Goal: Task Accomplishment & Management: Use online tool/utility

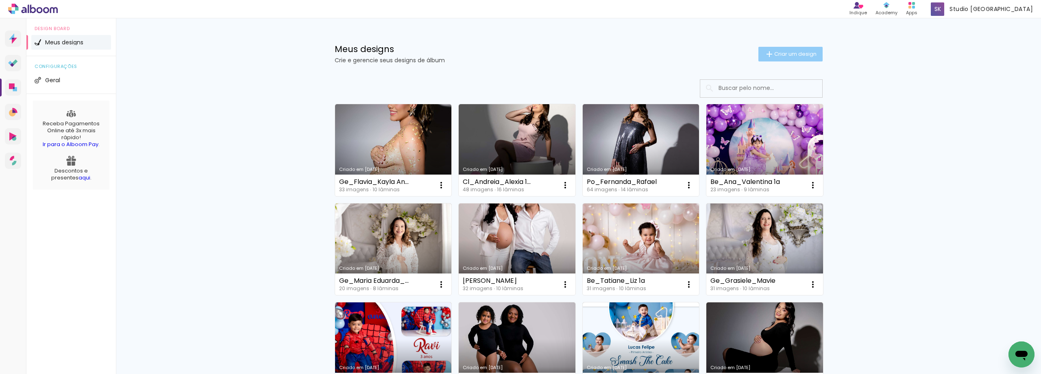
click at [793, 53] on span "Criar um design" at bounding box center [795, 53] width 42 height 5
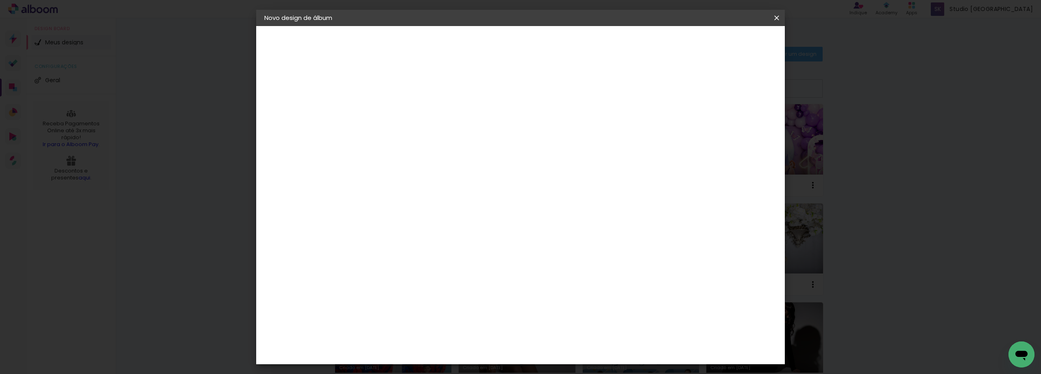
click at [397, 108] on input at bounding box center [397, 109] width 0 height 13
type input "Ge_Ana [PERSON_NAME]"
type paper-input "Ge_Ana [PERSON_NAME]"
click at [481, 36] on paper-button "Avançar" at bounding box center [461, 43] width 40 height 14
click at [415, 154] on input at bounding box center [418, 155] width 82 height 10
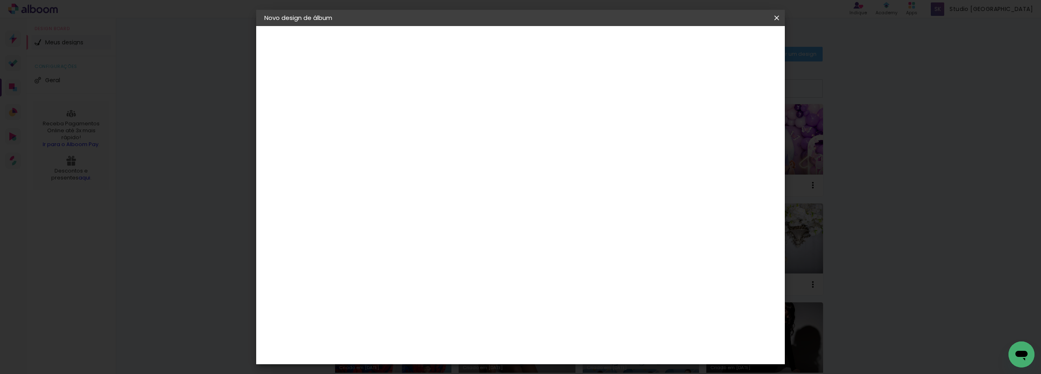
type input "[PERSON_NAME]"
type paper-input "[PERSON_NAME]"
click at [450, 193] on div "Encadernadora Argentina Brasil Bolívia Equador Portugal Peru Uruguai L Luiz Fot…" at bounding box center [412, 136] width 76 height 115
click at [446, 185] on div "[PERSON_NAME]" at bounding box center [419, 184] width 54 height 7
click at [0, 0] on slot "Avançar" at bounding box center [0, 0] width 0 height 0
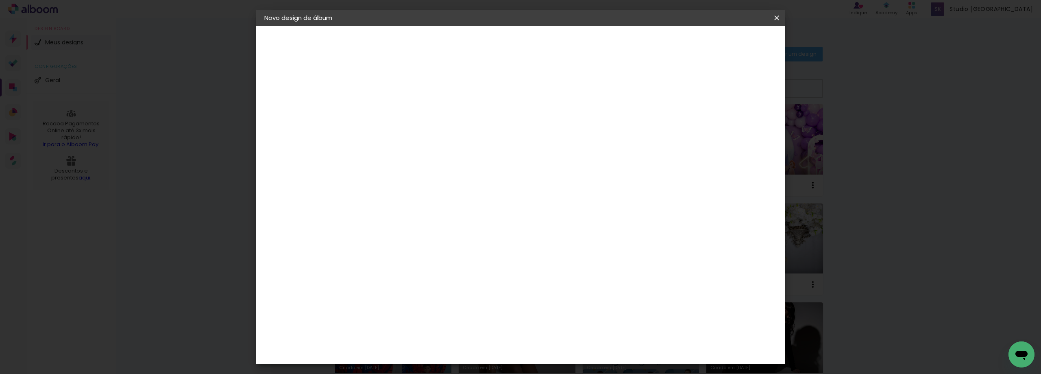
click at [429, 135] on input "text" at bounding box center [413, 141] width 32 height 13
click at [560, 154] on paper-item "Slim Book" at bounding box center [573, 151] width 163 height 16
type input "Slim Book"
click at [452, 278] on span "25 x 50" at bounding box center [433, 286] width 38 height 17
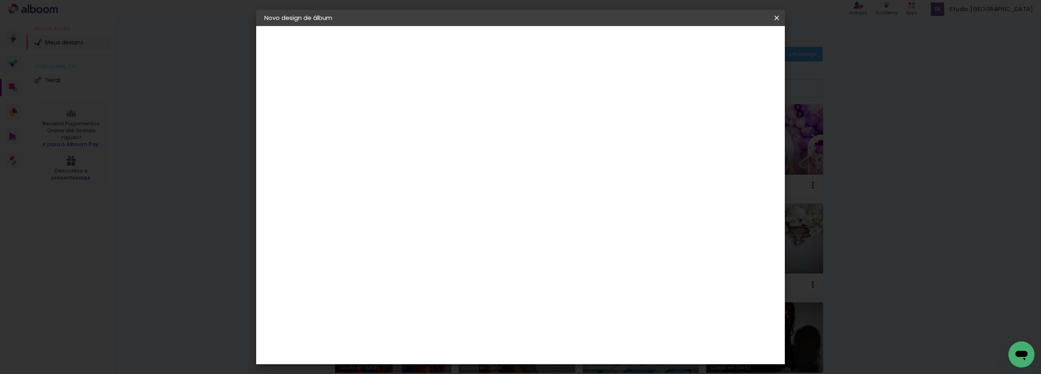
click at [0, 0] on slot "Avançar" at bounding box center [0, 0] width 0 height 0
click at [726, 41] on span "Iniciar design" at bounding box center [707, 43] width 37 height 6
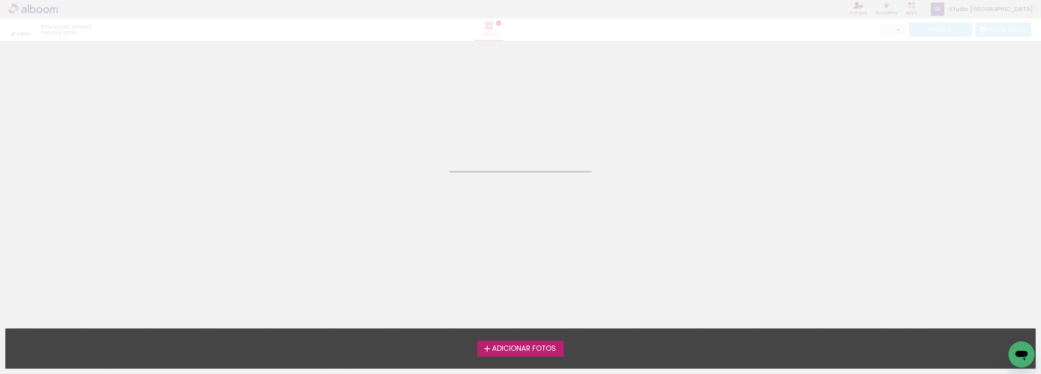
click at [500, 347] on span "Adicionar Fotos" at bounding box center [524, 348] width 64 height 7
click at [0, 0] on input "file" at bounding box center [0, 0] width 0 height 0
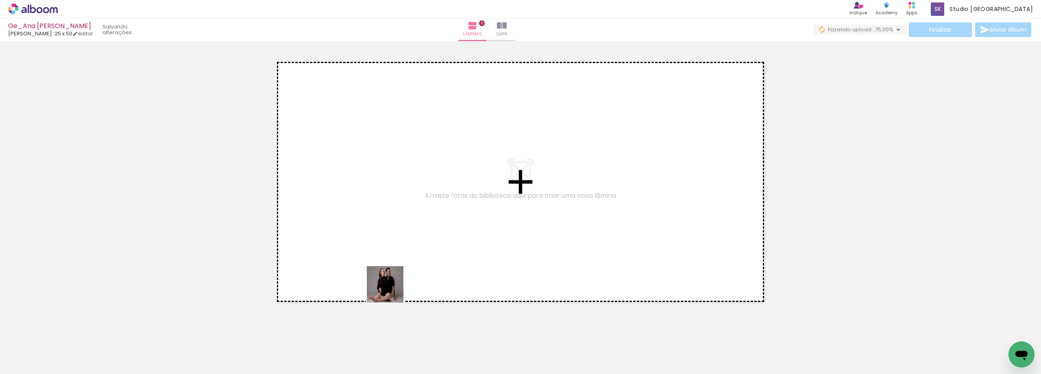
drag, startPoint x: 307, startPoint y: 354, endPoint x: 391, endPoint y: 290, distance: 105.9
click at [391, 290] on quentale-workspace at bounding box center [520, 187] width 1041 height 374
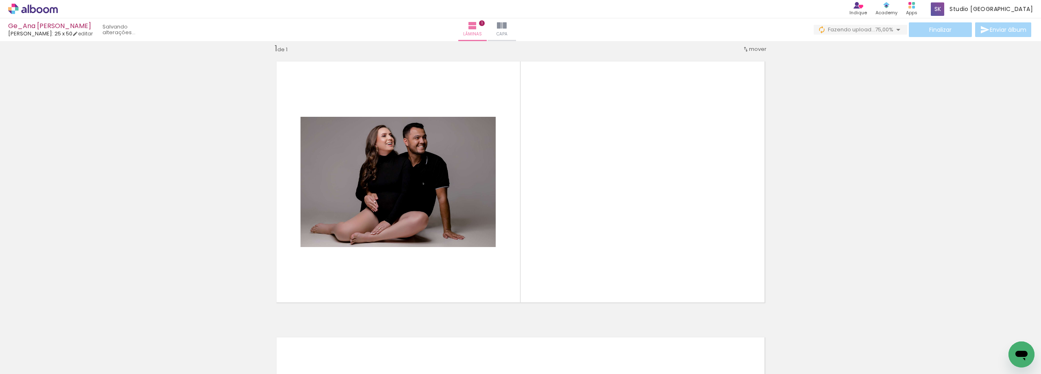
scroll to position [11, 0]
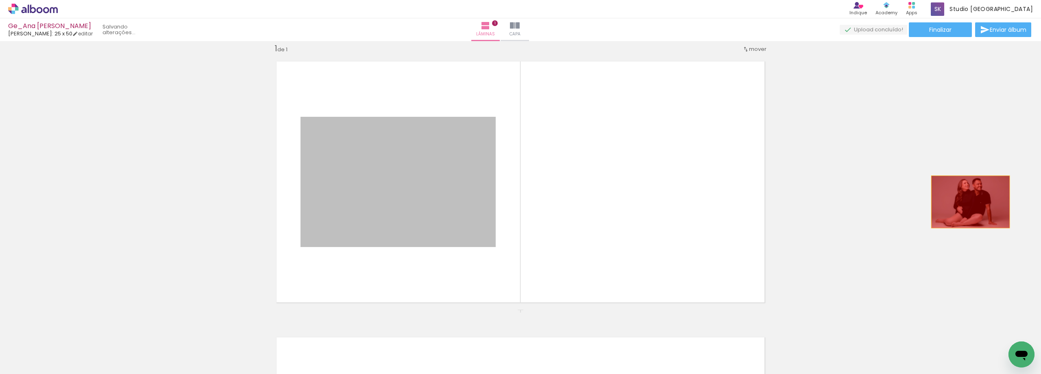
drag, startPoint x: 342, startPoint y: 190, endPoint x: 972, endPoint y: 202, distance: 629.4
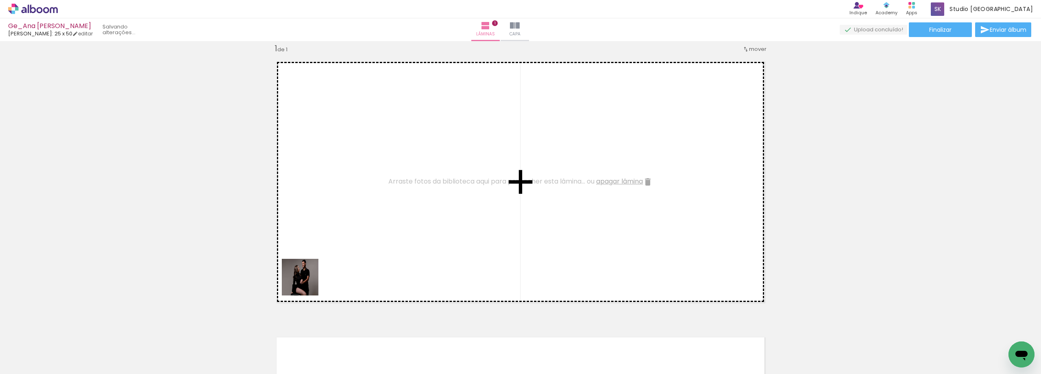
drag, startPoint x: 219, startPoint y: 348, endPoint x: 350, endPoint y: 255, distance: 161.3
click at [350, 255] on quentale-workspace at bounding box center [520, 187] width 1041 height 374
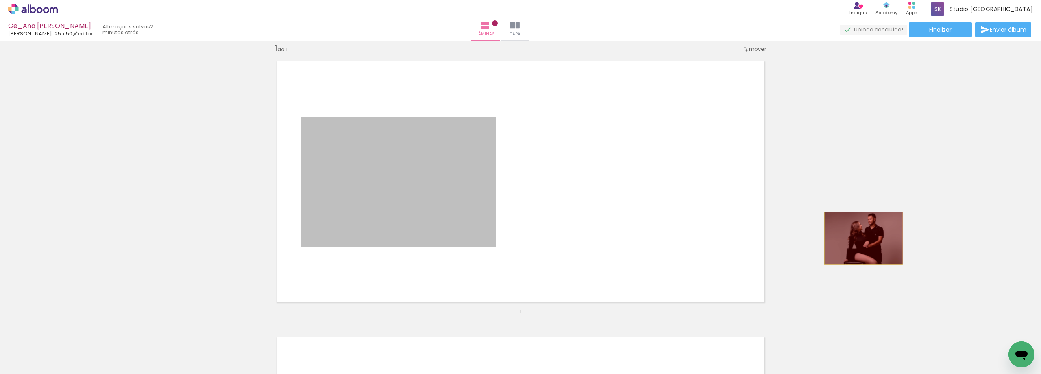
drag, startPoint x: 391, startPoint y: 209, endPoint x: 860, endPoint y: 238, distance: 470.4
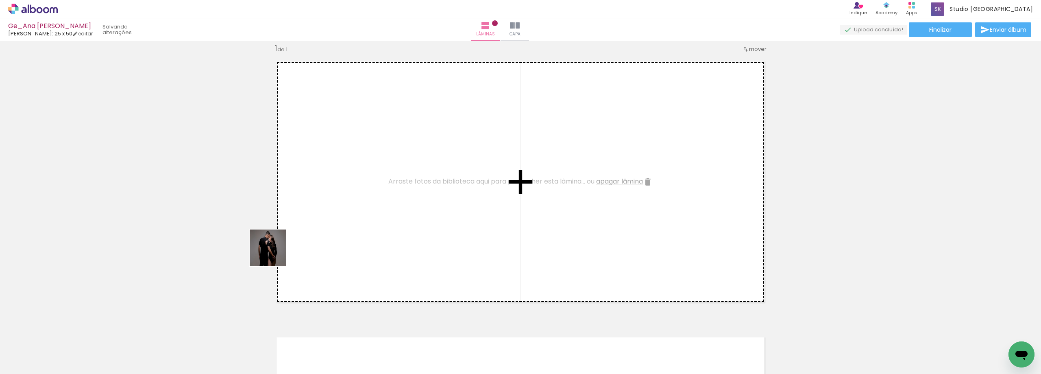
drag, startPoint x: 128, startPoint y: 348, endPoint x: 266, endPoint y: 281, distance: 153.6
click at [274, 253] on quentale-workspace at bounding box center [520, 187] width 1041 height 374
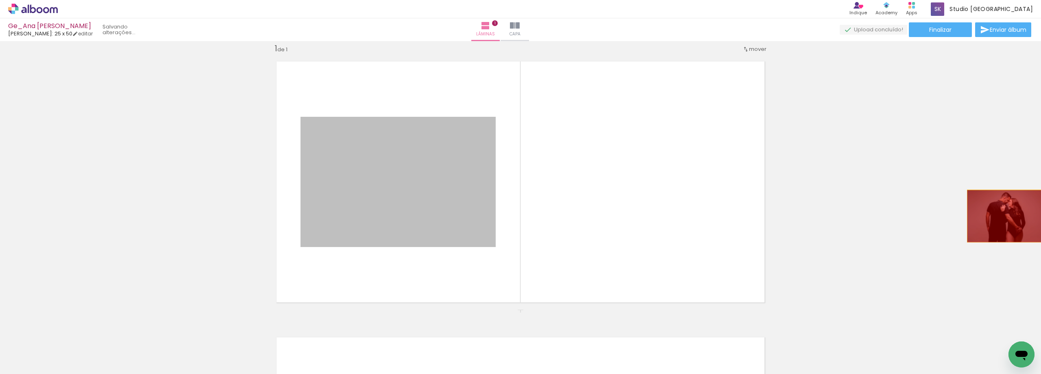
drag, startPoint x: 407, startPoint y: 205, endPoint x: 1040, endPoint y: 214, distance: 633.8
click at [1040, 214] on div "Inserir lâmina 1 de 1 Confirmar Cancelar" at bounding box center [520, 207] width 1041 height 333
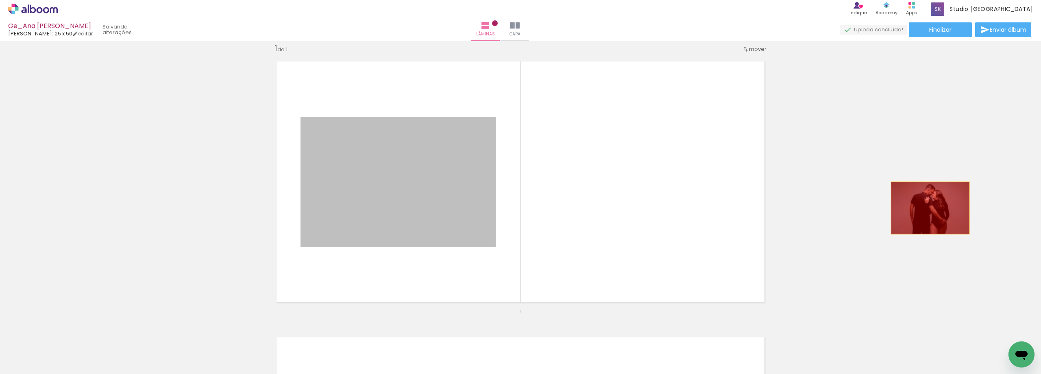
drag, startPoint x: 424, startPoint y: 198, endPoint x: 927, endPoint y: 208, distance: 503.8
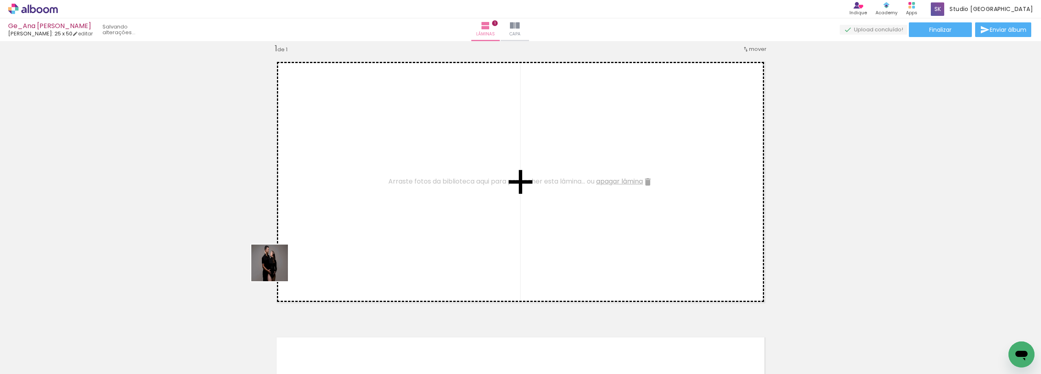
drag, startPoint x: 92, startPoint y: 348, endPoint x: 529, endPoint y: 223, distance: 454.6
click at [529, 223] on quentale-workspace at bounding box center [520, 187] width 1041 height 374
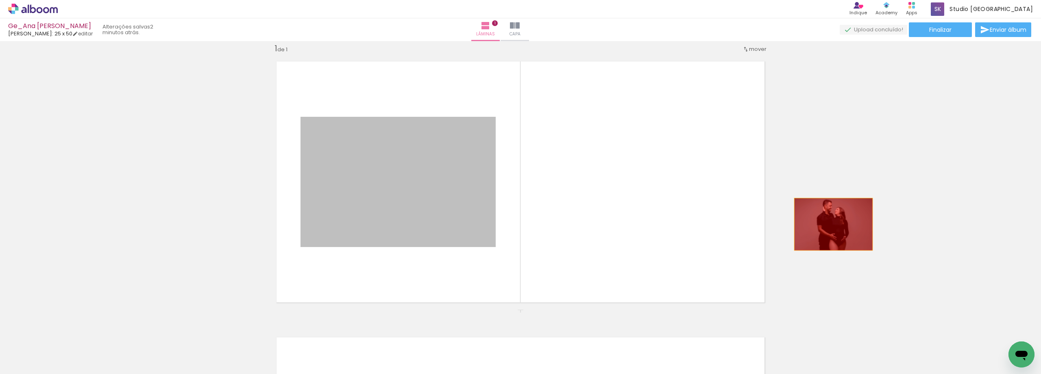
drag, startPoint x: 399, startPoint y: 207, endPoint x: 830, endPoint y: 224, distance: 431.2
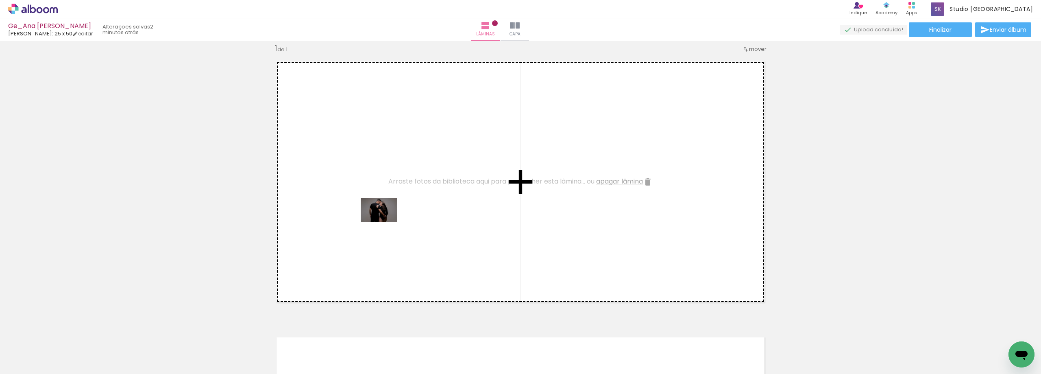
drag, startPoint x: 139, startPoint y: 354, endPoint x: 385, endPoint y: 222, distance: 279.4
click at [385, 222] on quentale-workspace at bounding box center [520, 187] width 1041 height 374
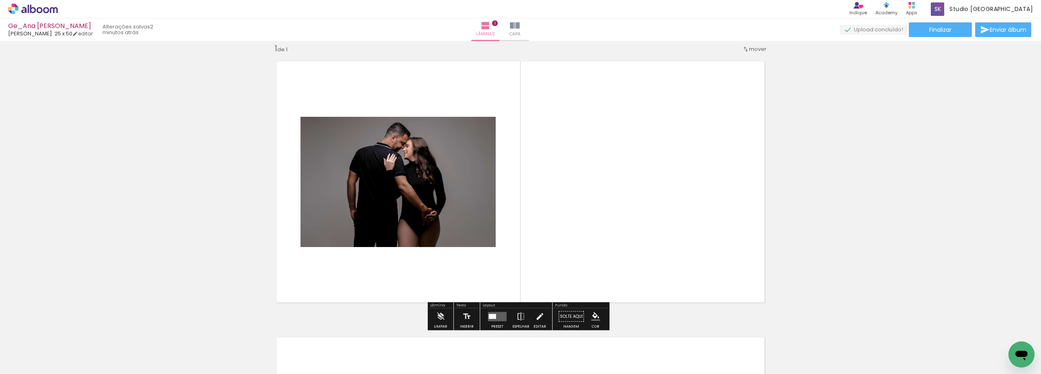
click at [496, 313] on quentale-layouter at bounding box center [497, 315] width 19 height 9
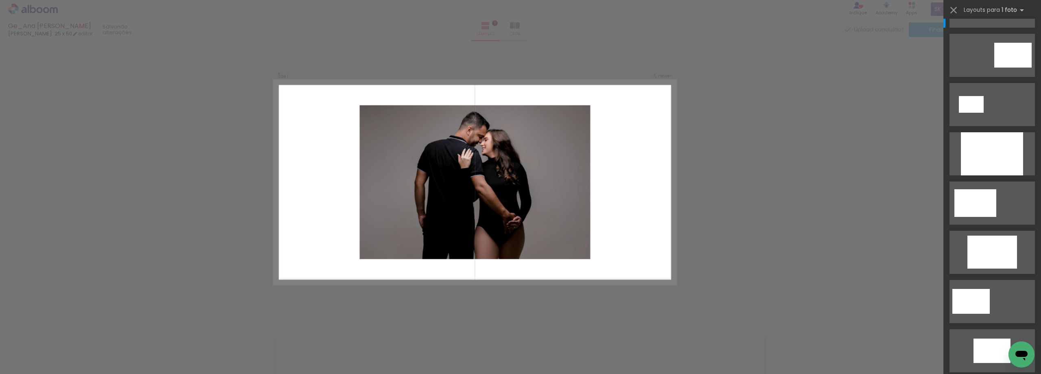
scroll to position [0, 0]
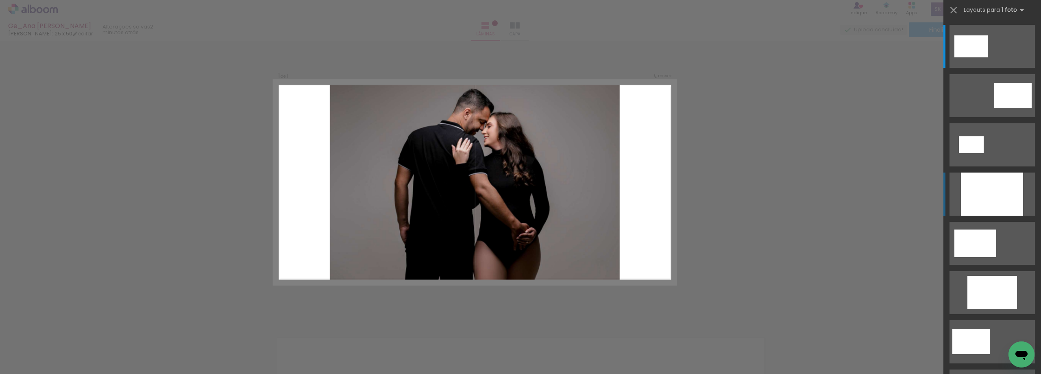
click at [1000, 184] on div at bounding box center [992, 193] width 62 height 43
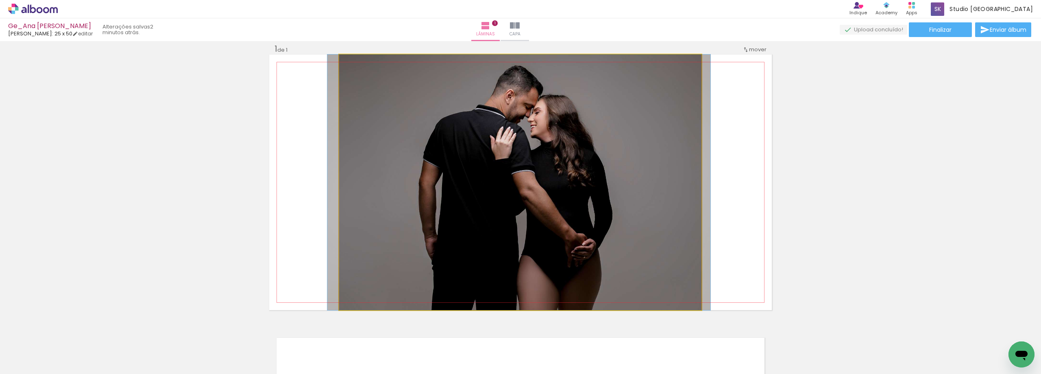
drag, startPoint x: 658, startPoint y: 185, endPoint x: 657, endPoint y: 191, distance: 7.0
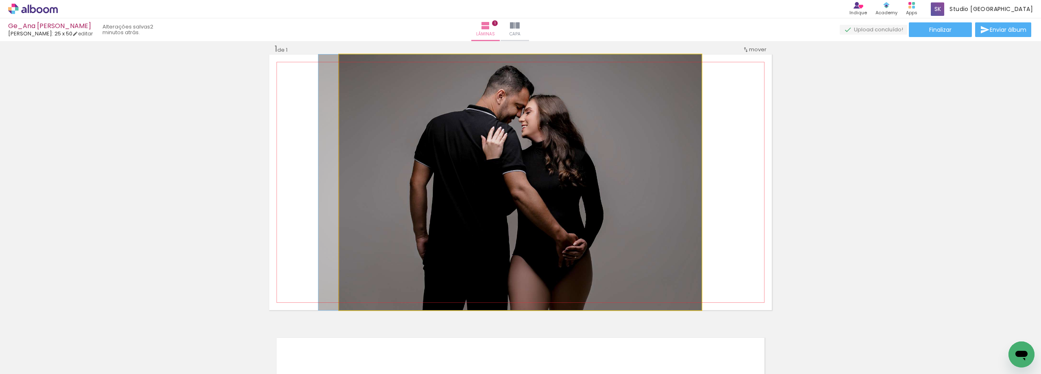
drag, startPoint x: 657, startPoint y: 191, endPoint x: 630, endPoint y: 196, distance: 27.2
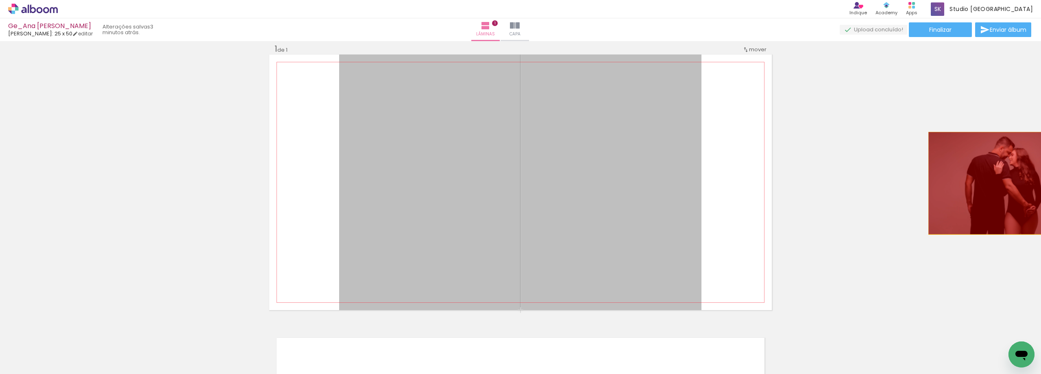
drag, startPoint x: 465, startPoint y: 177, endPoint x: 997, endPoint y: 176, distance: 531.7
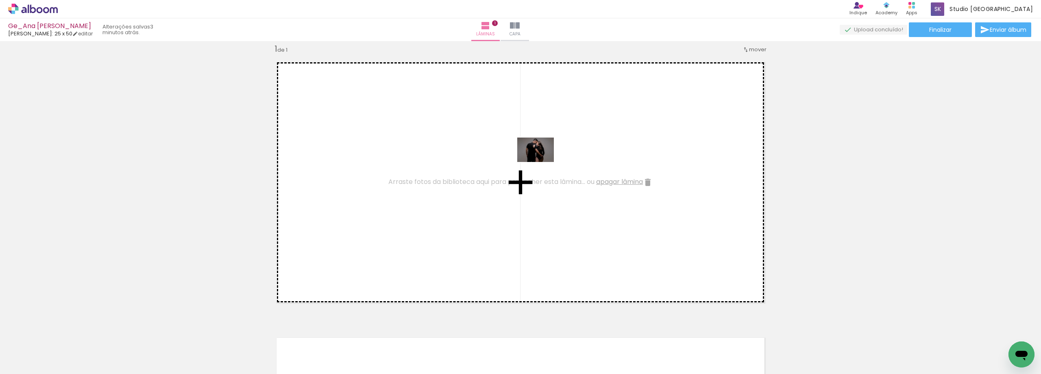
drag, startPoint x: 131, startPoint y: 345, endPoint x: 542, endPoint y: 162, distance: 449.5
click at [542, 162] on quentale-workspace at bounding box center [520, 187] width 1041 height 374
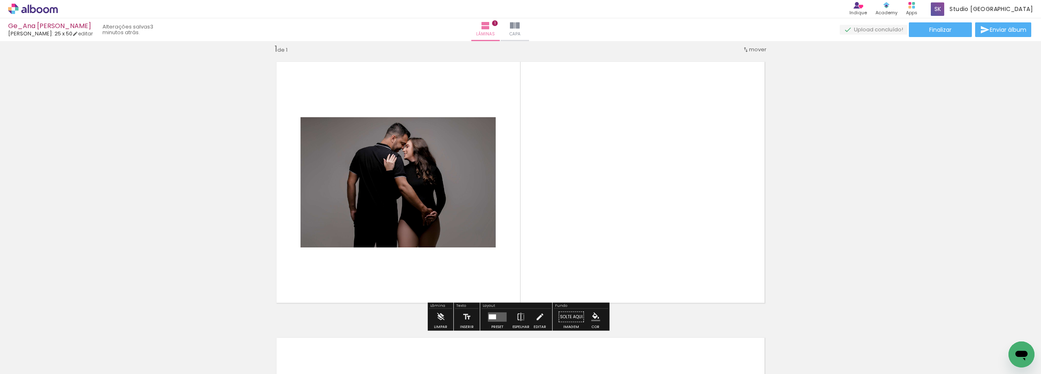
click at [497, 318] on quentale-layouter at bounding box center [497, 316] width 19 height 9
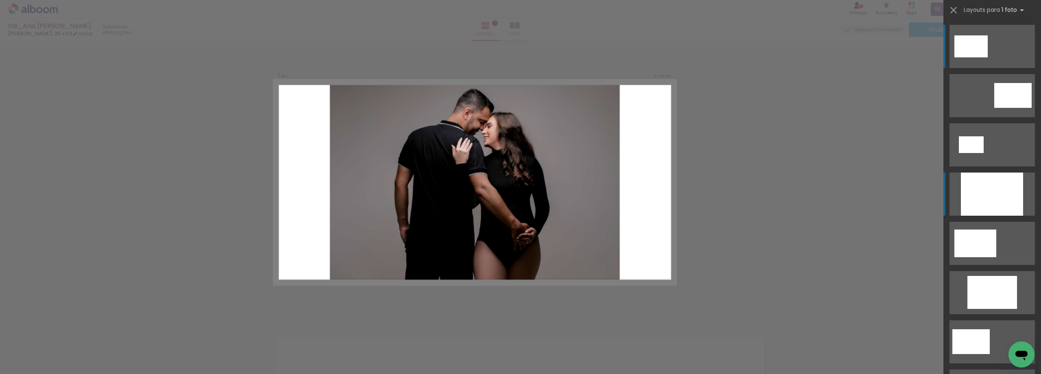
scroll to position [11, 0]
click at [981, 189] on div at bounding box center [992, 193] width 62 height 43
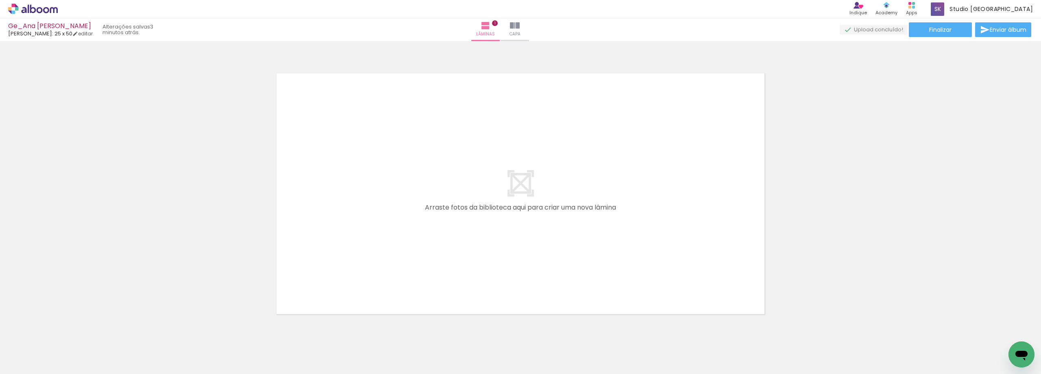
scroll to position [301, 0]
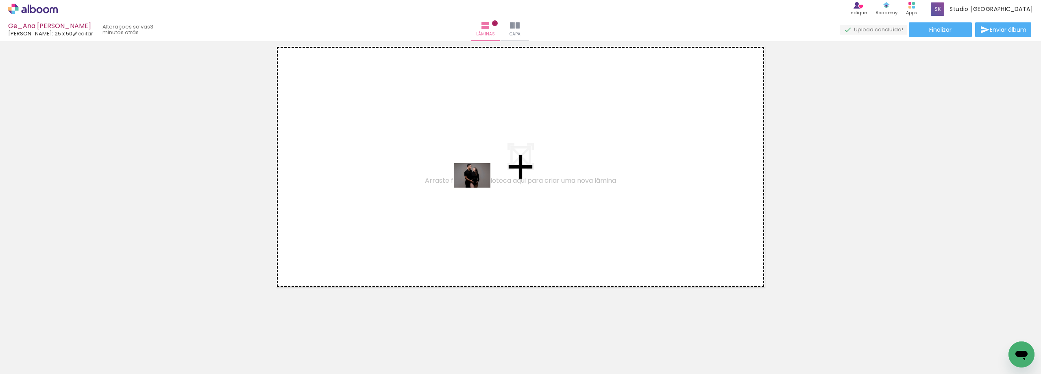
drag, startPoint x: 86, startPoint y: 349, endPoint x: 483, endPoint y: 187, distance: 429.0
click at [483, 187] on quentale-workspace at bounding box center [520, 187] width 1041 height 374
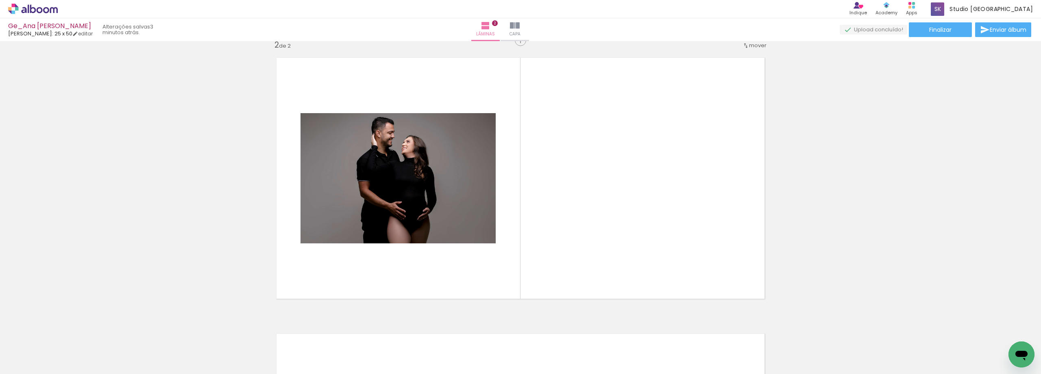
scroll to position [286, 0]
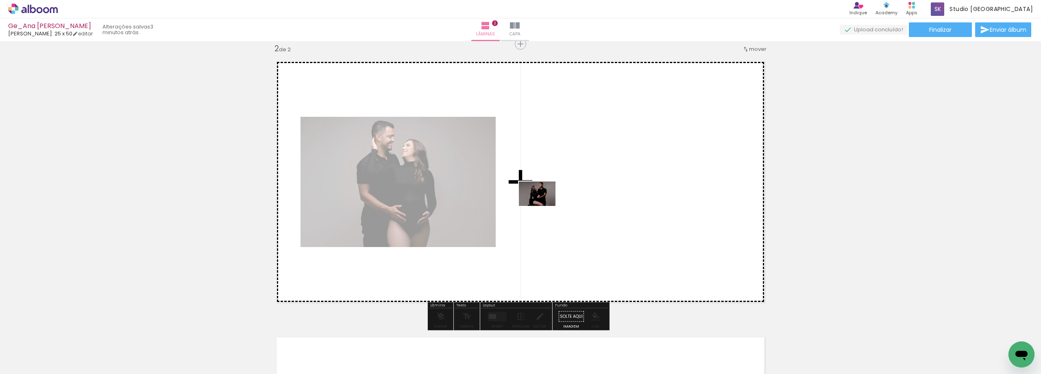
drag, startPoint x: 229, startPoint y: 352, endPoint x: 543, endPoint y: 206, distance: 346.7
click at [543, 206] on quentale-workspace at bounding box center [520, 187] width 1041 height 374
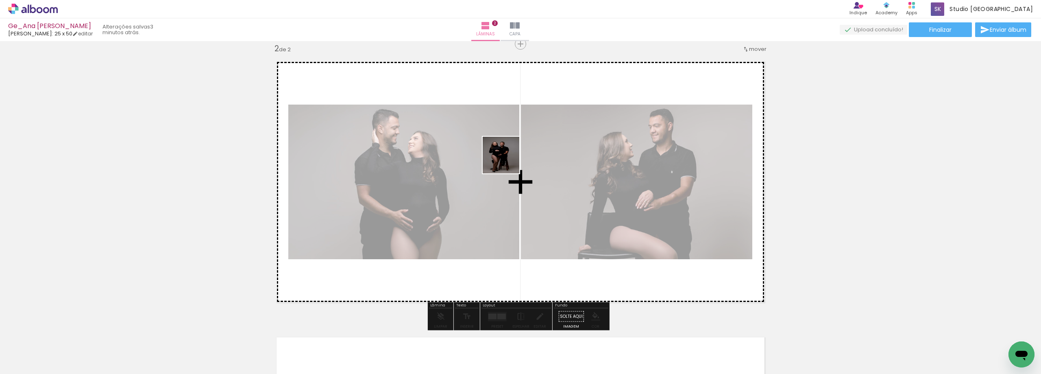
drag, startPoint x: 265, startPoint y: 343, endPoint x: 507, endPoint y: 161, distance: 302.8
click at [507, 161] on quentale-workspace at bounding box center [520, 187] width 1041 height 374
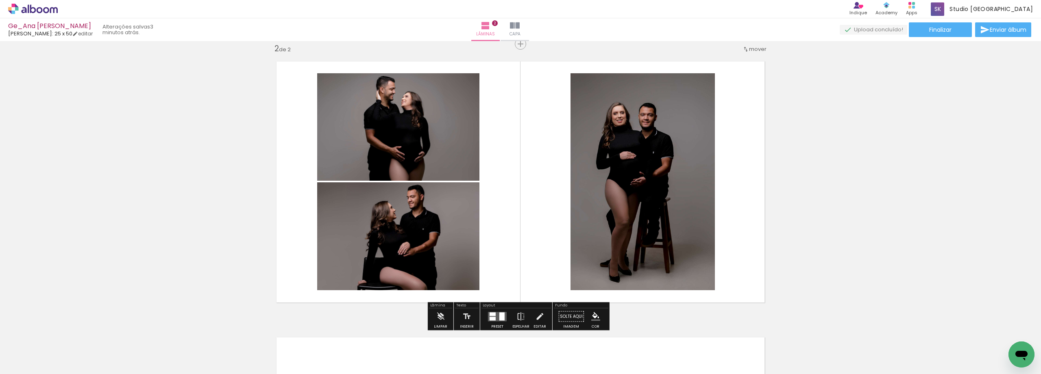
click at [491, 314] on div at bounding box center [492, 314] width 6 height 4
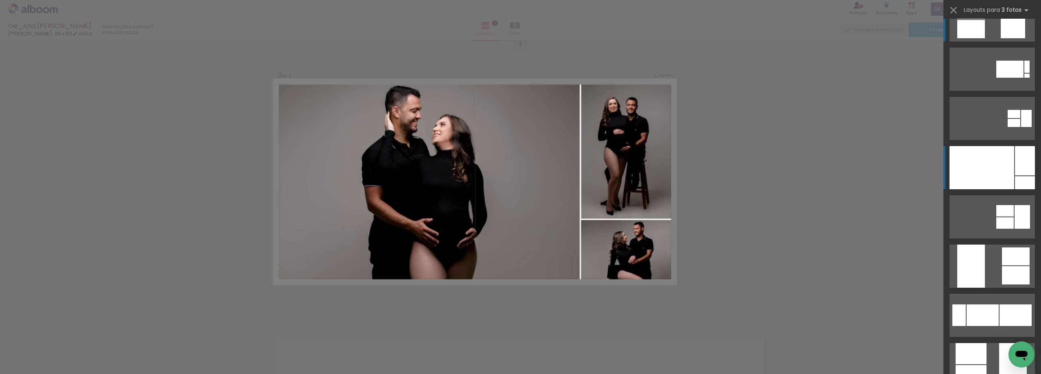
scroll to position [41, 0]
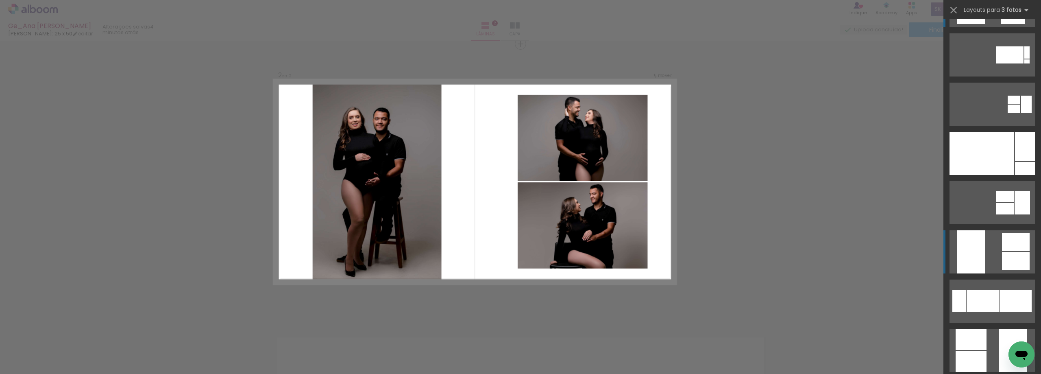
click at [983, 27] on quentale-layouter at bounding box center [991, 5] width 85 height 43
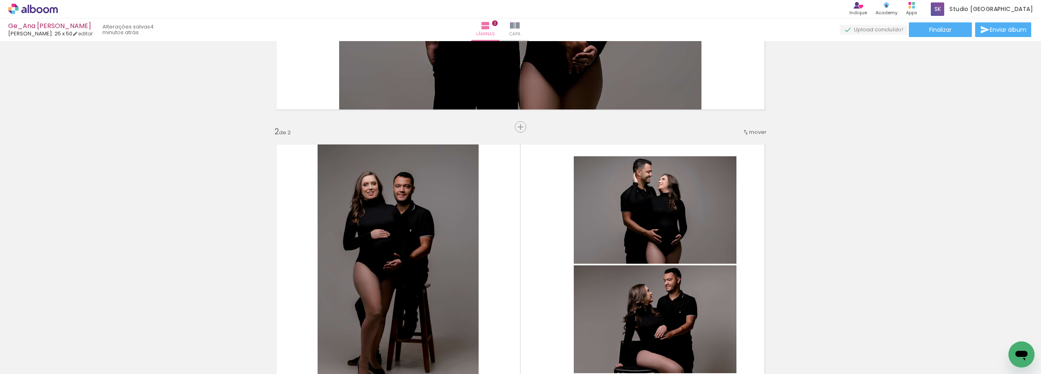
scroll to position [366, 0]
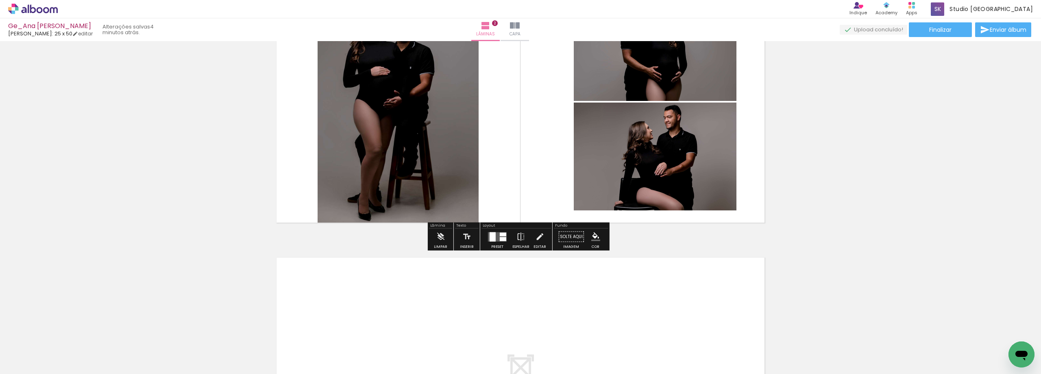
click at [501, 234] on div at bounding box center [503, 234] width 7 height 4
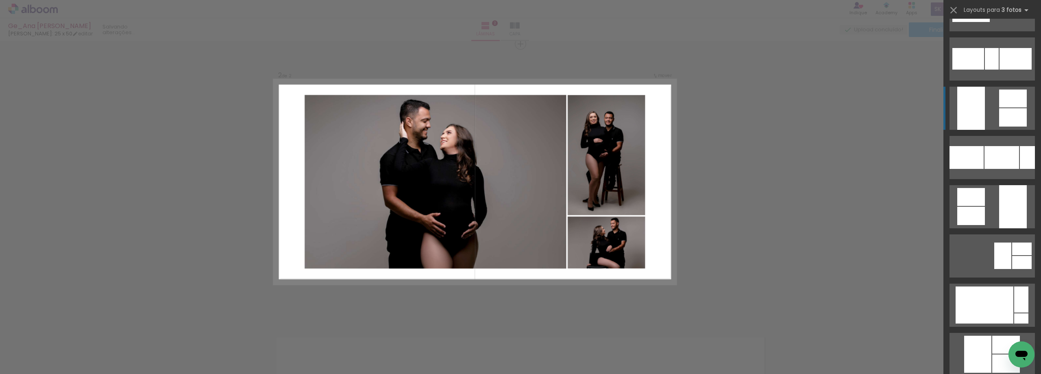
scroll to position [1262, 0]
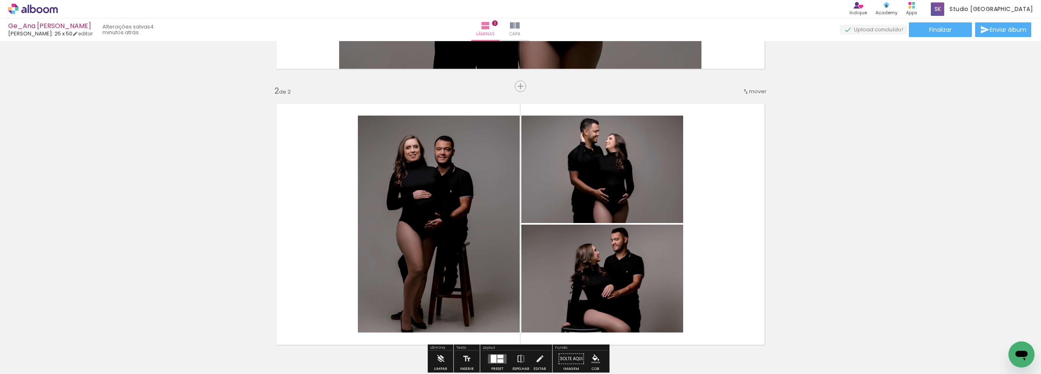
scroll to position [325, 0]
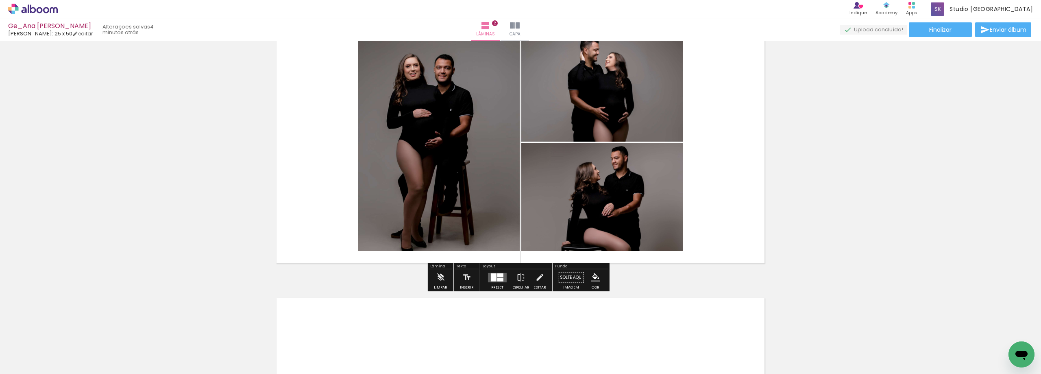
click at [493, 273] on div at bounding box center [494, 277] width 6 height 8
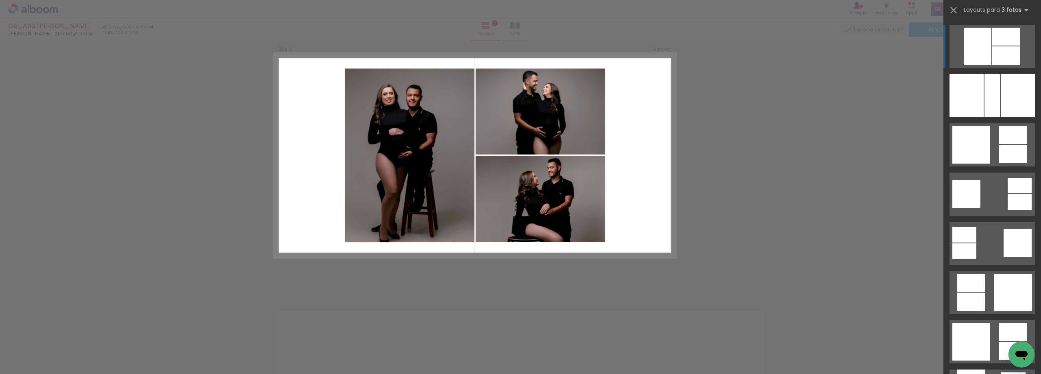
scroll to position [286, 0]
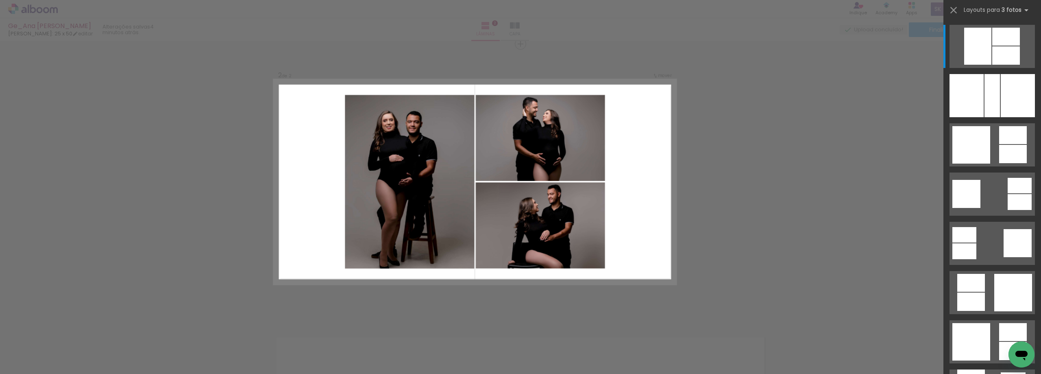
click at [947, 9] on div "Layouts para 3 fotos Procurando layouts para mais de 3 fotos? É só colocar mais…" at bounding box center [992, 10] width 98 height 20
click at [948, 9] on iron-icon at bounding box center [953, 9] width 11 height 11
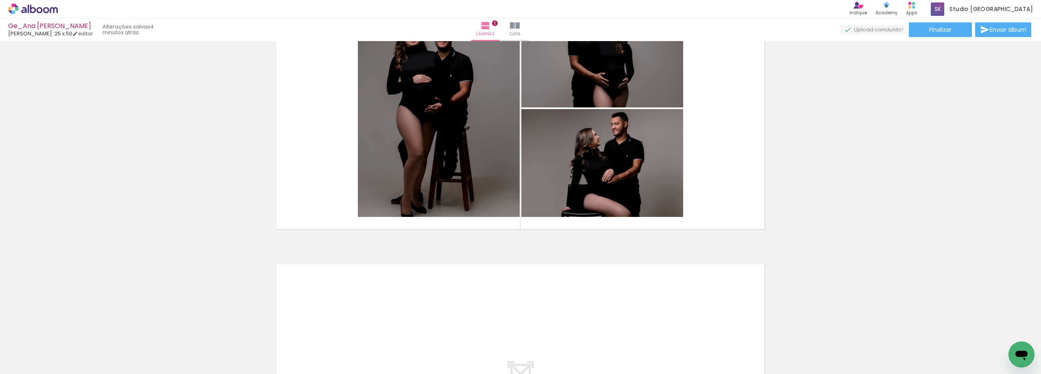
scroll to position [366, 0]
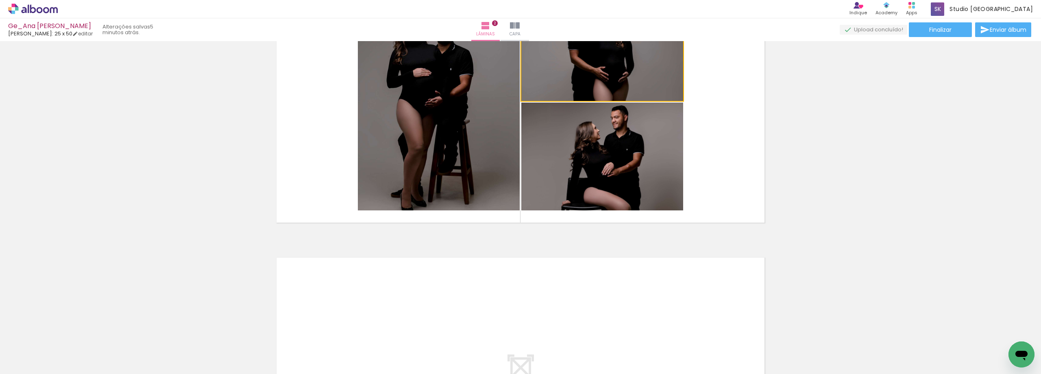
drag, startPoint x: 619, startPoint y: 74, endPoint x: 687, endPoint y: 85, distance: 68.3
click at [687, 85] on quentale-layouter at bounding box center [520, 101] width 502 height 255
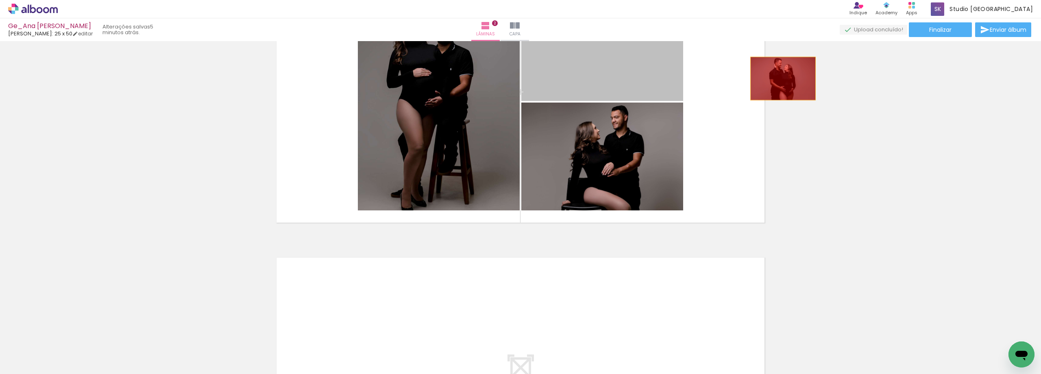
drag, startPoint x: 602, startPoint y: 70, endPoint x: 780, endPoint y: 78, distance: 177.8
click at [780, 78] on div "Inserir lâmina 1 de 2 Inserir lâmina 2 de 2" at bounding box center [520, 91] width 1041 height 827
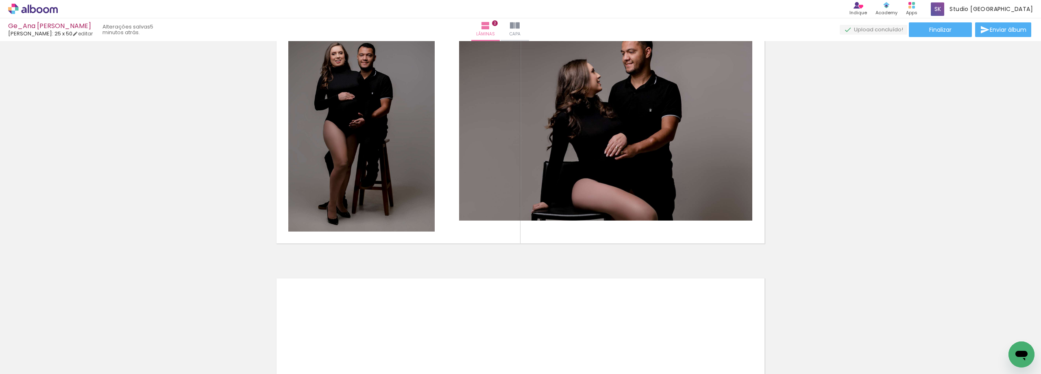
scroll to position [325, 0]
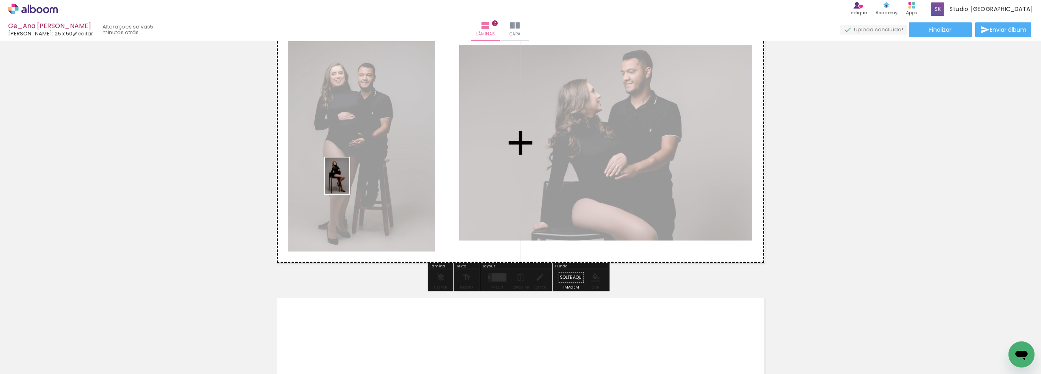
drag, startPoint x: 170, startPoint y: 348, endPoint x: 349, endPoint y: 182, distance: 245.1
click at [349, 182] on quentale-workspace at bounding box center [520, 187] width 1041 height 374
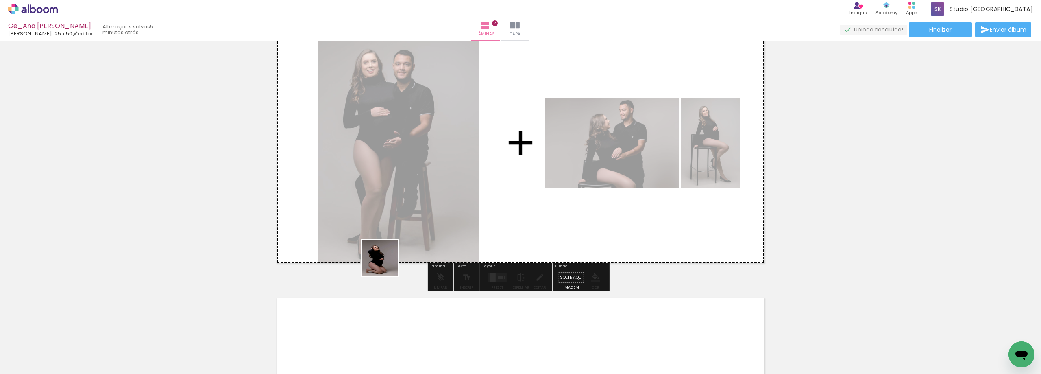
drag, startPoint x: 359, startPoint y: 344, endPoint x: 431, endPoint y: 252, distance: 116.1
click at [415, 200] on quentale-workspace at bounding box center [520, 187] width 1041 height 374
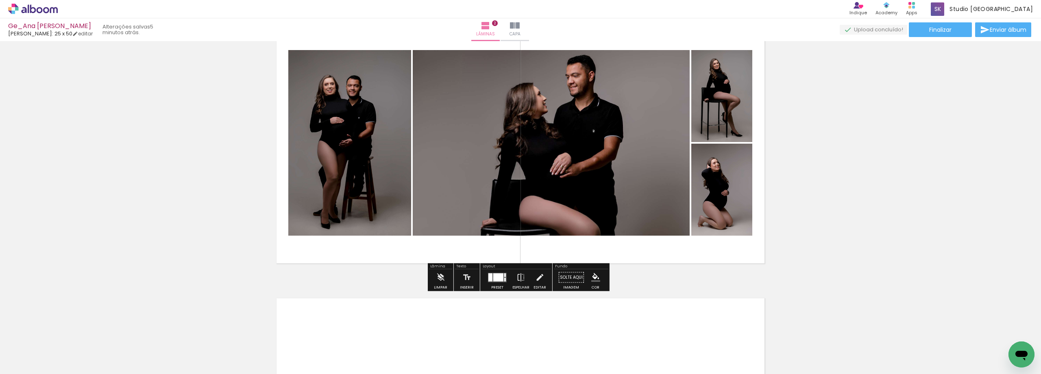
click at [493, 278] on div at bounding box center [498, 277] width 10 height 8
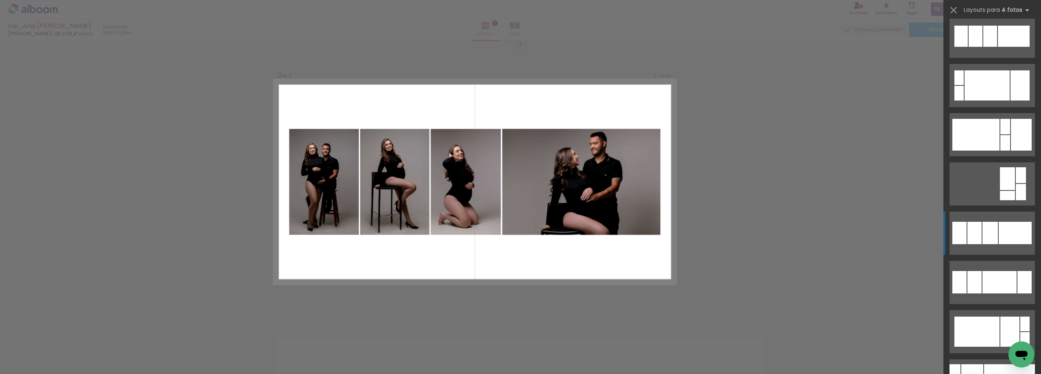
scroll to position [366, 0]
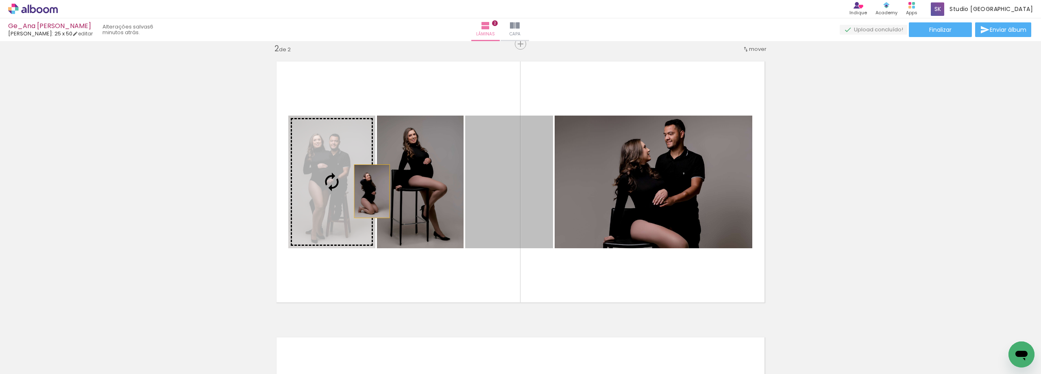
drag, startPoint x: 518, startPoint y: 200, endPoint x: 361, endPoint y: 191, distance: 157.2
click at [0, 0] on slot at bounding box center [0, 0] width 0 height 0
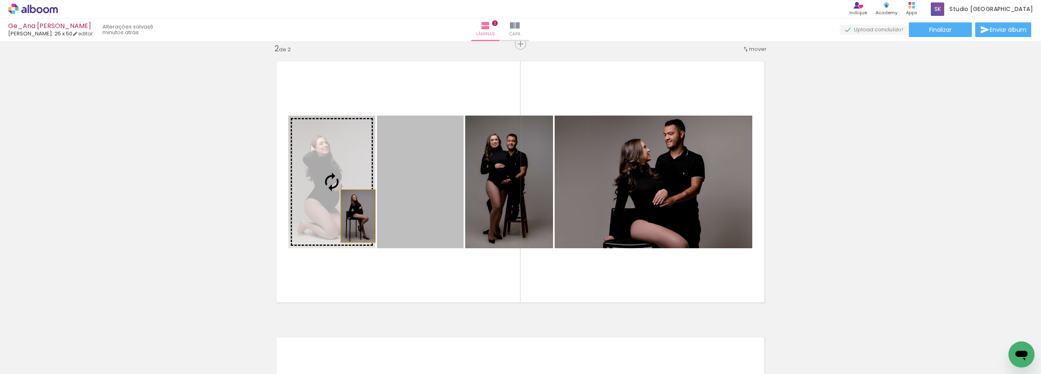
drag, startPoint x: 427, startPoint y: 219, endPoint x: 355, endPoint y: 216, distance: 72.4
click at [0, 0] on slot at bounding box center [0, 0] width 0 height 0
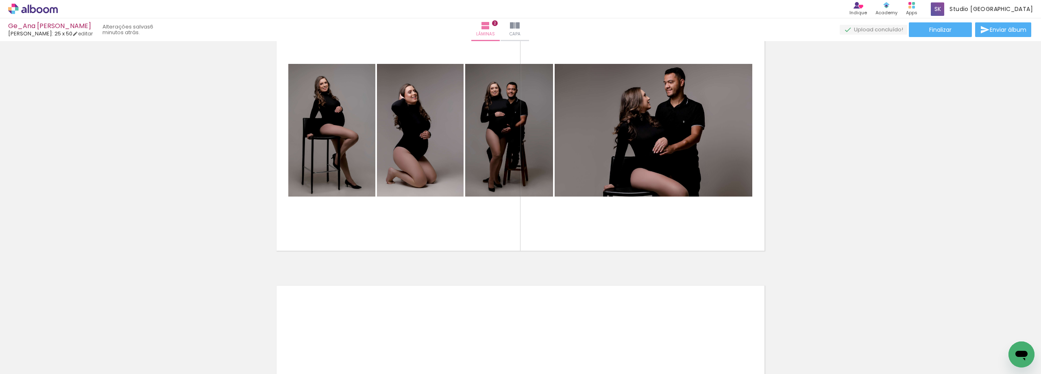
scroll to position [244, 0]
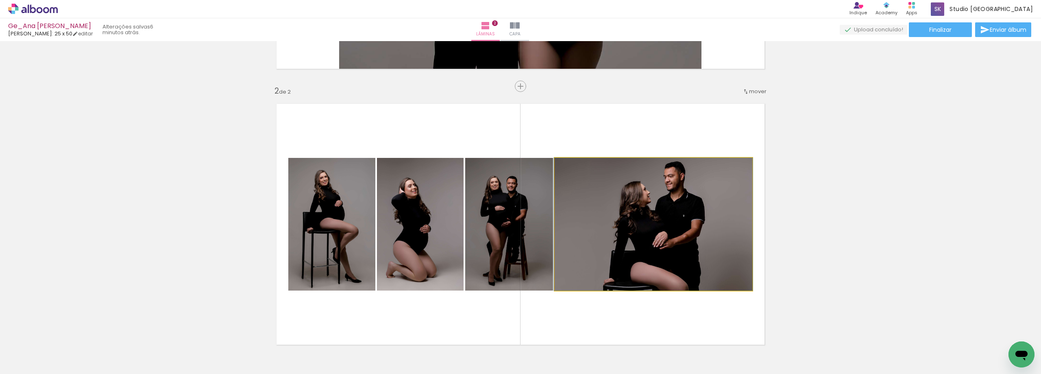
click at [683, 211] on quentale-photo at bounding box center [654, 224] width 198 height 133
click at [692, 205] on quentale-photo at bounding box center [654, 224] width 198 height 133
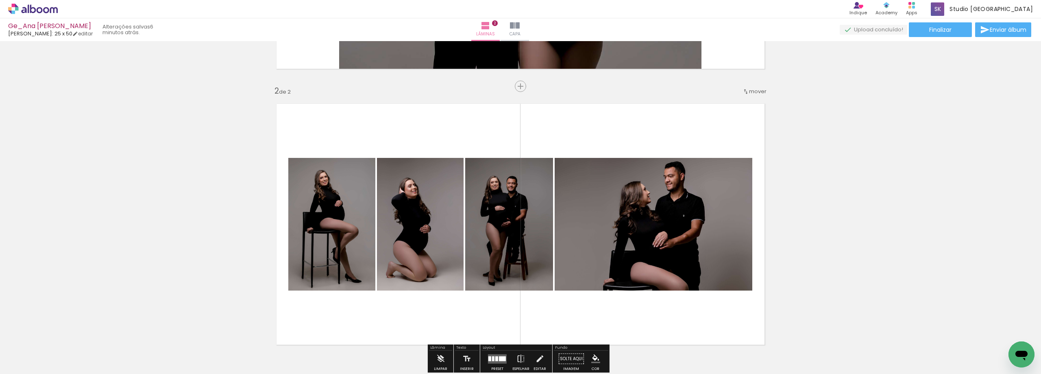
click at [647, 199] on quentale-photo at bounding box center [654, 224] width 198 height 133
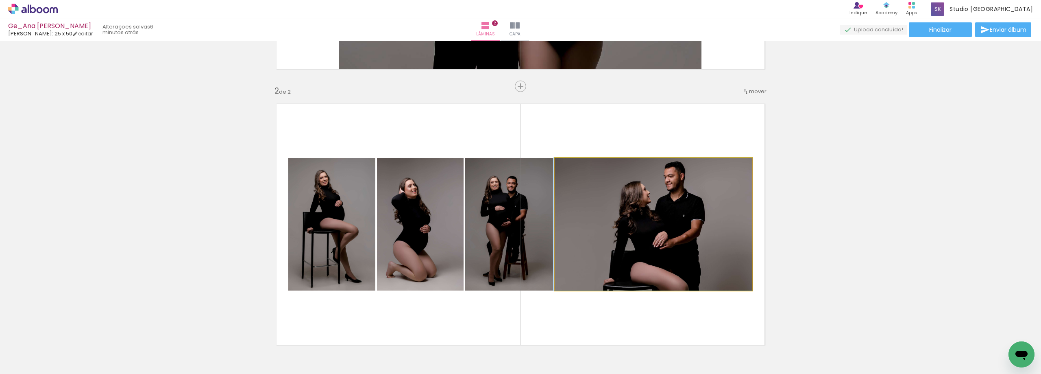
click at [647, 199] on quentale-photo at bounding box center [654, 224] width 198 height 133
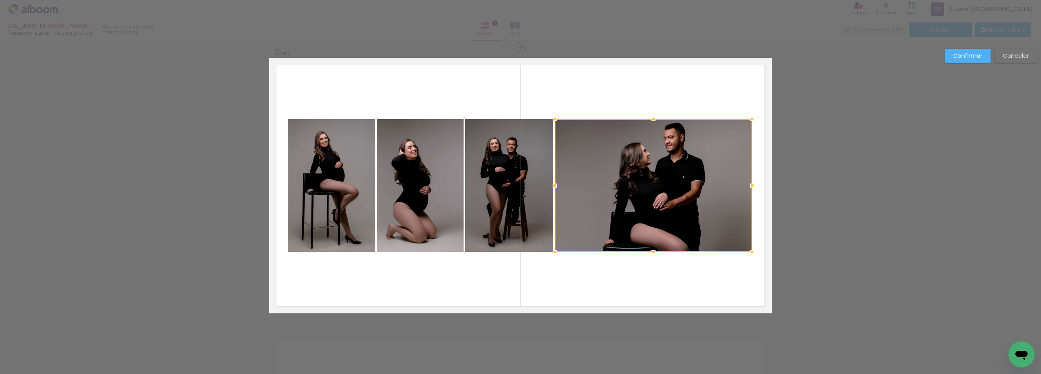
scroll to position [286, 0]
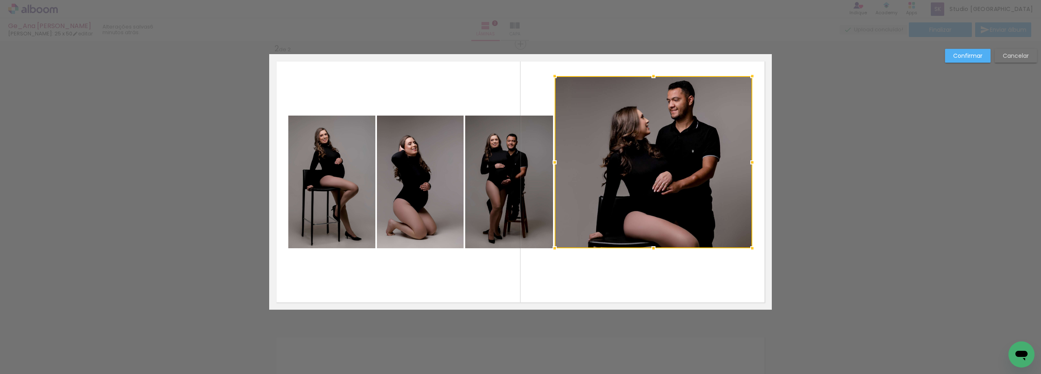
drag, startPoint x: 651, startPoint y: 110, endPoint x: 661, endPoint y: 71, distance: 40.8
click at [661, 71] on album-spread "2 de 2" at bounding box center [520, 181] width 502 height 255
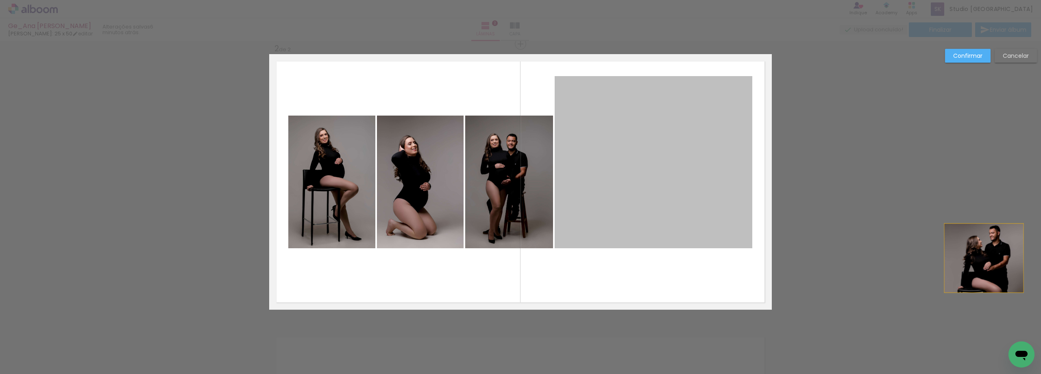
drag, startPoint x: 652, startPoint y: 247, endPoint x: 981, endPoint y: 258, distance: 329.1
click at [981, 258] on div "Inserir lâmina 1 de 2 Inserir lâmina 2 de 2 Confirmar Cancelar" at bounding box center [520, 178] width 1041 height 846
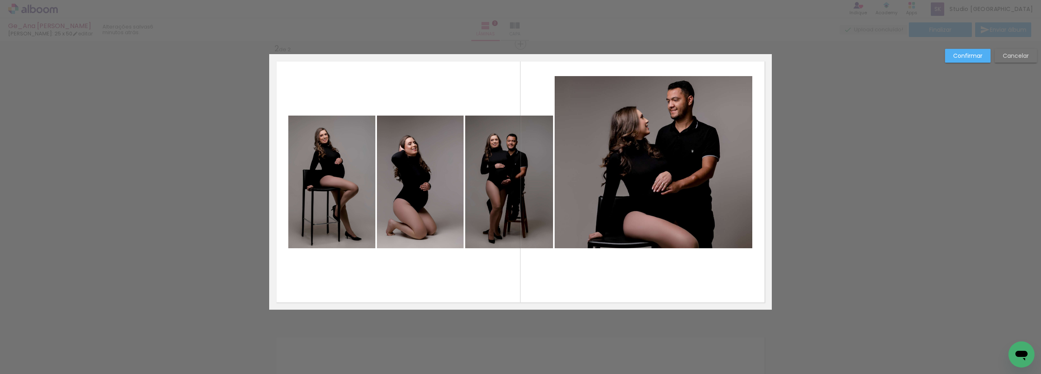
click at [860, 250] on div "Confirmar Cancelar" at bounding box center [520, 178] width 1041 height 846
click at [0, 0] on slot "Cancelar" at bounding box center [0, 0] width 0 height 0
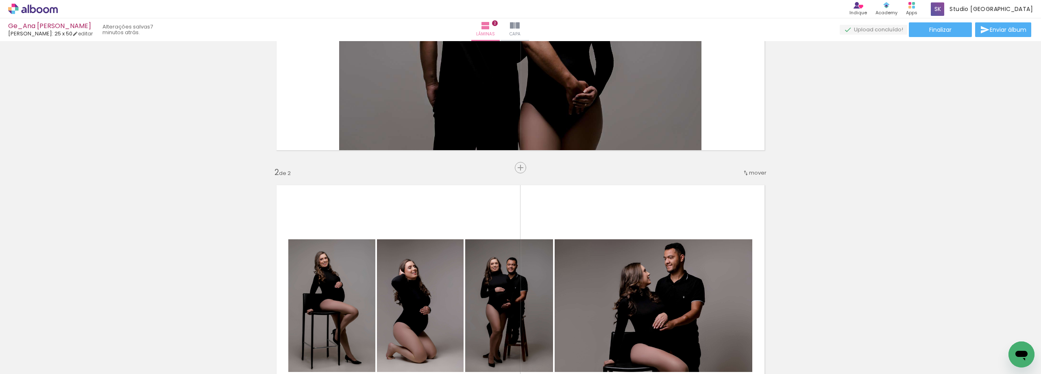
scroll to position [285, 0]
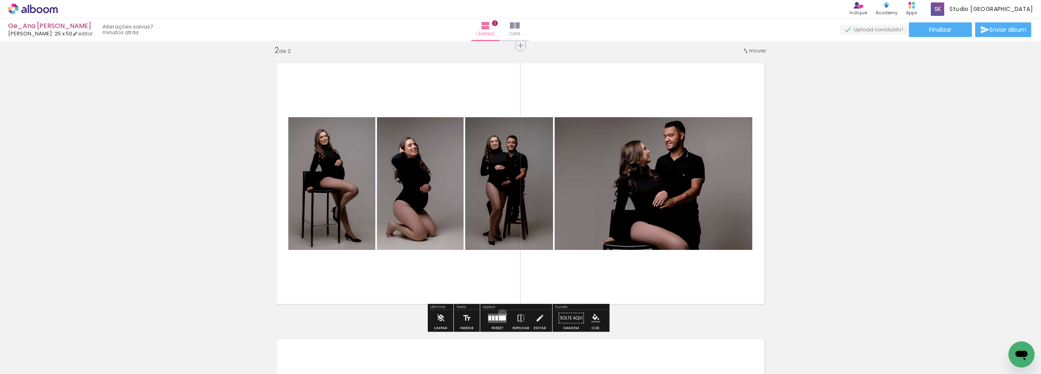
click at [500, 313] on quentale-layouter at bounding box center [497, 317] width 19 height 9
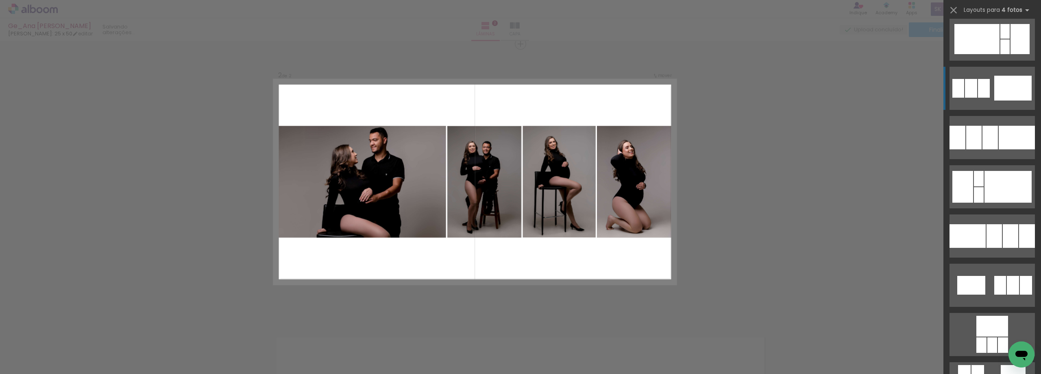
scroll to position [2045, 0]
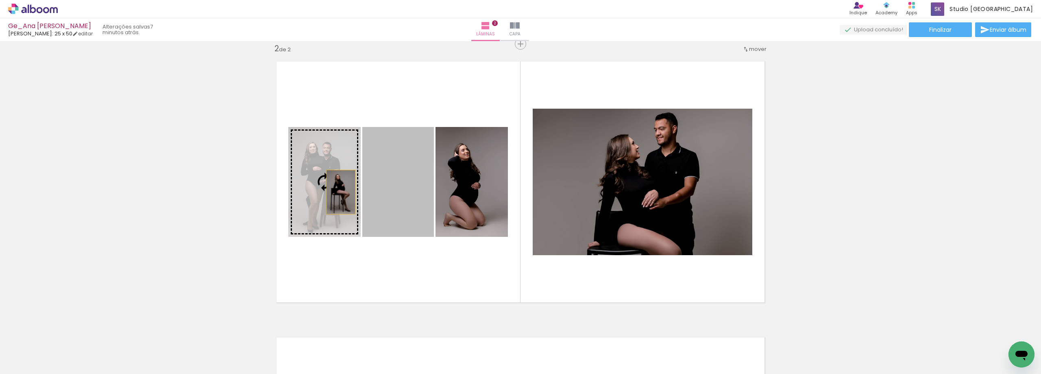
drag, startPoint x: 404, startPoint y: 190, endPoint x: 338, endPoint y: 192, distance: 65.9
click at [0, 0] on slot at bounding box center [0, 0] width 0 height 0
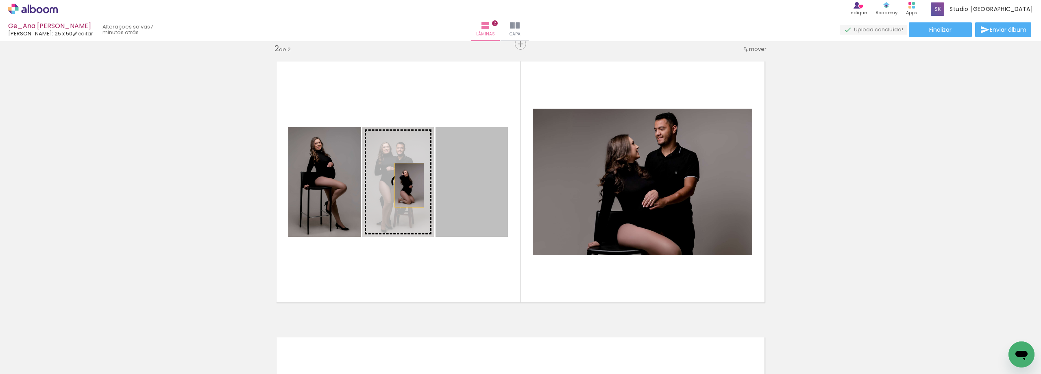
drag, startPoint x: 465, startPoint y: 181, endPoint x: 406, endPoint y: 185, distance: 59.5
click at [0, 0] on slot at bounding box center [0, 0] width 0 height 0
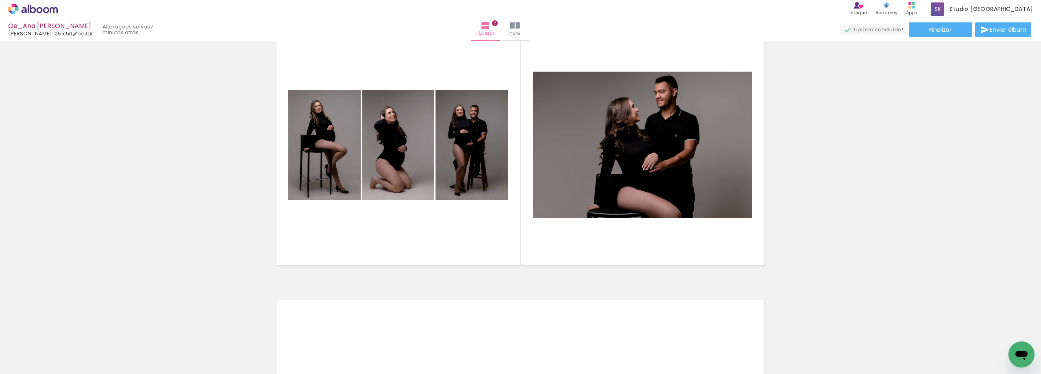
scroll to position [325, 0]
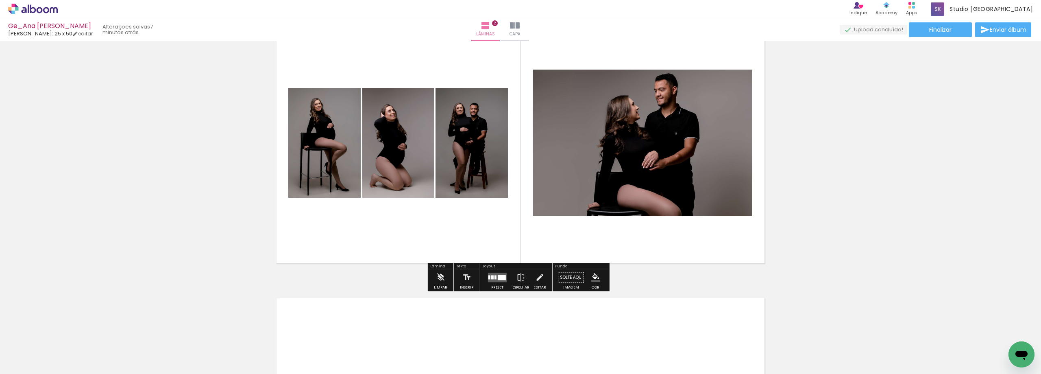
click at [495, 279] on quentale-layouter at bounding box center [497, 276] width 19 height 9
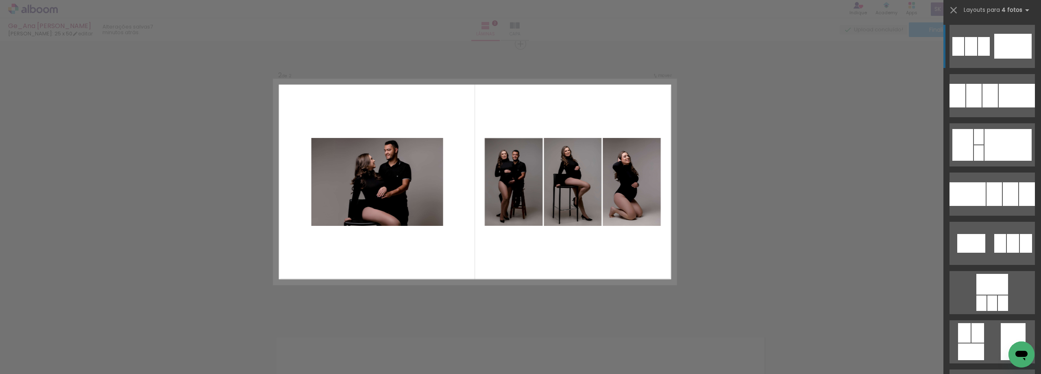
scroll to position [286, 0]
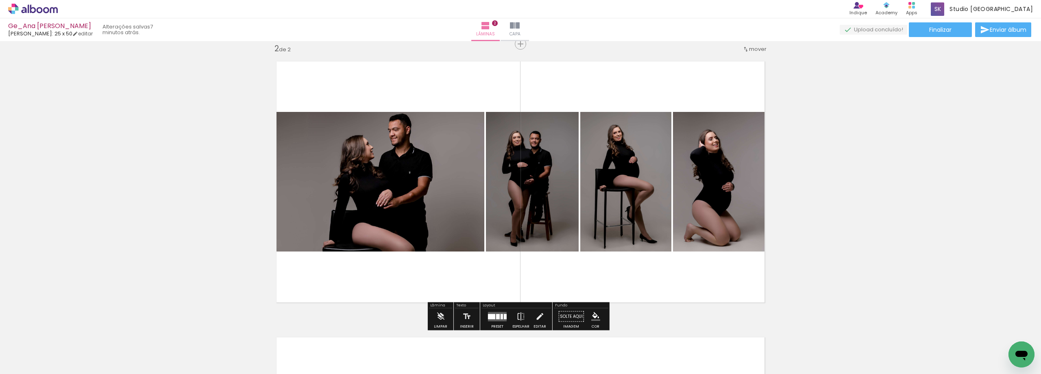
click at [543, 173] on quentale-photo at bounding box center [532, 181] width 93 height 139
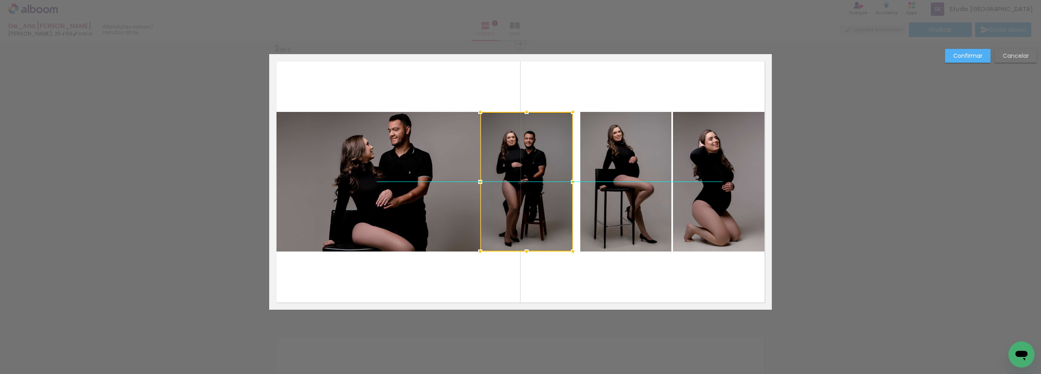
drag, startPoint x: 529, startPoint y: 178, endPoint x: 523, endPoint y: 178, distance: 5.7
click at [523, 178] on div at bounding box center [526, 181] width 93 height 139
click at [0, 0] on slot "Confirmar" at bounding box center [0, 0] width 0 height 0
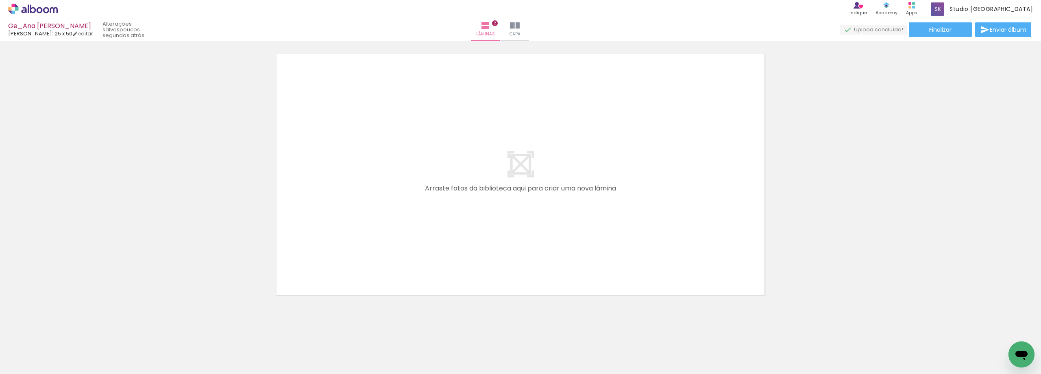
scroll to position [577, 0]
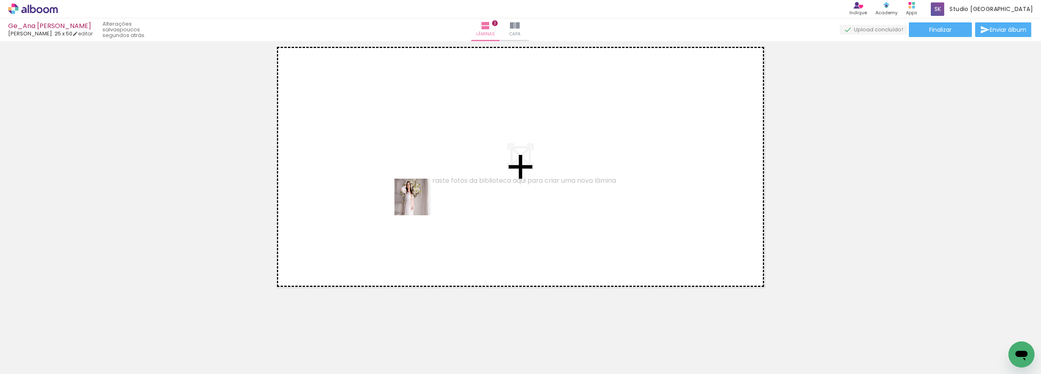
drag, startPoint x: 409, startPoint y: 355, endPoint x: 509, endPoint y: 307, distance: 110.9
click at [419, 202] on quentale-workspace at bounding box center [520, 187] width 1041 height 374
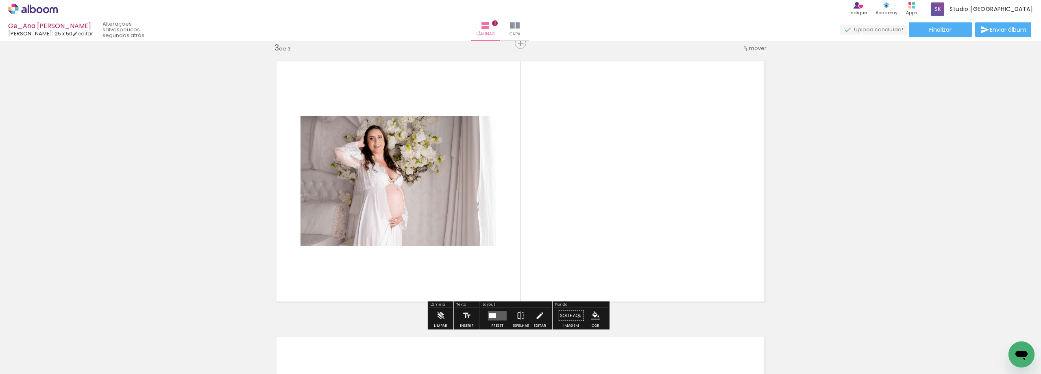
scroll to position [562, 0]
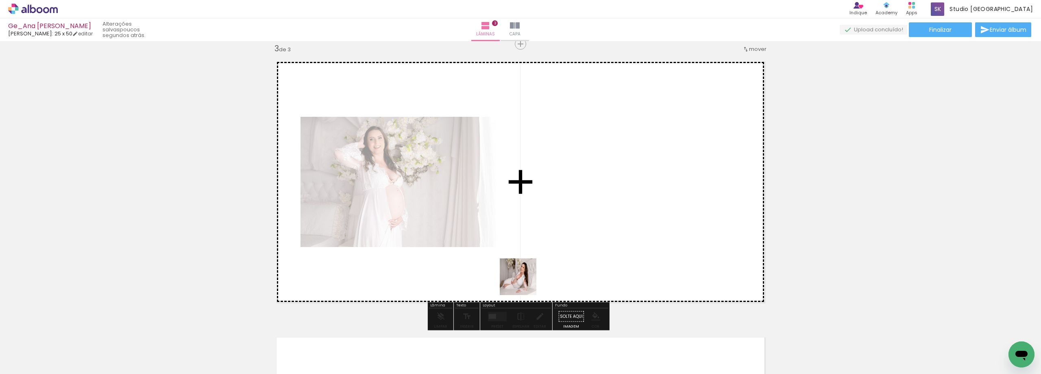
drag, startPoint x: 490, startPoint y: 349, endPoint x: 535, endPoint y: 283, distance: 80.3
click at [563, 227] on quentale-workspace at bounding box center [520, 187] width 1041 height 374
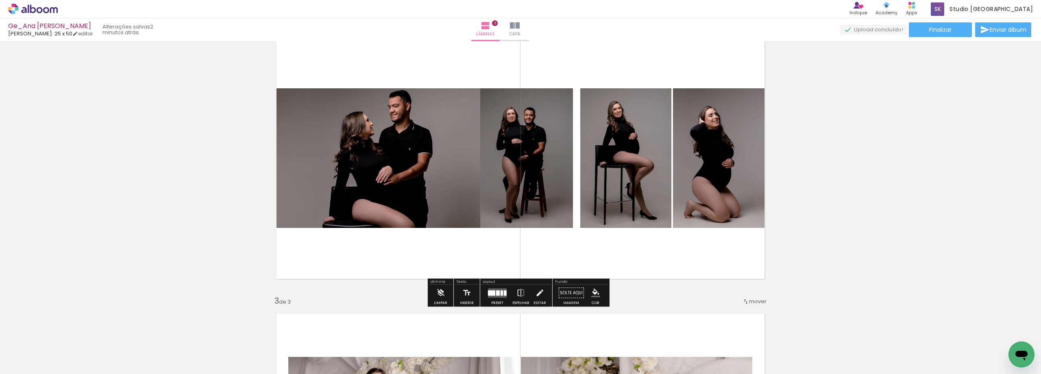
scroll to position [325, 0]
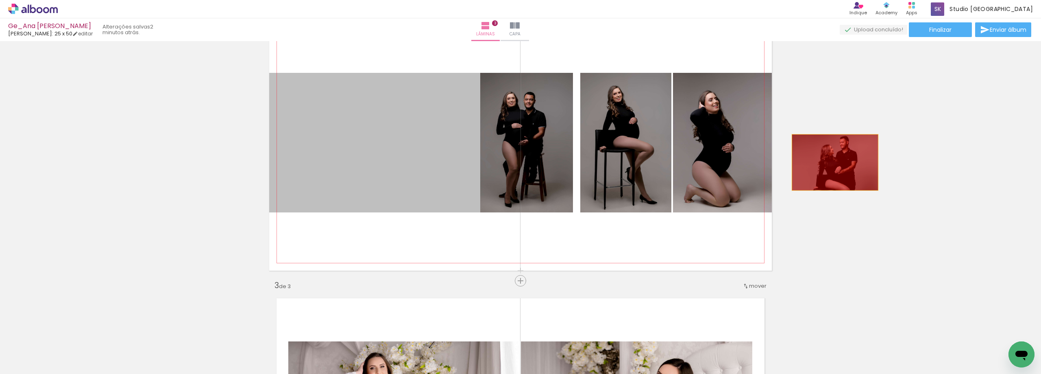
drag, startPoint x: 376, startPoint y: 150, endPoint x: 832, endPoint y: 162, distance: 455.9
click at [832, 162] on div "Inserir lâmina 1 de 3 Inserir lâmina 2 de 3 Inserir lâmina 3 de 3" at bounding box center [520, 270] width 1041 height 1103
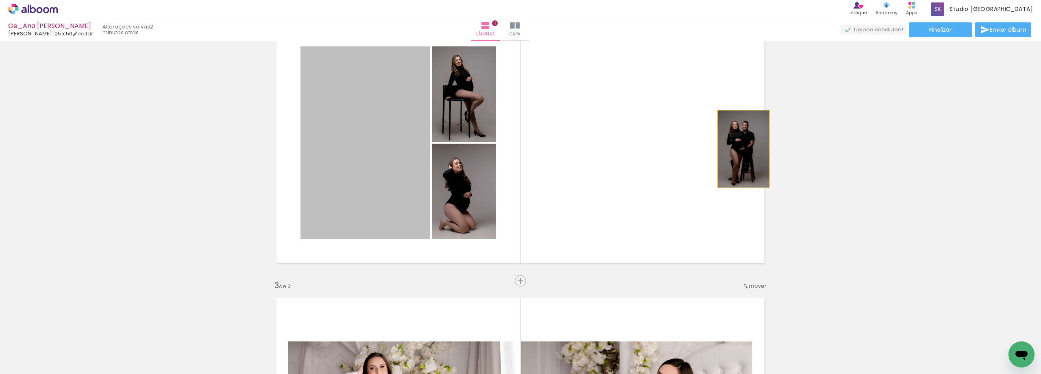
drag, startPoint x: 380, startPoint y: 144, endPoint x: 596, endPoint y: 146, distance: 215.5
click at [877, 152] on div "Inserir lâmina 1 de 3 Inserir lâmina 2 de 3 Inserir lâmina 3 de 3" at bounding box center [520, 270] width 1041 height 1103
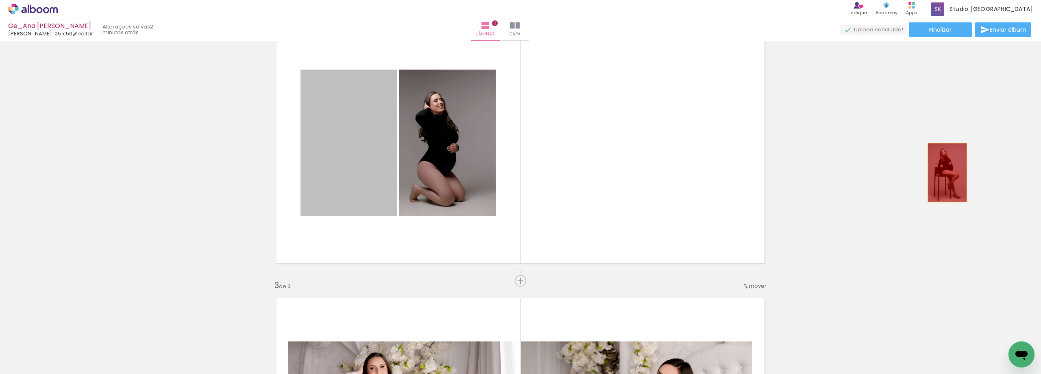
drag, startPoint x: 378, startPoint y: 123, endPoint x: 944, endPoint y: 172, distance: 568.0
click at [944, 172] on div "Inserir lâmina 1 de 3 Inserir lâmina 2 de 3 Inserir lâmina 3 de 3" at bounding box center [520, 270] width 1041 height 1103
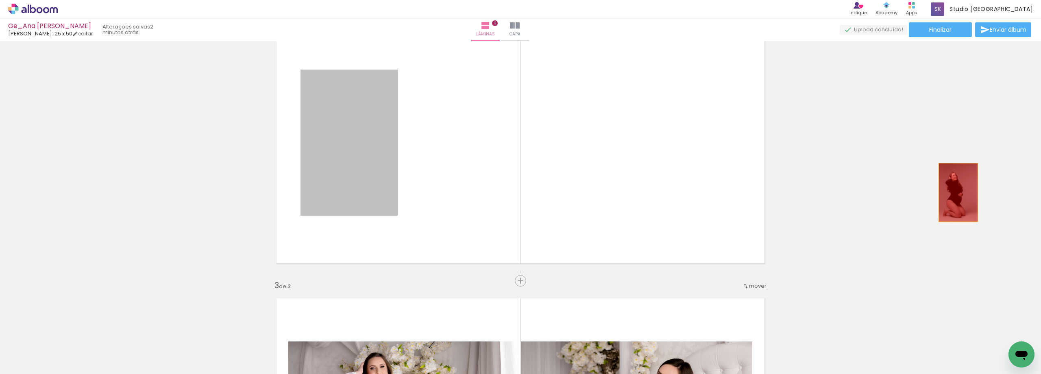
drag, startPoint x: 341, startPoint y: 139, endPoint x: 955, endPoint y: 192, distance: 615.8
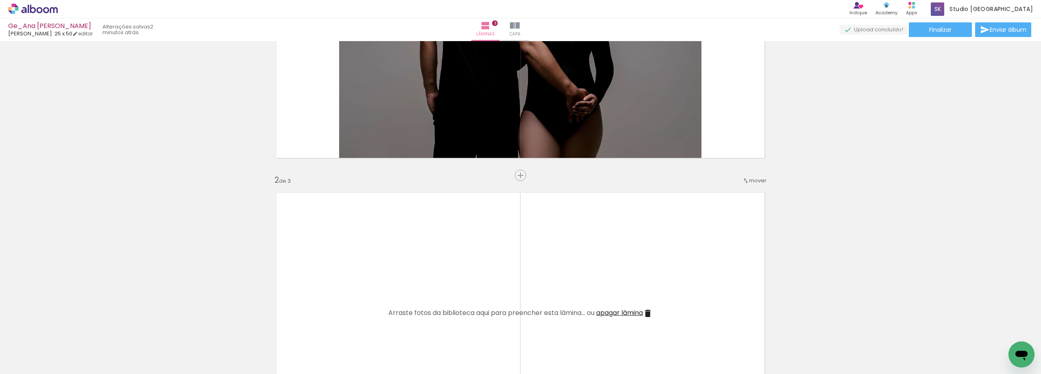
scroll to position [163, 0]
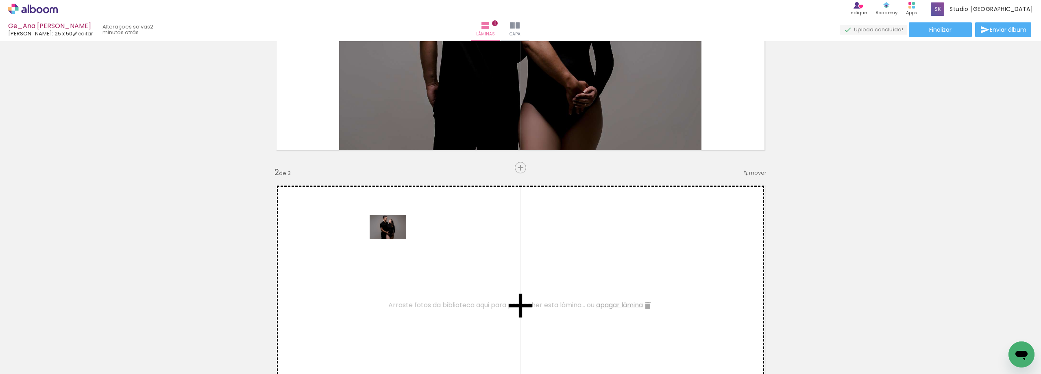
drag, startPoint x: 91, startPoint y: 356, endPoint x: 394, endPoint y: 239, distance: 325.1
click at [394, 239] on quentale-workspace at bounding box center [520, 187] width 1041 height 374
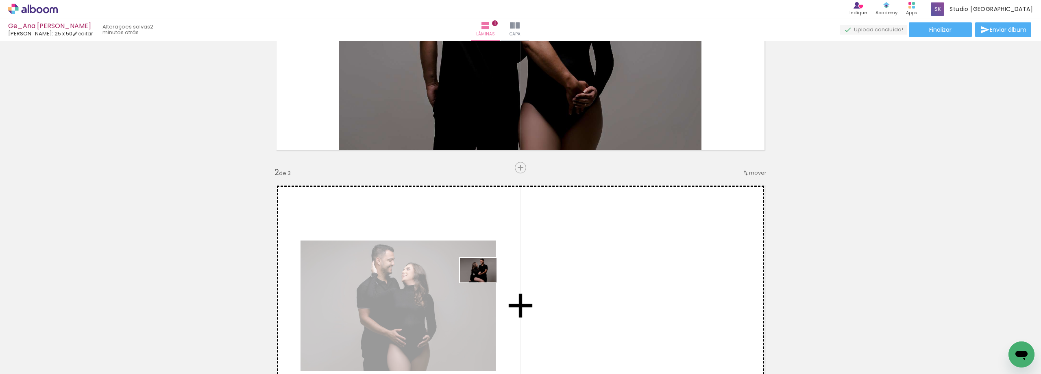
drag, startPoint x: 227, startPoint y: 346, endPoint x: 484, endPoint y: 282, distance: 265.2
click at [484, 282] on quentale-workspace at bounding box center [520, 187] width 1041 height 374
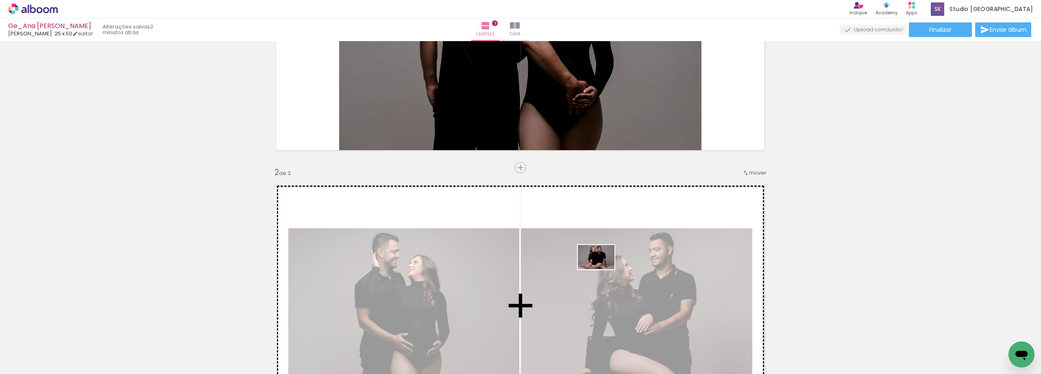
drag, startPoint x: 324, startPoint y: 358, endPoint x: 602, endPoint y: 269, distance: 291.6
click at [602, 269] on quentale-workspace at bounding box center [520, 187] width 1041 height 374
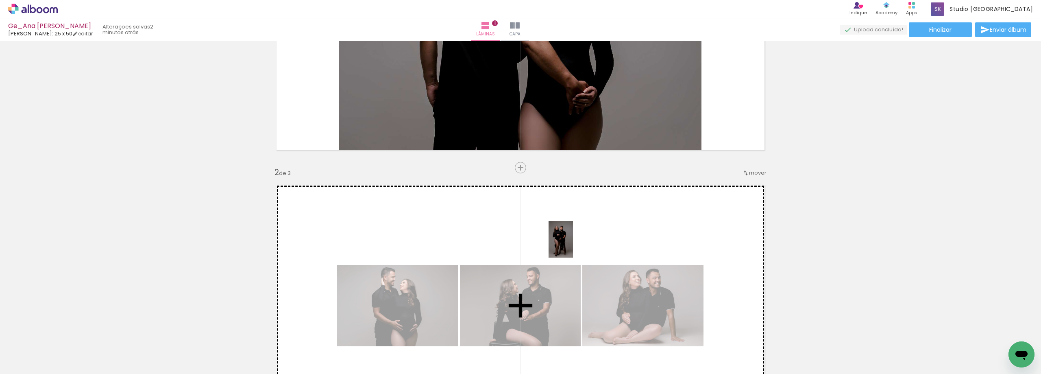
drag, startPoint x: 268, startPoint y: 347, endPoint x: 573, endPoint y: 245, distance: 321.1
click at [573, 245] on quentale-workspace at bounding box center [520, 187] width 1041 height 374
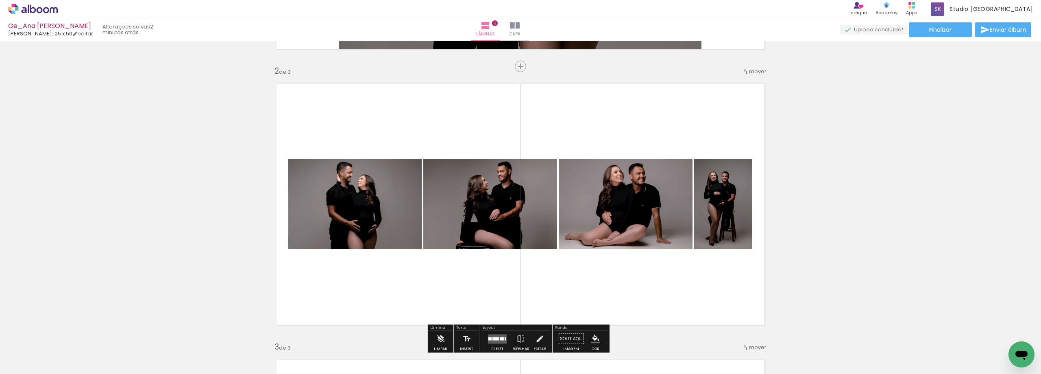
scroll to position [285, 0]
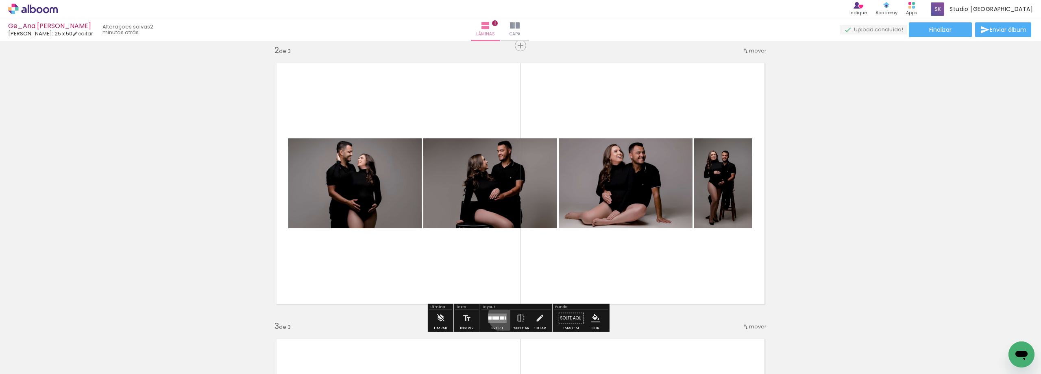
click at [502, 315] on quentale-layouter at bounding box center [497, 317] width 19 height 9
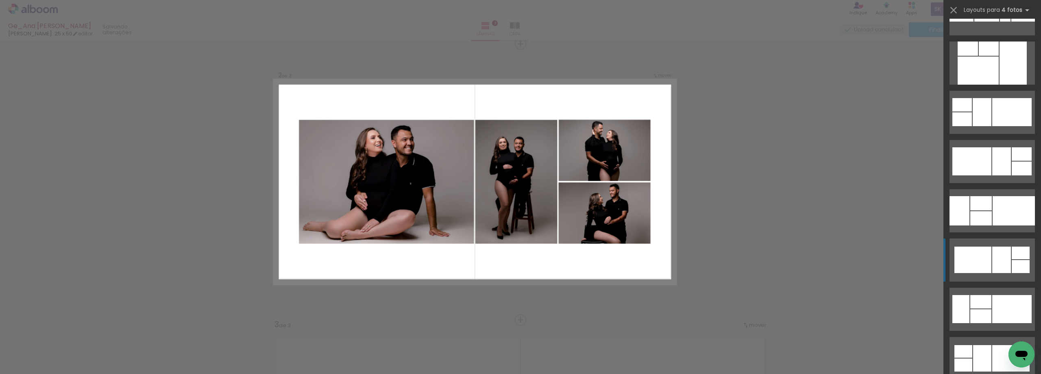
scroll to position [1951, 0]
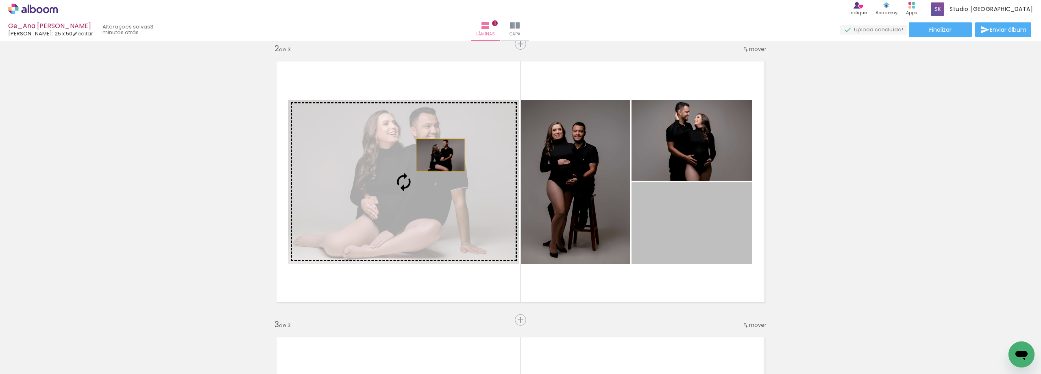
drag, startPoint x: 700, startPoint y: 217, endPoint x: 412, endPoint y: 154, distance: 294.7
click at [0, 0] on slot at bounding box center [0, 0] width 0 height 0
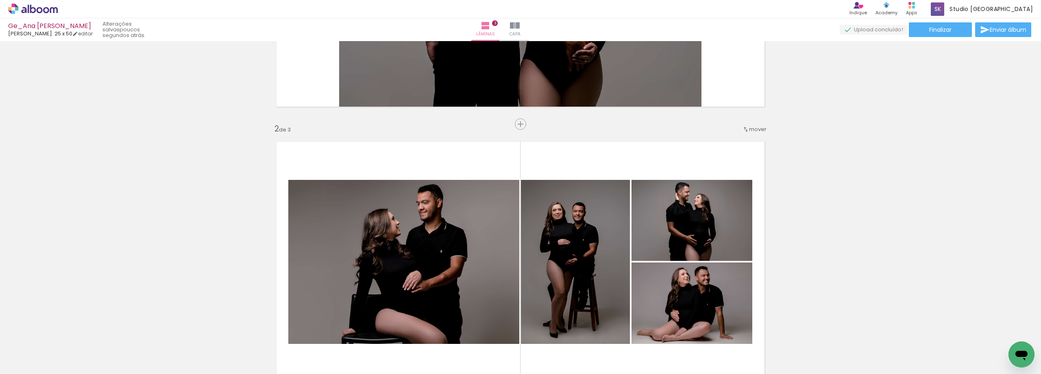
scroll to position [327, 0]
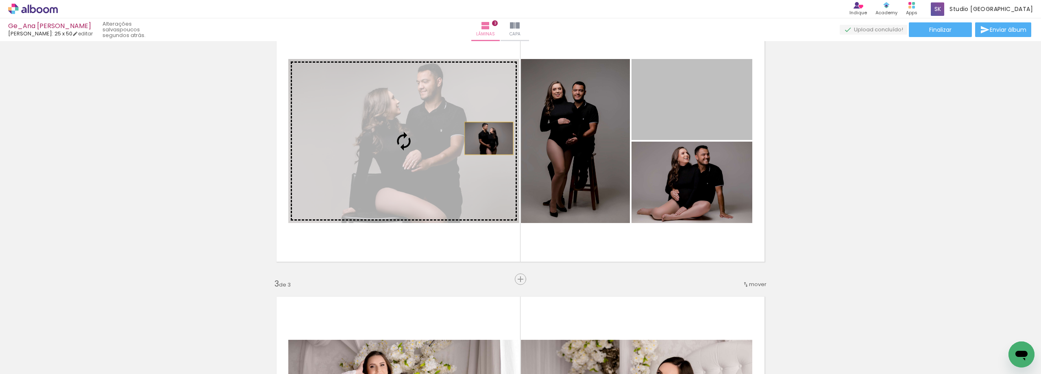
drag, startPoint x: 690, startPoint y: 105, endPoint x: 454, endPoint y: 141, distance: 239.4
click at [0, 0] on slot at bounding box center [0, 0] width 0 height 0
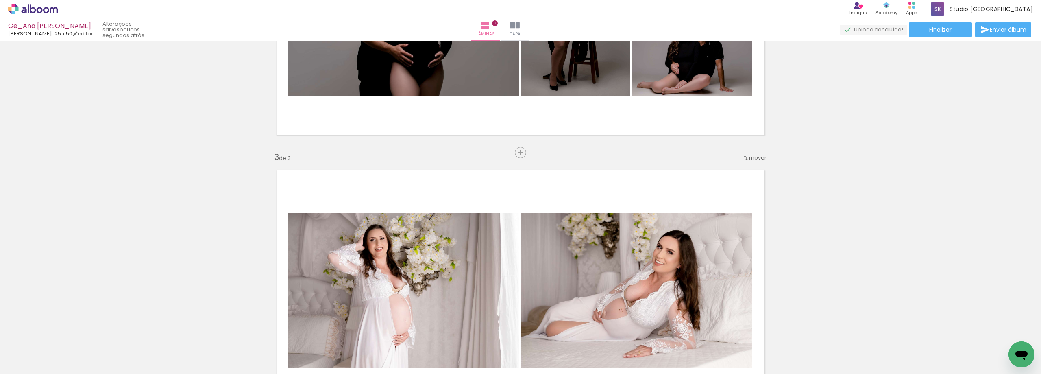
scroll to position [569, 0]
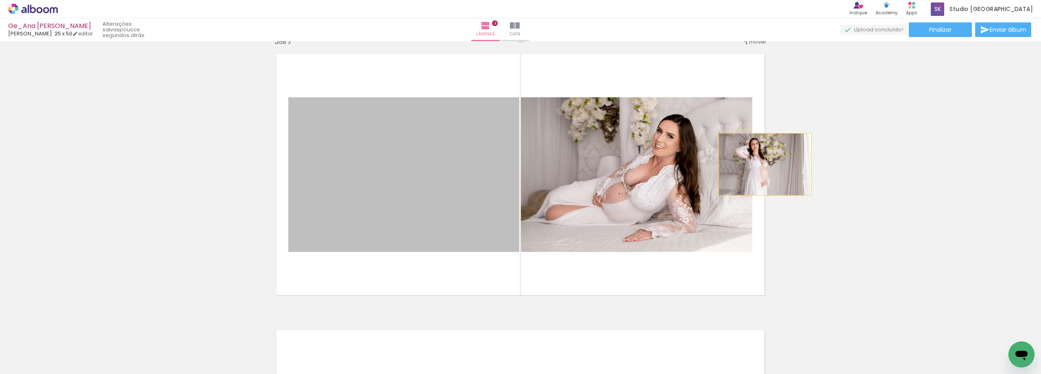
drag, startPoint x: 394, startPoint y: 174, endPoint x: 860, endPoint y: 163, distance: 465.6
click at [860, 163] on div "Inserir lâmina 1 de 3 Inserir lâmina 2 de 3 Inserir lâmina 3 de 3" at bounding box center [520, 26] width 1041 height 1103
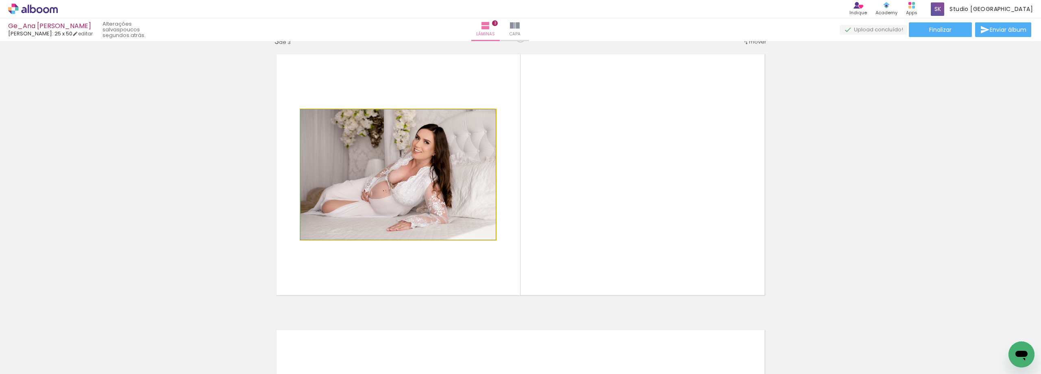
drag, startPoint x: 375, startPoint y: 181, endPoint x: 493, endPoint y: 179, distance: 117.9
click at [493, 179] on quentale-layouter at bounding box center [520, 174] width 502 height 255
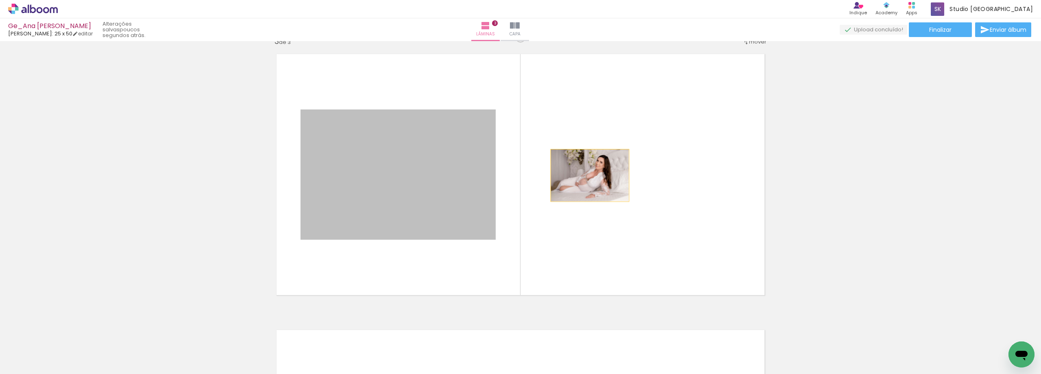
drag, startPoint x: 424, startPoint y: 181, endPoint x: 987, endPoint y: 174, distance: 563.5
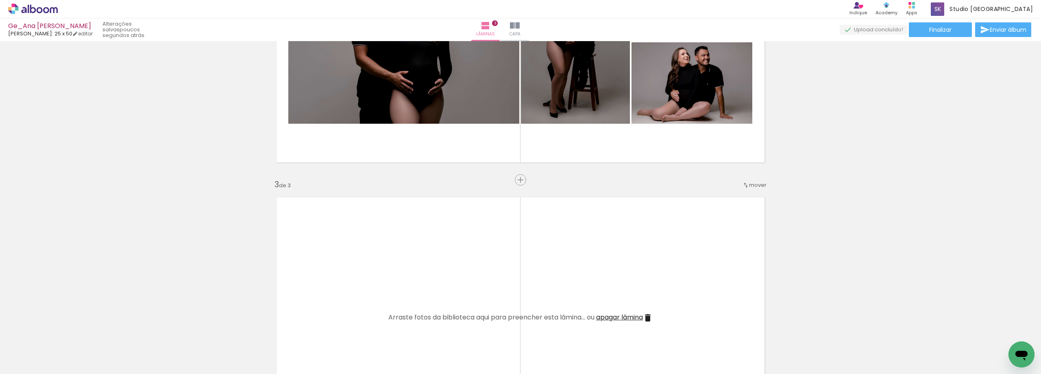
scroll to position [528, 0]
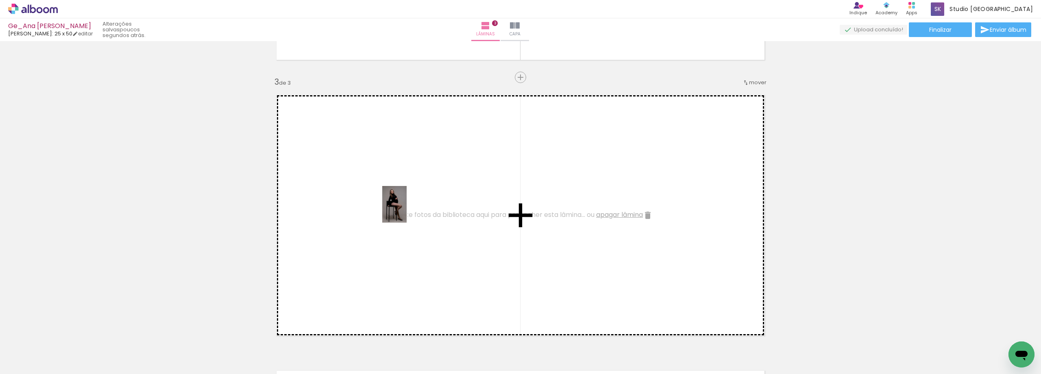
drag, startPoint x: 183, startPoint y: 354, endPoint x: 407, endPoint y: 210, distance: 265.6
click at [407, 210] on quentale-workspace at bounding box center [520, 187] width 1041 height 374
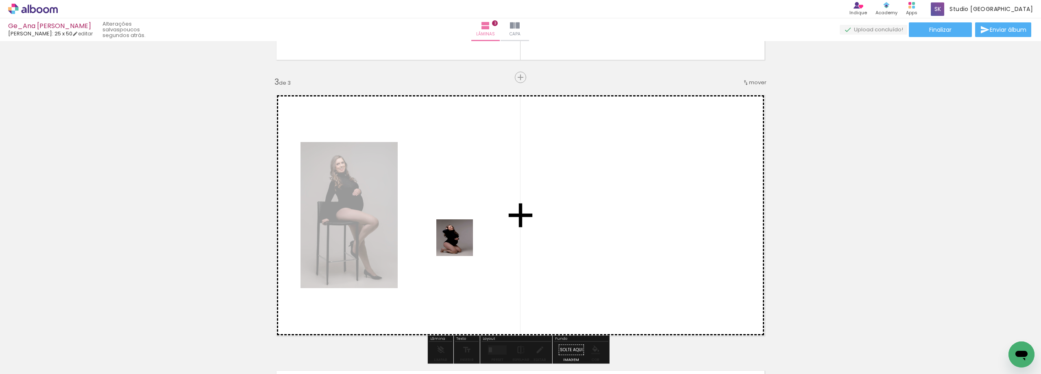
drag, startPoint x: 360, startPoint y: 344, endPoint x: 461, endPoint y: 244, distance: 142.3
click at [461, 244] on quentale-workspace at bounding box center [520, 187] width 1041 height 374
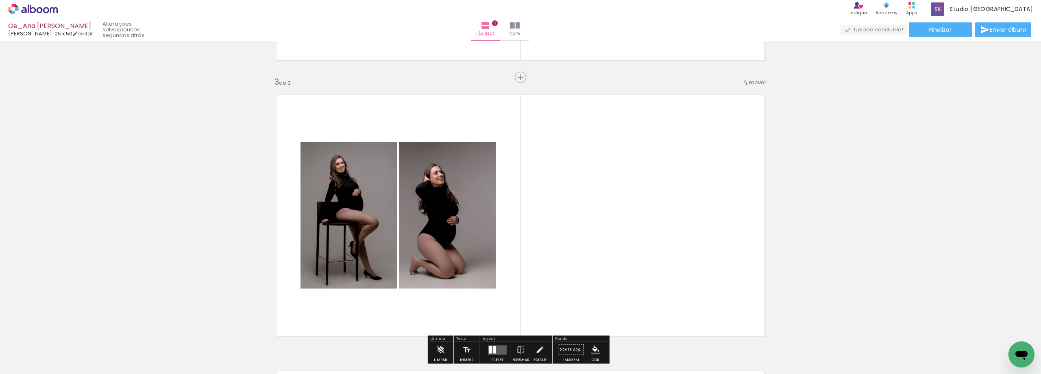
scroll to position [691, 0]
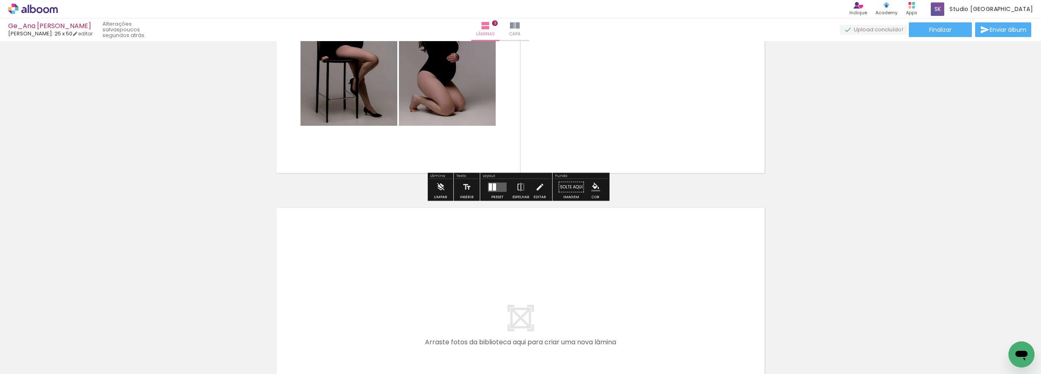
click at [490, 191] on quentale-layouter at bounding box center [497, 186] width 19 height 9
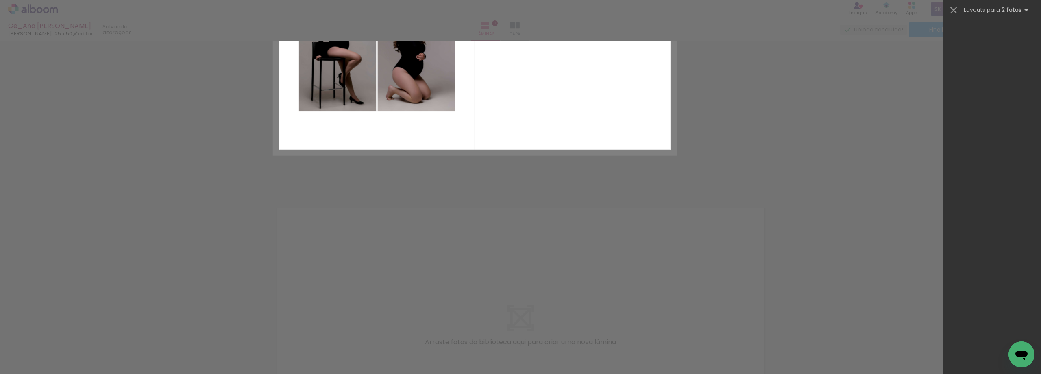
scroll to position [0, 0]
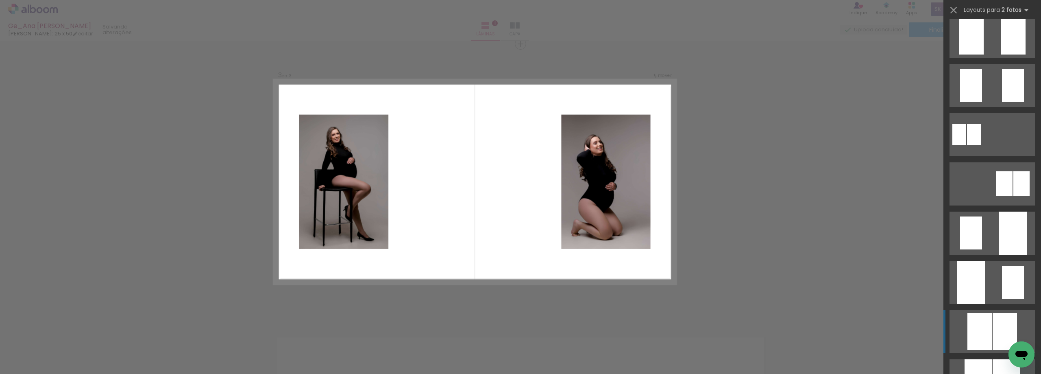
scroll to position [41, 0]
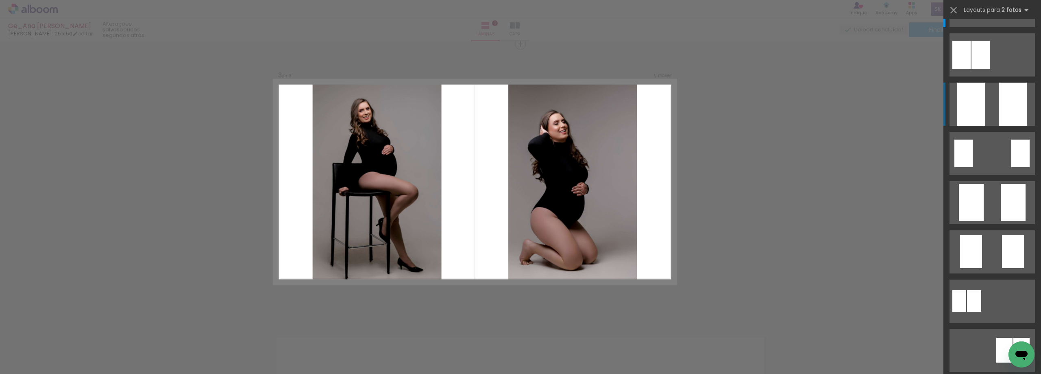
click at [980, 110] on div at bounding box center [971, 104] width 28 height 43
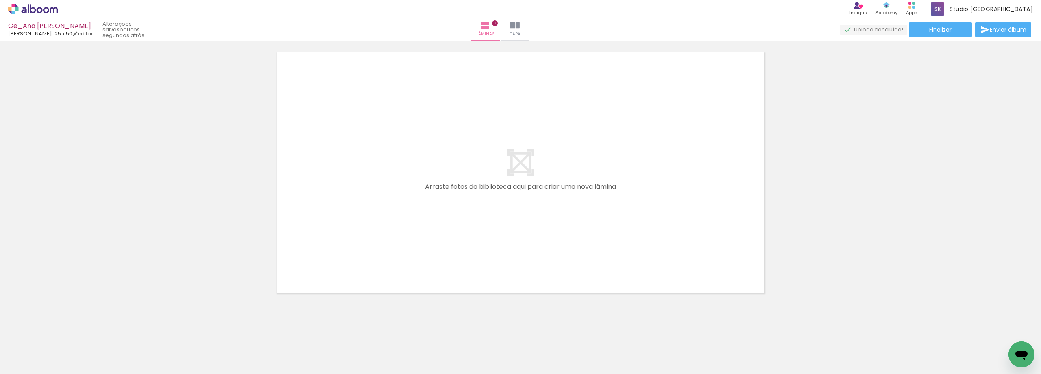
scroll to position [853, 0]
drag, startPoint x: 411, startPoint y: 237, endPoint x: 420, endPoint y: 178, distance: 59.6
drag, startPoint x: 405, startPoint y: 343, endPoint x: 553, endPoint y: 332, distance: 148.8
click at [387, 218] on quentale-workspace at bounding box center [520, 187] width 1041 height 374
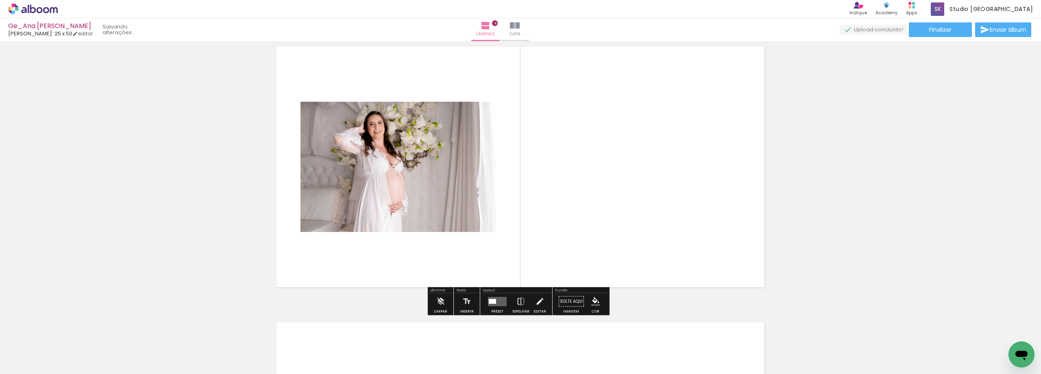
scroll to position [837, 0]
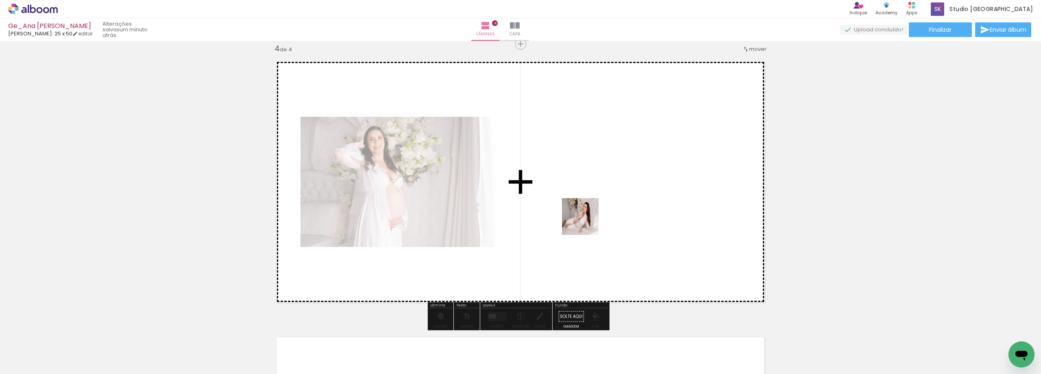
drag, startPoint x: 507, startPoint y: 356, endPoint x: 586, endPoint y: 222, distance: 155.5
click at [586, 222] on quentale-workspace at bounding box center [520, 187] width 1041 height 374
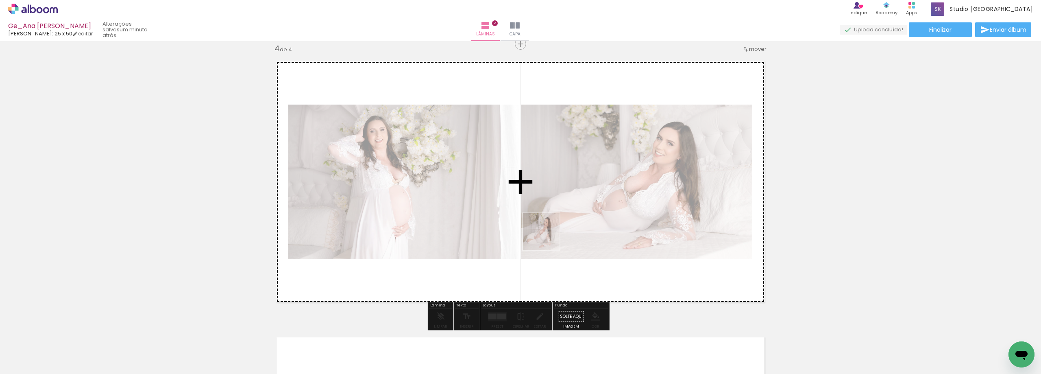
drag, startPoint x: 503, startPoint y: 353, endPoint x: 633, endPoint y: 280, distance: 149.3
click at [555, 200] on quentale-workspace at bounding box center [520, 187] width 1041 height 374
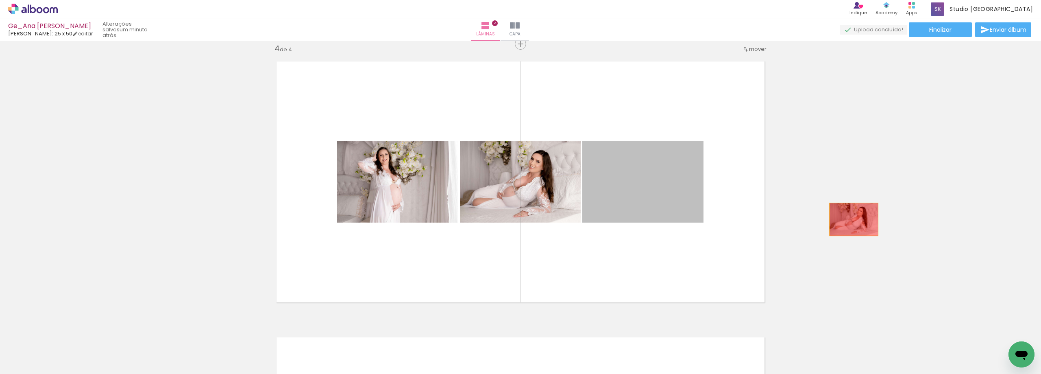
drag, startPoint x: 628, startPoint y: 221, endPoint x: 855, endPoint y: 220, distance: 227.3
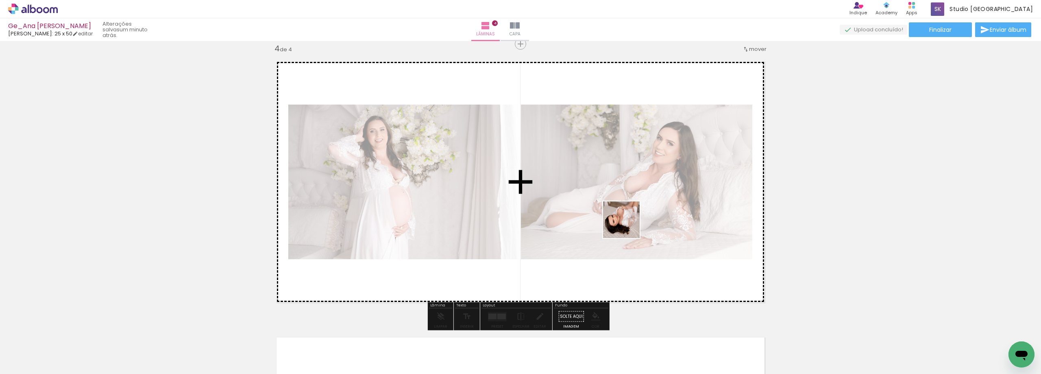
drag, startPoint x: 598, startPoint y: 348, endPoint x: 627, endPoint y: 226, distance: 125.8
click at [627, 226] on quentale-workspace at bounding box center [520, 187] width 1041 height 374
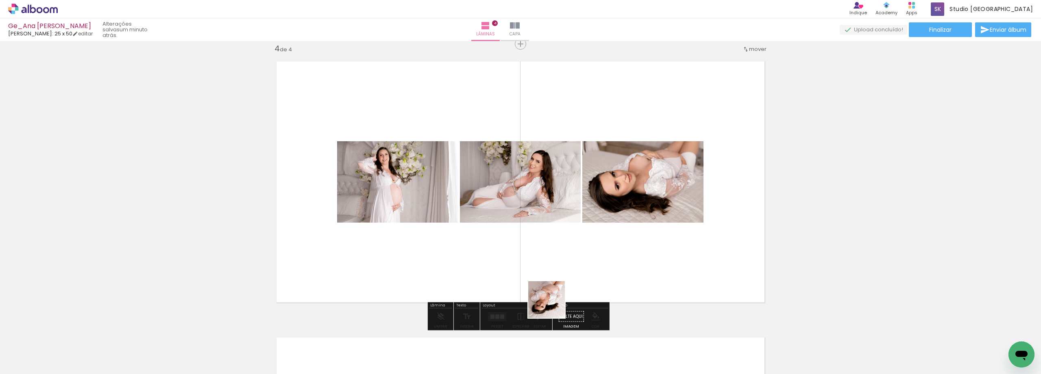
drag, startPoint x: 542, startPoint y: 339, endPoint x: 588, endPoint y: 231, distance: 117.3
click at [588, 231] on quentale-workspace at bounding box center [520, 187] width 1041 height 374
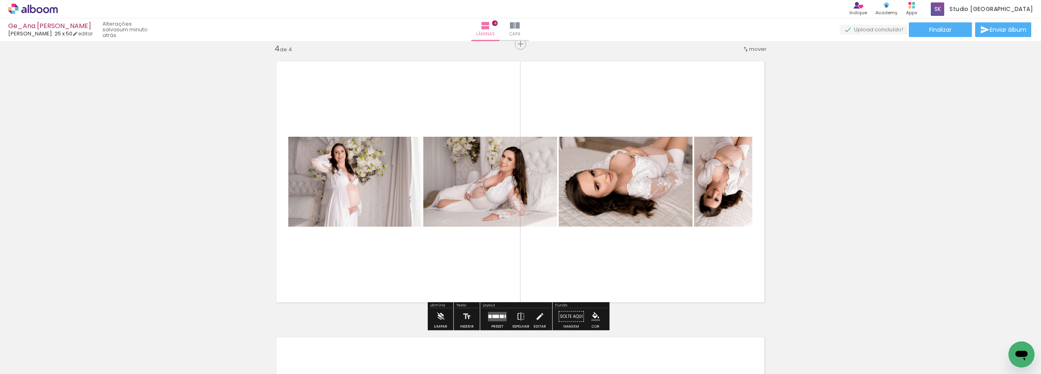
click at [488, 317] on div at bounding box center [489, 315] width 3 height 3
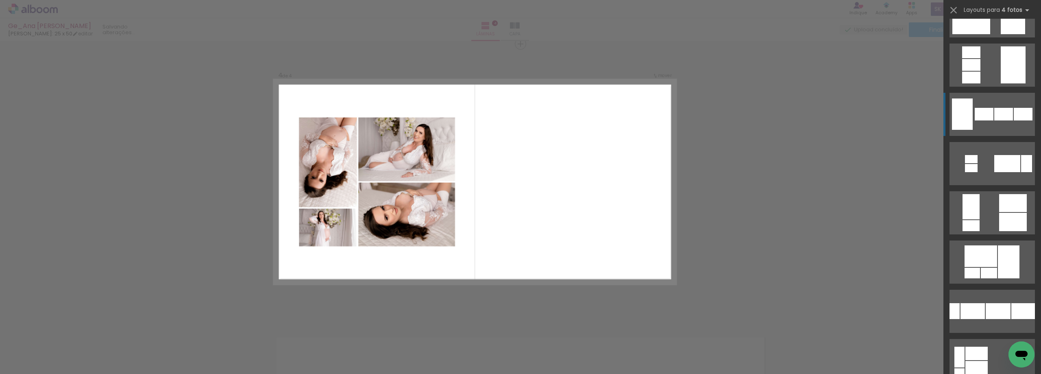
scroll to position [569, 0]
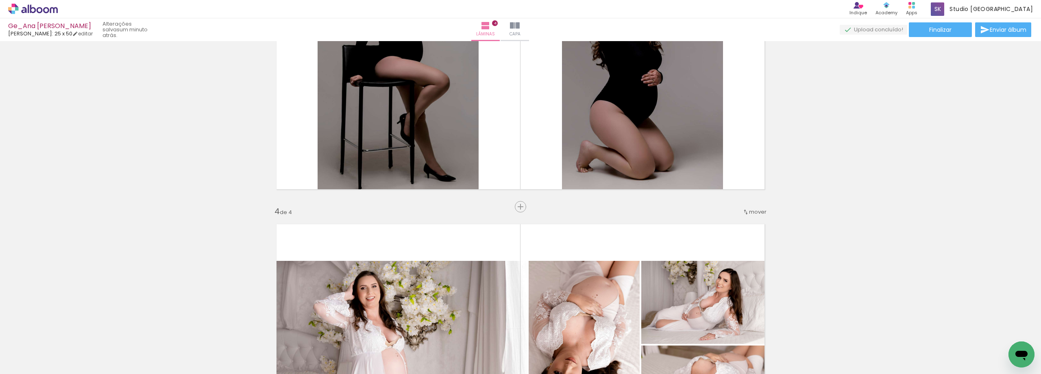
scroll to position [837, 0]
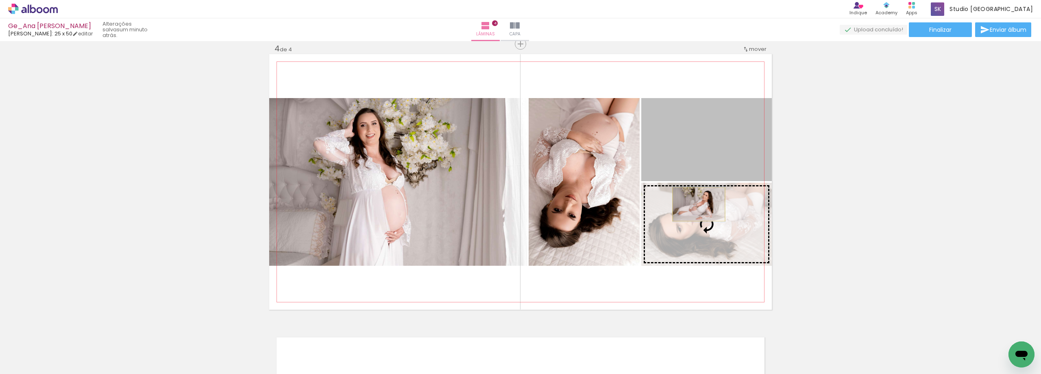
drag, startPoint x: 696, startPoint y: 198, endPoint x: 696, endPoint y: 204, distance: 5.7
click at [0, 0] on slot at bounding box center [0, 0] width 0 height 0
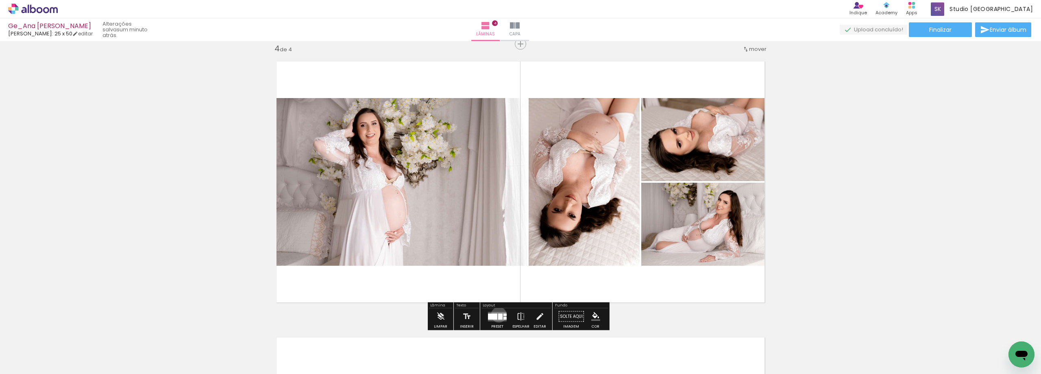
click at [498, 314] on div at bounding box center [500, 316] width 4 height 6
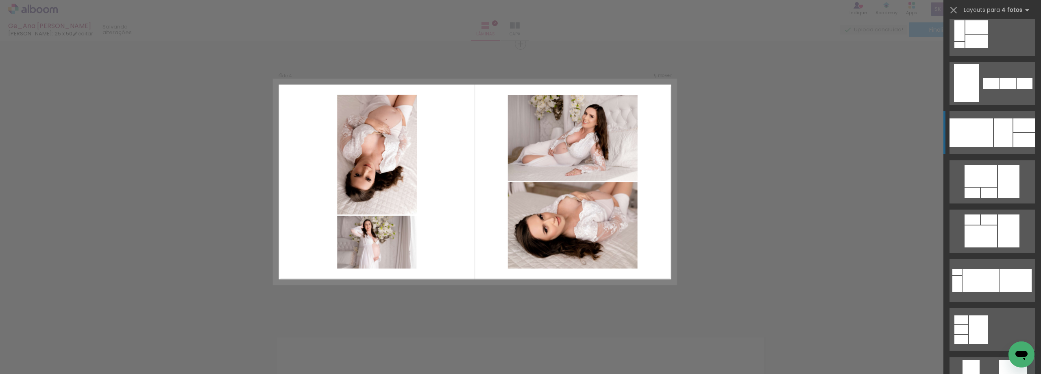
scroll to position [854, 0]
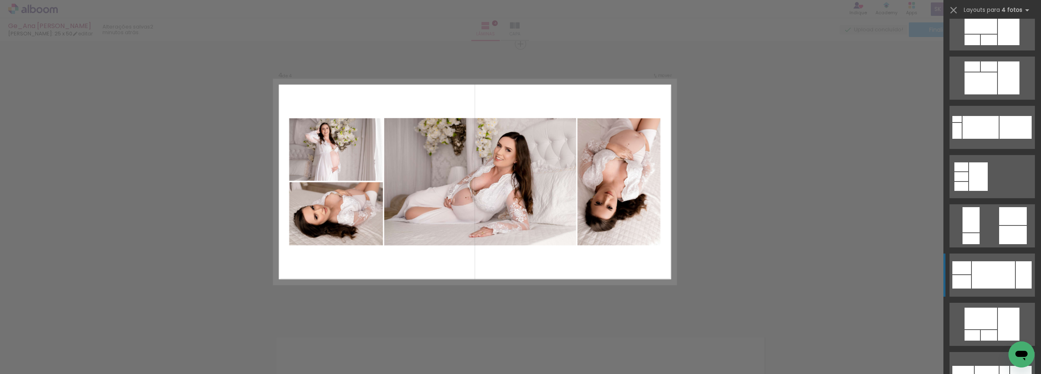
click at [998, 139] on div at bounding box center [980, 127] width 36 height 23
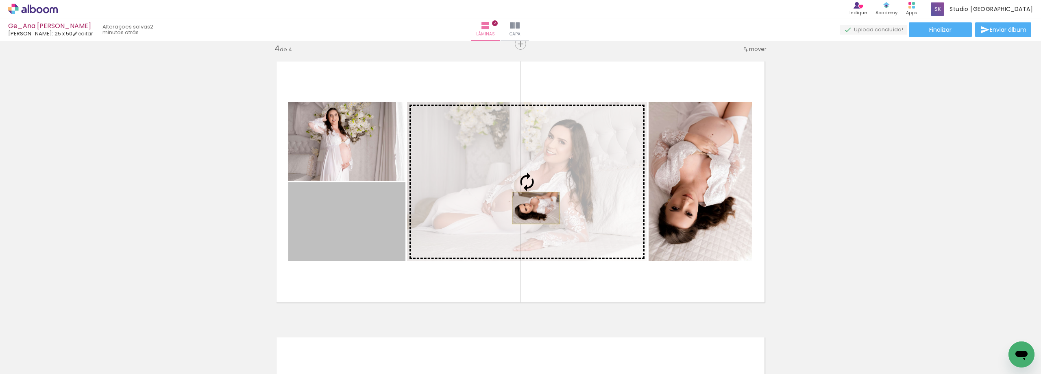
drag, startPoint x: 381, startPoint y: 231, endPoint x: 533, endPoint y: 208, distance: 153.9
click at [0, 0] on slot at bounding box center [0, 0] width 0 height 0
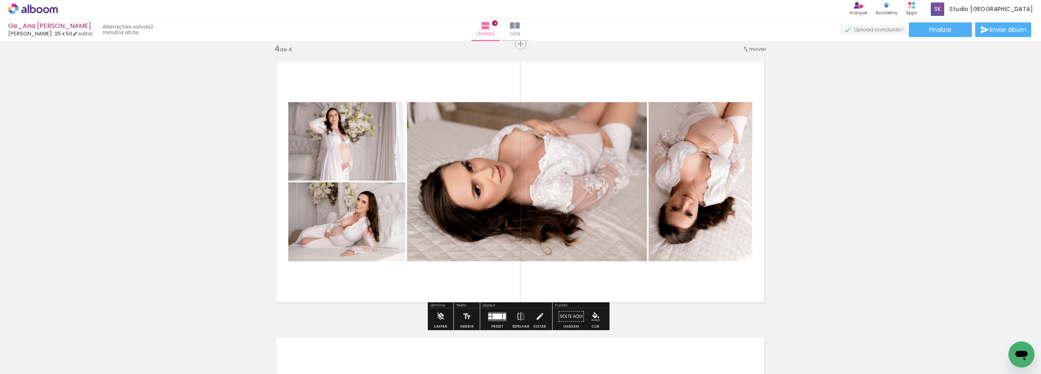
click at [502, 320] on quentale-layouter at bounding box center [497, 315] width 19 height 9
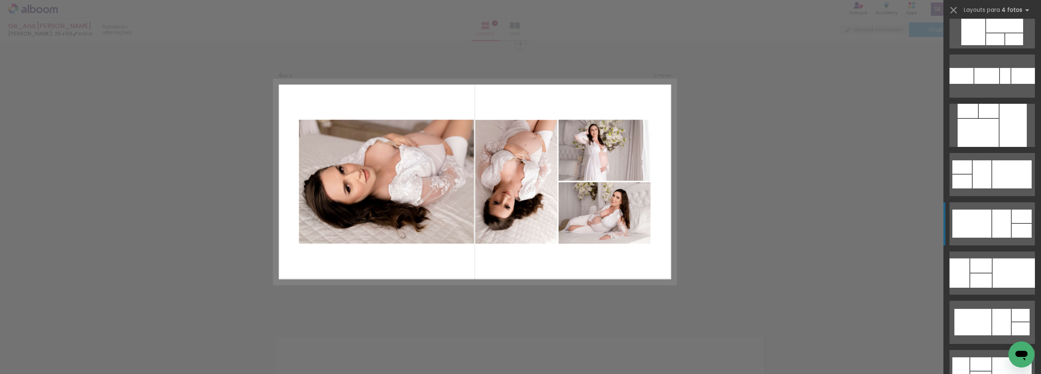
scroll to position [2017, 0]
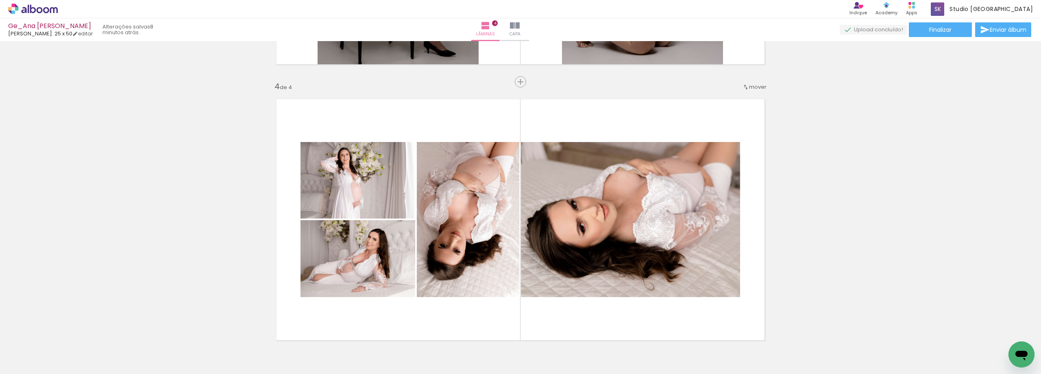
scroll to position [837, 0]
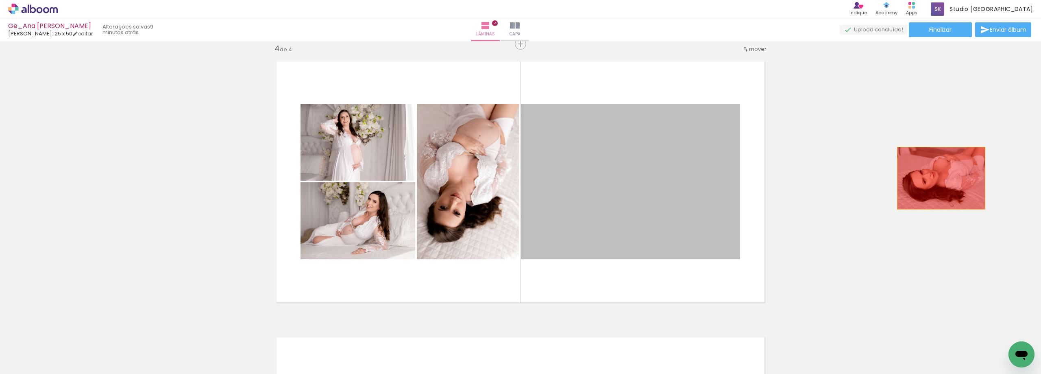
drag, startPoint x: 648, startPoint y: 180, endPoint x: 942, endPoint y: 178, distance: 293.1
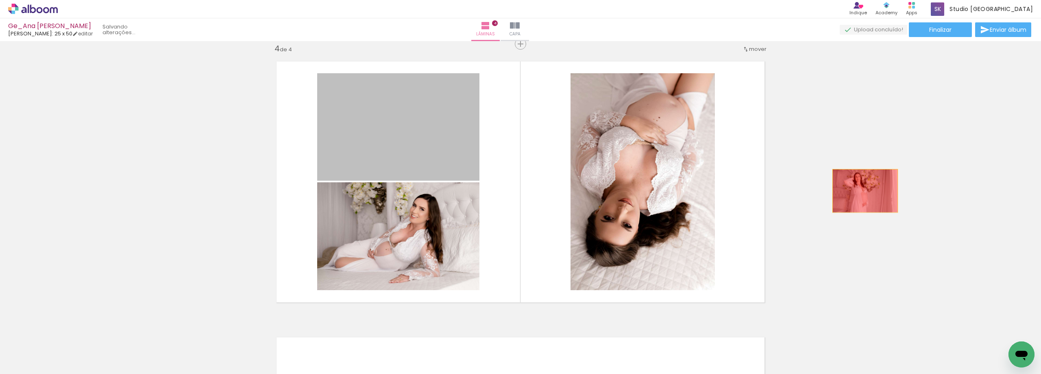
drag, startPoint x: 406, startPoint y: 173, endPoint x: 862, endPoint y: 191, distance: 456.1
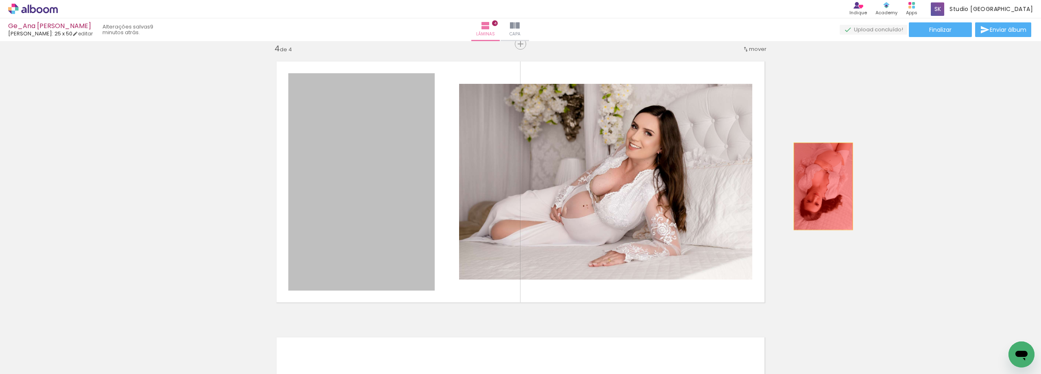
drag, startPoint x: 358, startPoint y: 177, endPoint x: 820, endPoint y: 186, distance: 461.9
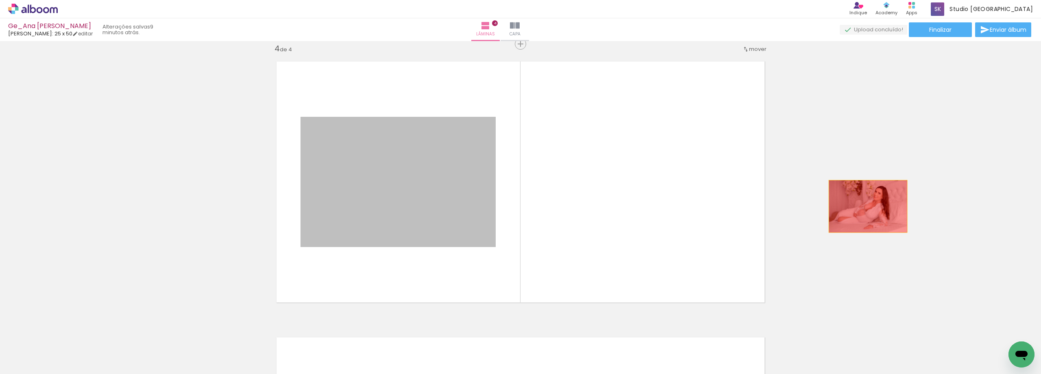
drag, startPoint x: 455, startPoint y: 172, endPoint x: 865, endPoint y: 206, distance: 411.2
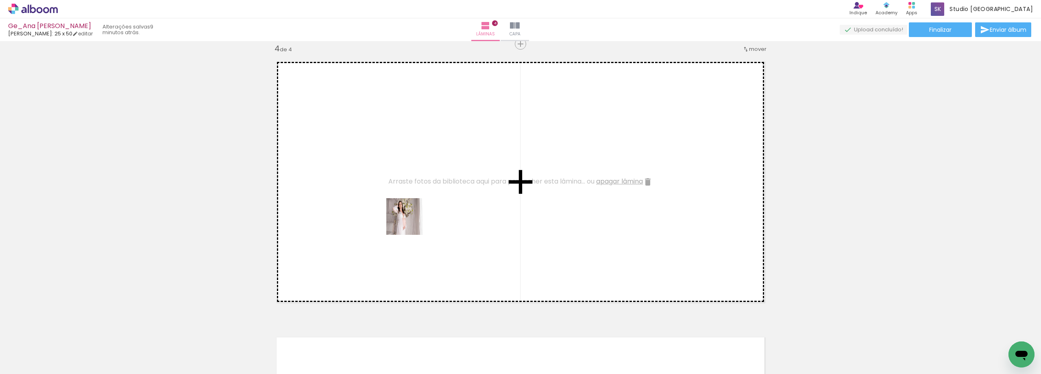
drag, startPoint x: 400, startPoint y: 346, endPoint x: 411, endPoint y: 222, distance: 124.0
click at [411, 222] on quentale-workspace at bounding box center [520, 187] width 1041 height 374
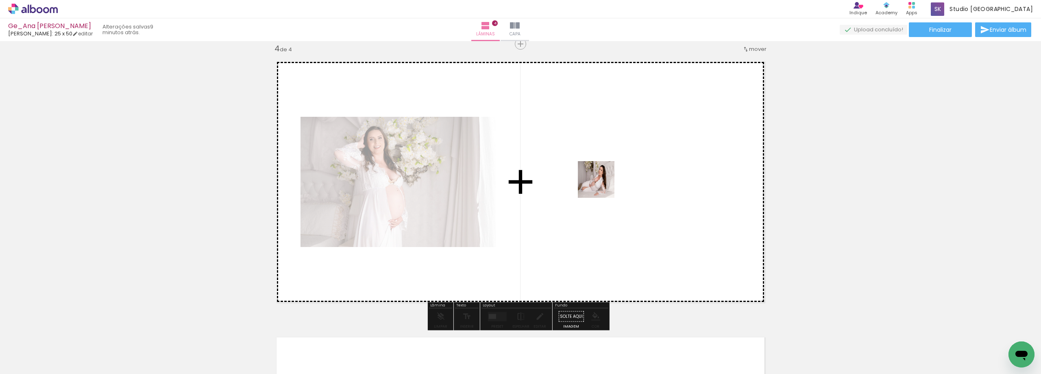
drag, startPoint x: 496, startPoint y: 354, endPoint x: 602, endPoint y: 185, distance: 199.4
click at [602, 185] on quentale-workspace at bounding box center [520, 187] width 1041 height 374
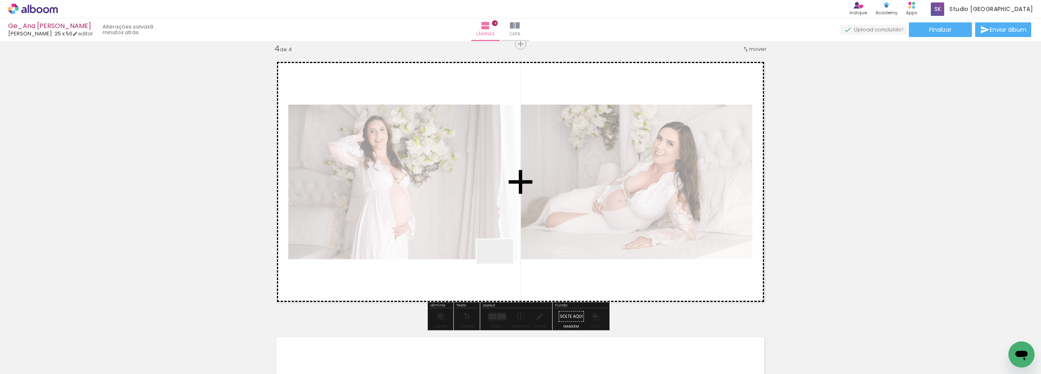
drag, startPoint x: 455, startPoint y: 343, endPoint x: 531, endPoint y: 231, distance: 135.1
click at [532, 202] on quentale-workspace at bounding box center [520, 187] width 1041 height 374
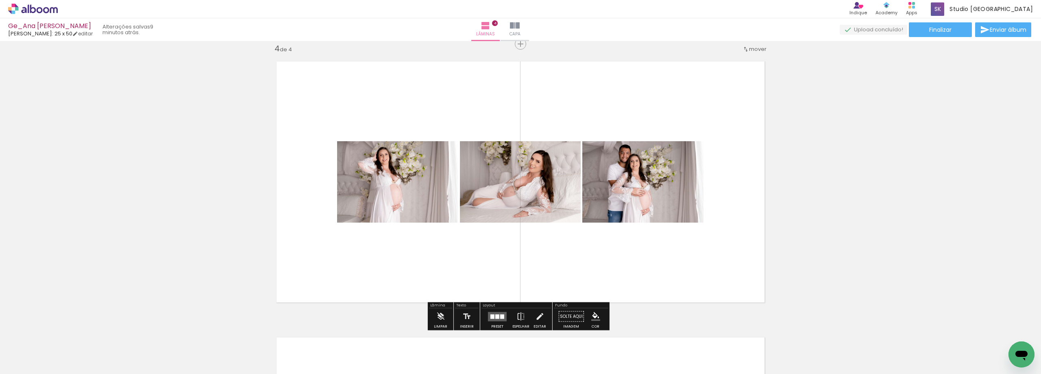
click at [491, 320] on quentale-layouter at bounding box center [497, 315] width 19 height 9
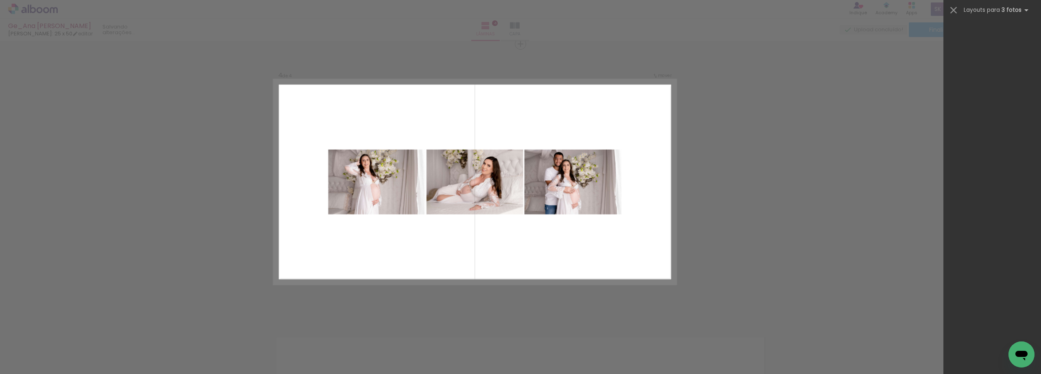
scroll to position [0, 0]
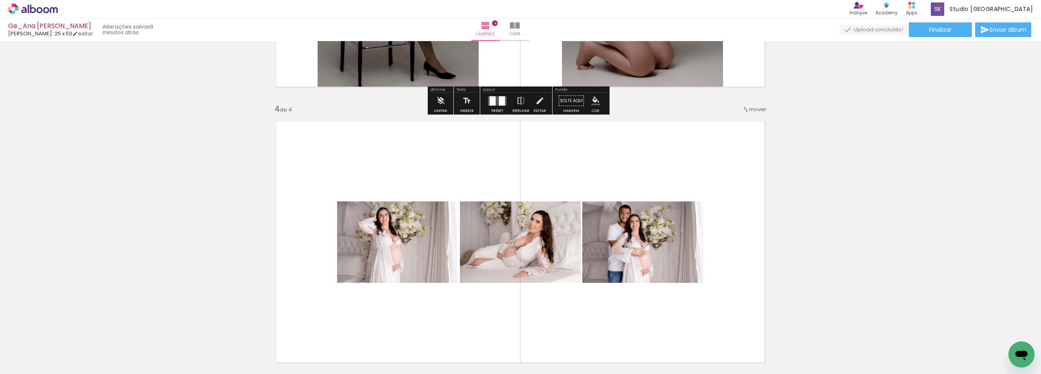
scroll to position [878, 0]
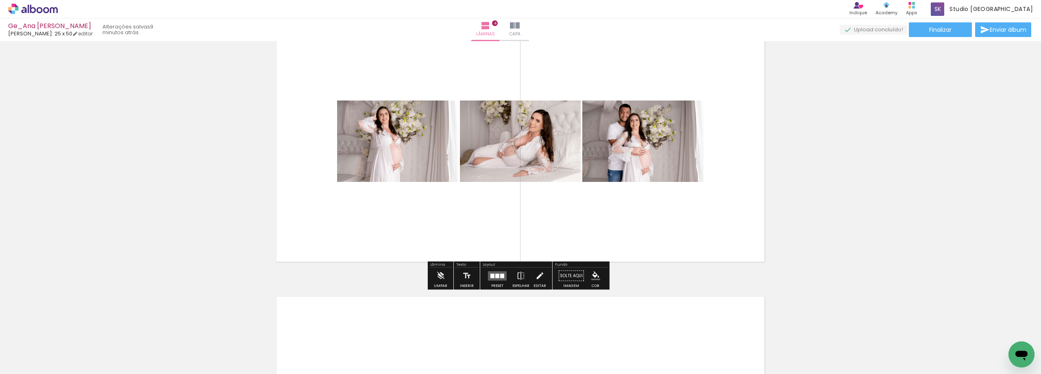
click at [507, 276] on paper-button "Preset" at bounding box center [497, 277] width 26 height 21
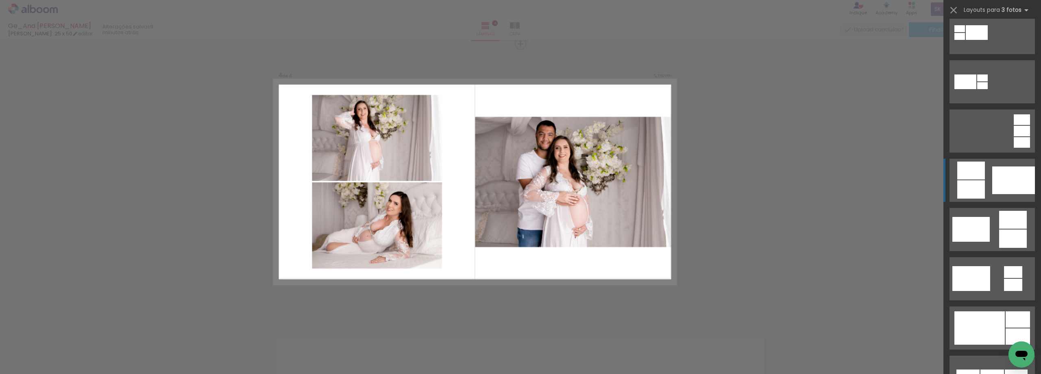
scroll to position [122, 0]
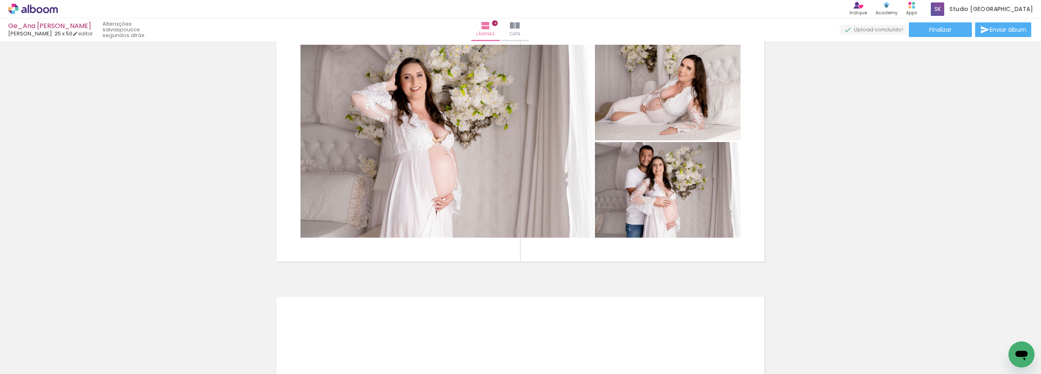
scroll to position [1041, 0]
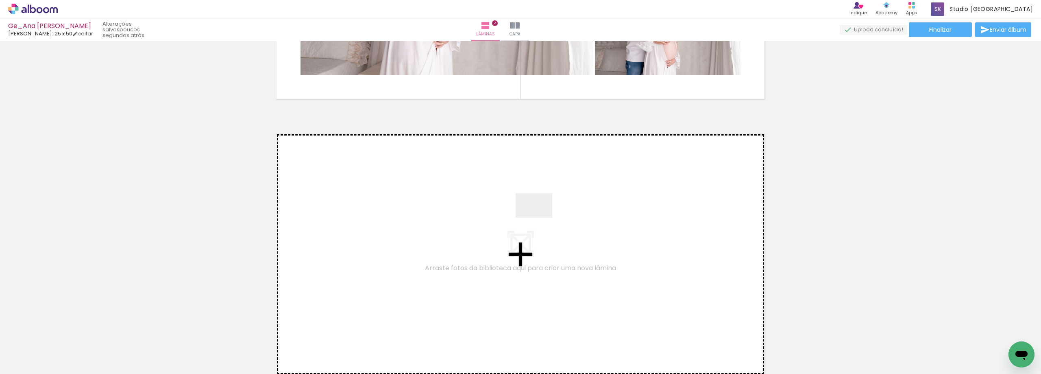
drag, startPoint x: 629, startPoint y: 348, endPoint x: 470, endPoint y: 205, distance: 213.9
click at [470, 205] on quentale-workspace at bounding box center [520, 187] width 1041 height 374
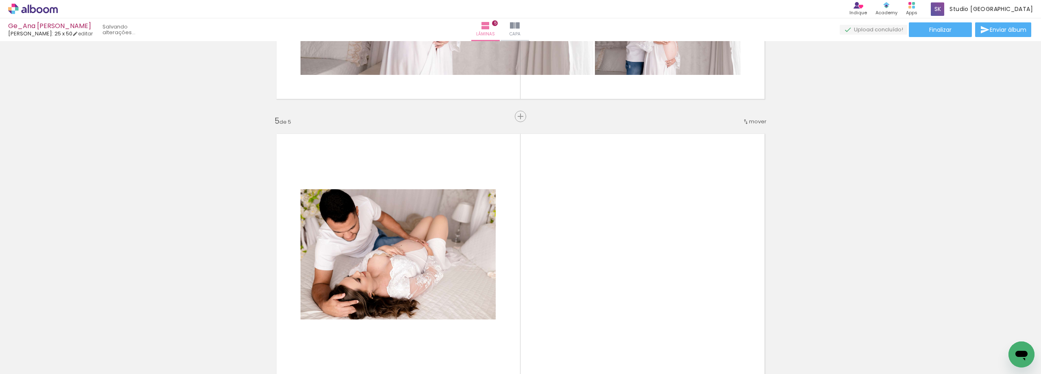
scroll to position [1113, 0]
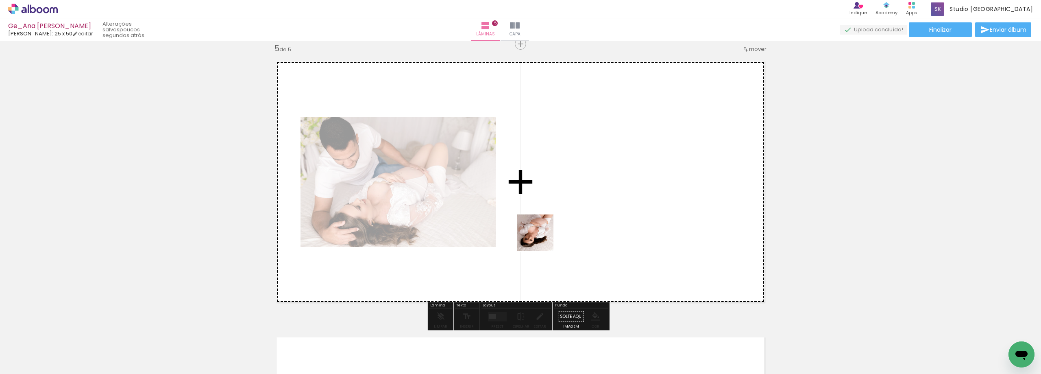
drag, startPoint x: 536, startPoint y: 349, endPoint x: 541, endPoint y: 237, distance: 112.3
click at [541, 237] on quentale-workspace at bounding box center [520, 187] width 1041 height 374
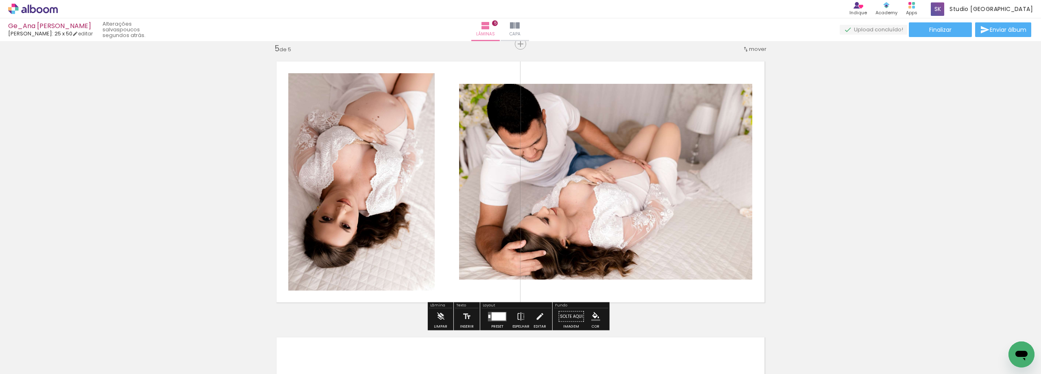
drag, startPoint x: 575, startPoint y: 341, endPoint x: 576, endPoint y: 318, distance: 22.8
click at [576, 318] on quentale-workspace at bounding box center [520, 187] width 1041 height 374
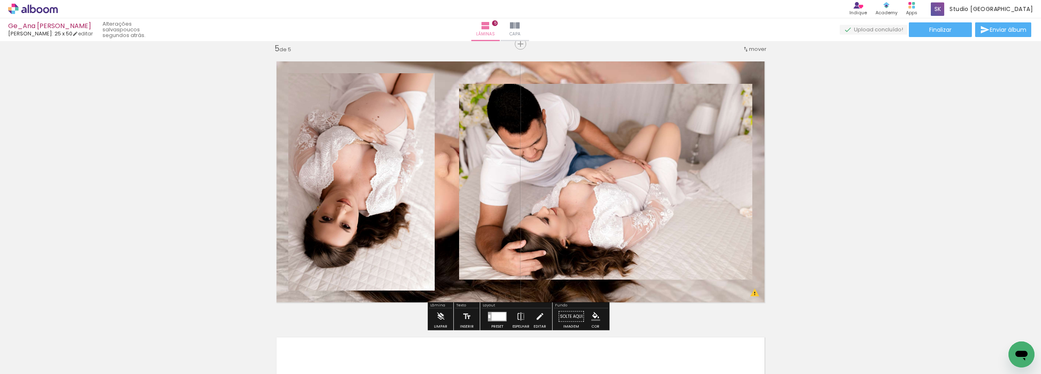
drag, startPoint x: 553, startPoint y: 63, endPoint x: 807, endPoint y: 66, distance: 254.1
drag, startPoint x: 653, startPoint y: 74, endPoint x: 582, endPoint y: 165, distance: 115.8
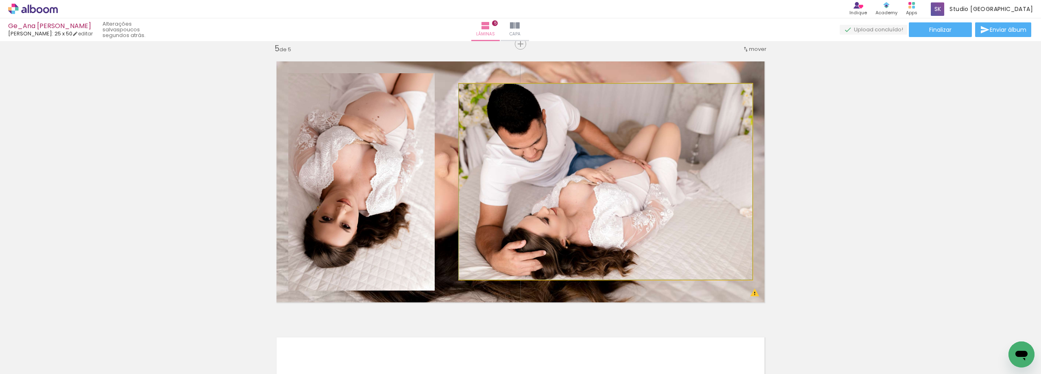
drag, startPoint x: 573, startPoint y: 211, endPoint x: 647, endPoint y: 207, distance: 74.1
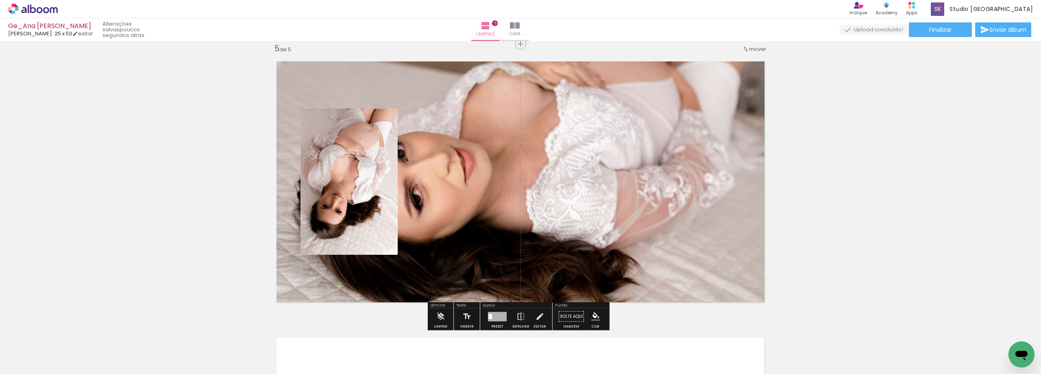
drag, startPoint x: 571, startPoint y: 186, endPoint x: 910, endPoint y: 175, distance: 338.8
drag, startPoint x: 533, startPoint y: 182, endPoint x: 678, endPoint y: 158, distance: 146.8
click at [678, 158] on quentale-layouter at bounding box center [520, 181] width 502 height 255
click at [544, 186] on quentale-layouter at bounding box center [520, 181] width 502 height 255
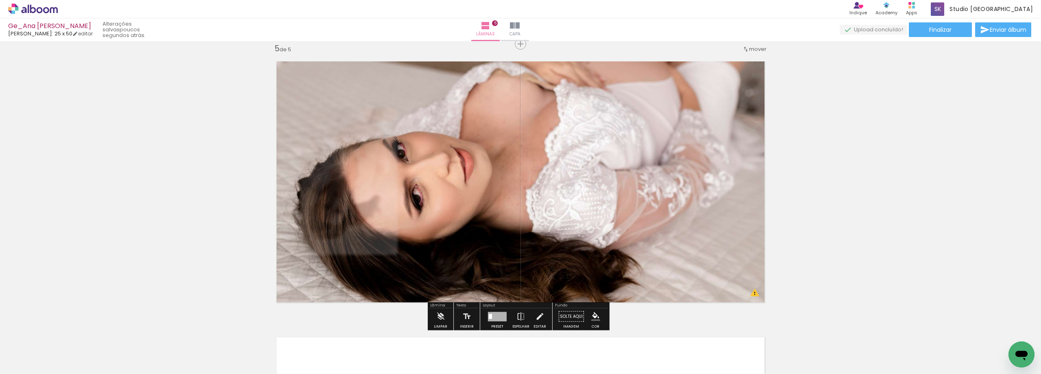
click at [544, 186] on quentale-photo at bounding box center [520, 181] width 502 height 255
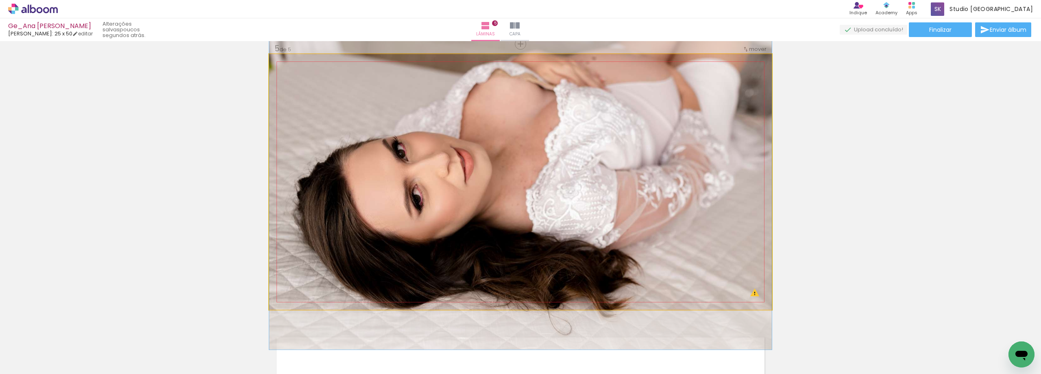
click at [544, 186] on quentale-photo at bounding box center [520, 181] width 502 height 255
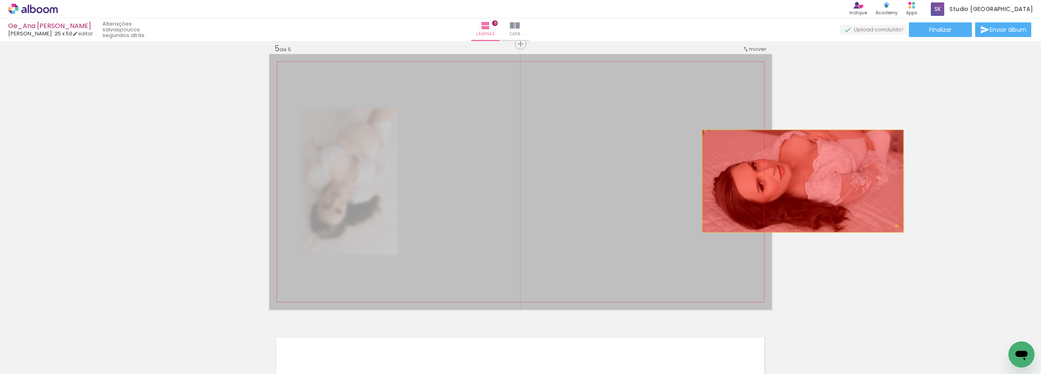
drag, startPoint x: 544, startPoint y: 186, endPoint x: 800, endPoint y: 181, distance: 255.4
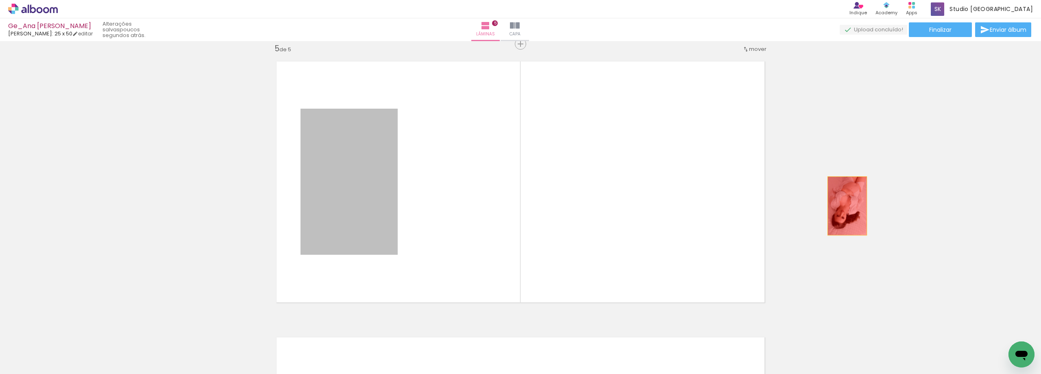
drag, startPoint x: 357, startPoint y: 182, endPoint x: 846, endPoint y: 206, distance: 489.6
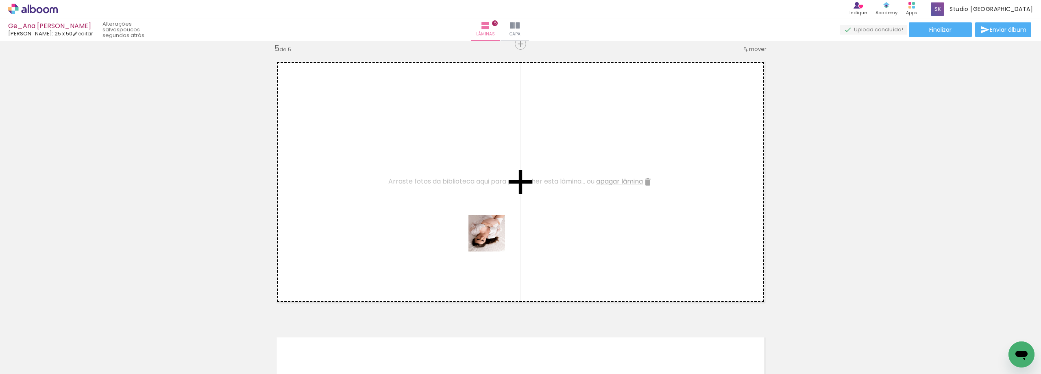
drag, startPoint x: 545, startPoint y: 347, endPoint x: 569, endPoint y: 322, distance: 34.5
click at [476, 222] on quentale-workspace at bounding box center [520, 187] width 1041 height 374
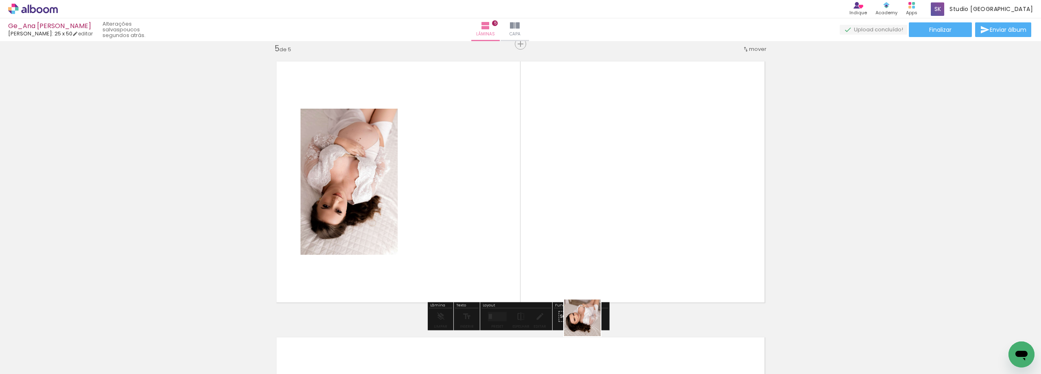
drag, startPoint x: 588, startPoint y: 359, endPoint x: 618, endPoint y: 307, distance: 59.3
click at [583, 233] on quentale-workspace at bounding box center [520, 187] width 1041 height 374
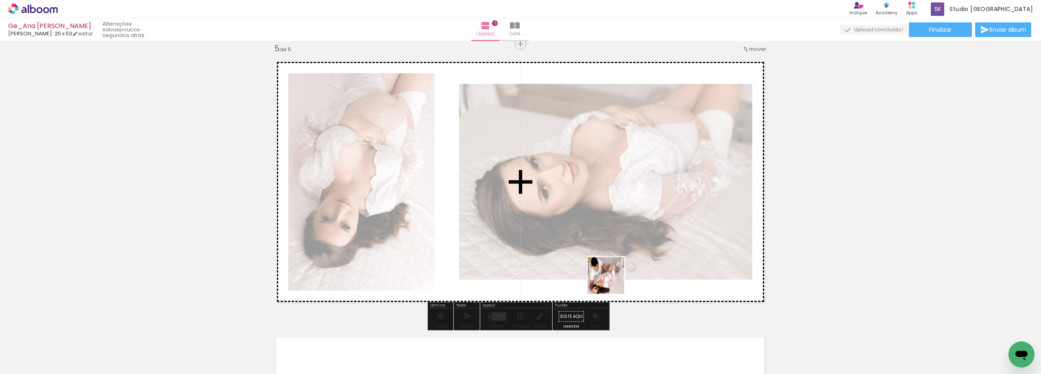
drag, startPoint x: 622, startPoint y: 348, endPoint x: 607, endPoint y: 248, distance: 100.3
click at [607, 248] on quentale-workspace at bounding box center [520, 187] width 1041 height 374
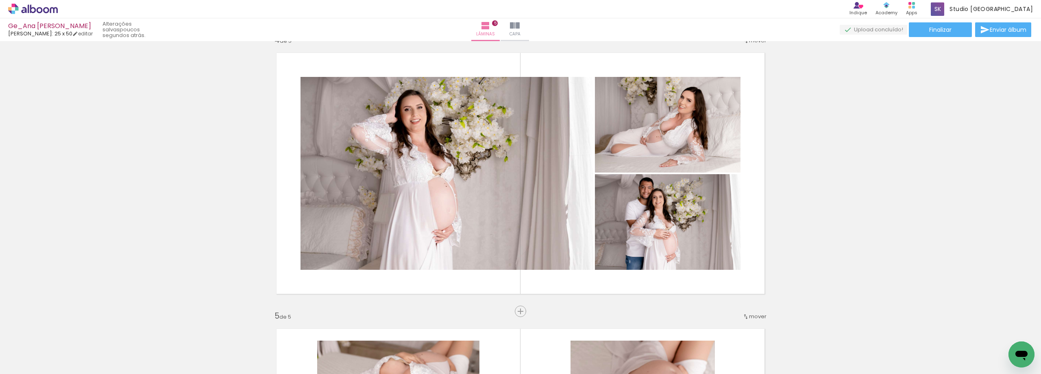
scroll to position [829, 0]
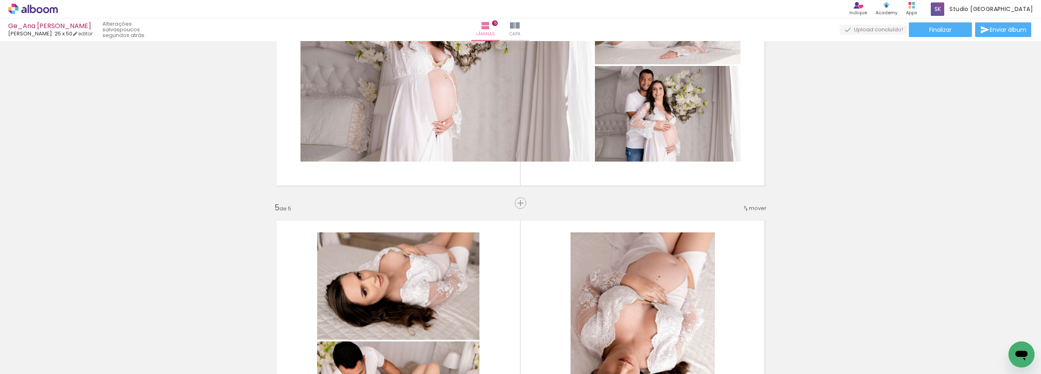
scroll to position [869, 0]
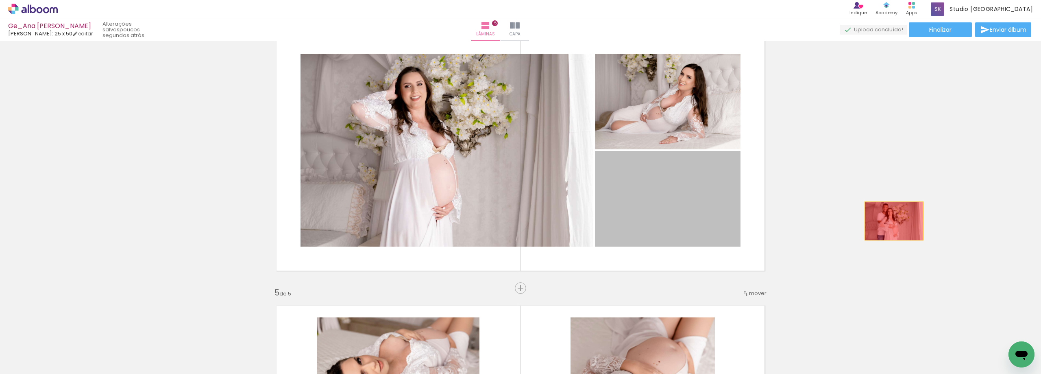
drag, startPoint x: 696, startPoint y: 209, endPoint x: 842, endPoint y: 233, distance: 147.0
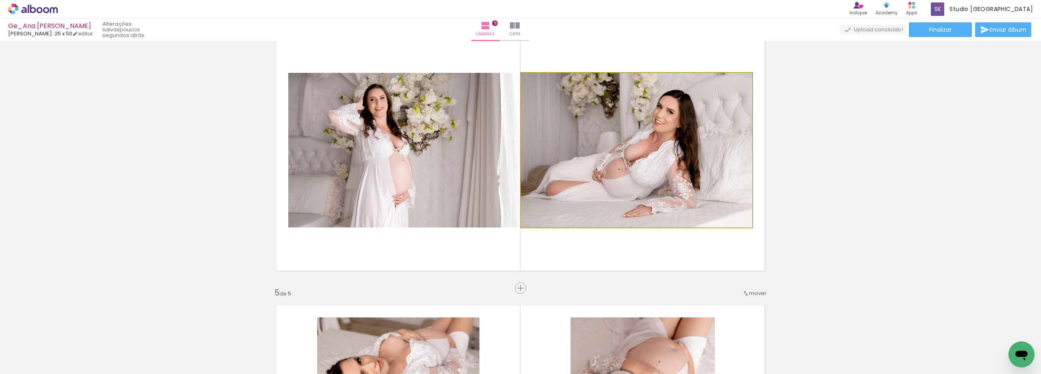
drag, startPoint x: 672, startPoint y: 181, endPoint x: 840, endPoint y: 200, distance: 169.8
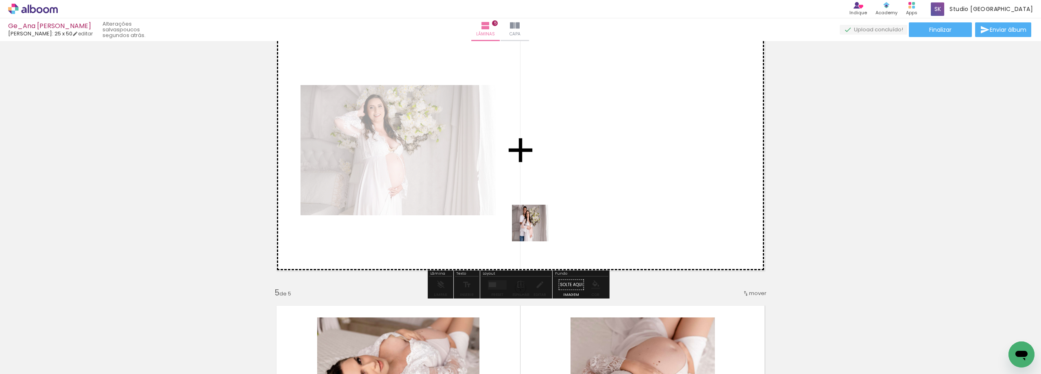
drag, startPoint x: 436, startPoint y: 349, endPoint x: 548, endPoint y: 209, distance: 179.6
click at [548, 209] on quentale-workspace at bounding box center [520, 187] width 1041 height 374
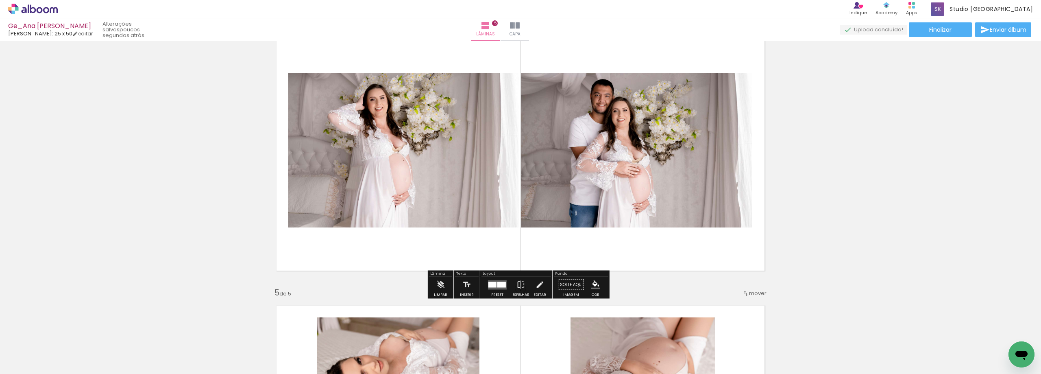
click at [493, 281] on quentale-layouter at bounding box center [497, 284] width 19 height 9
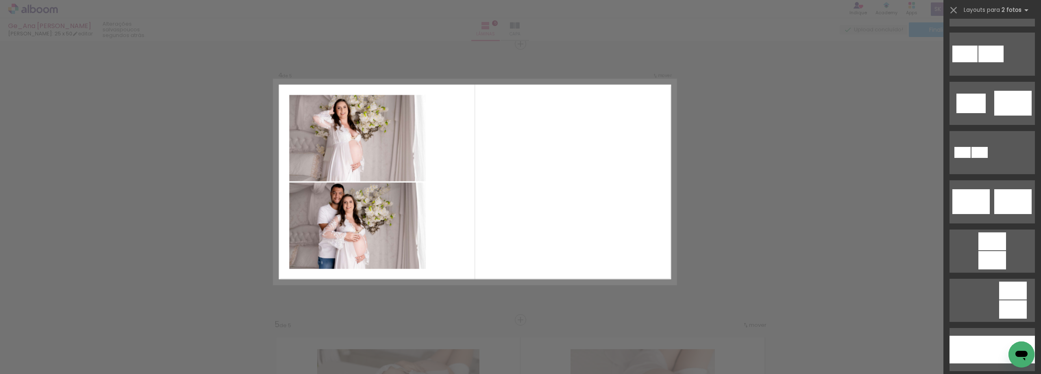
scroll to position [203, 0]
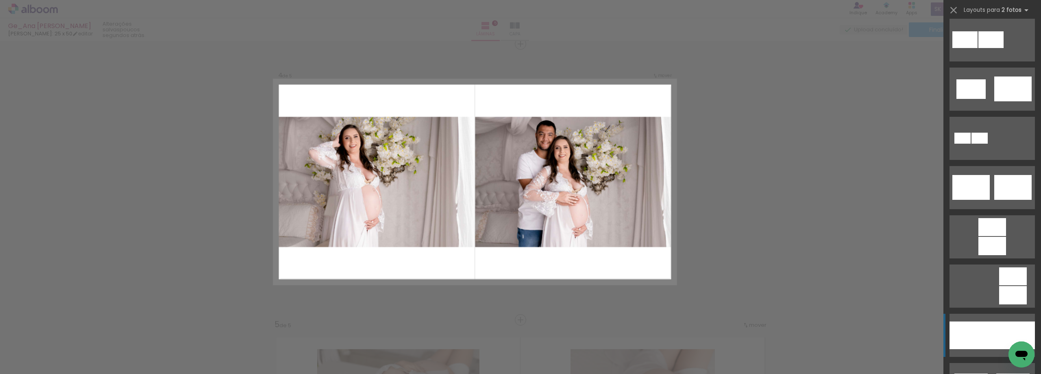
click at [984, 333] on div at bounding box center [970, 335] width 43 height 28
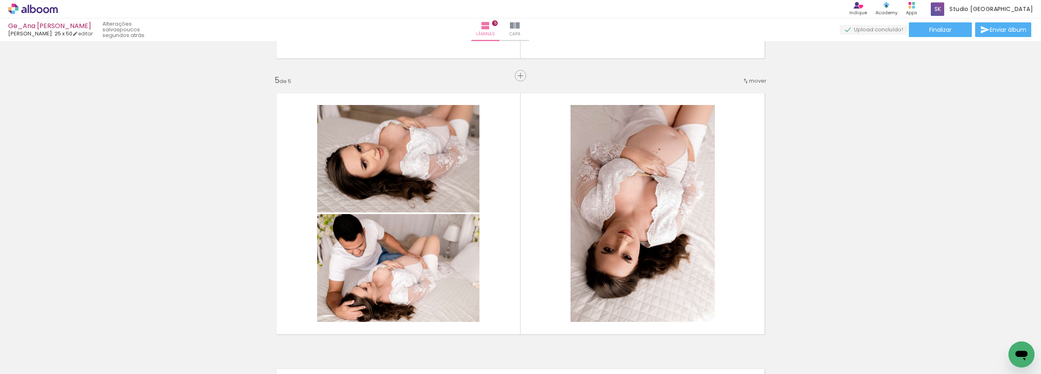
scroll to position [1122, 0]
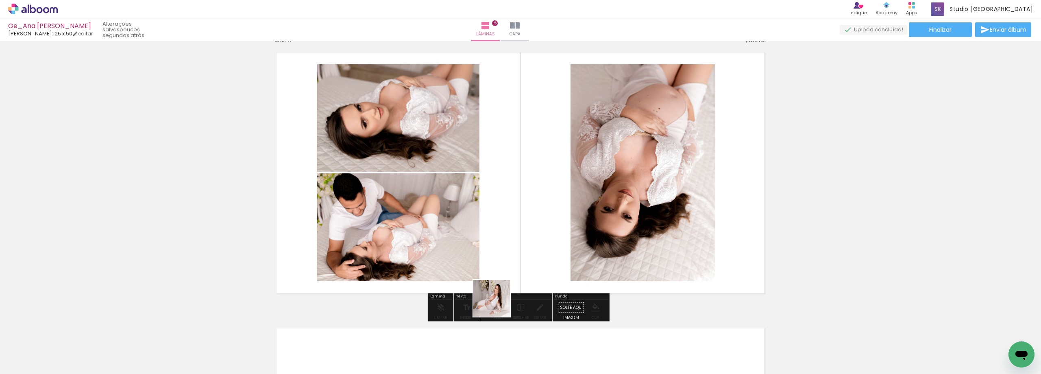
drag, startPoint x: 505, startPoint y: 349, endPoint x: 497, endPoint y: 303, distance: 46.9
click at [497, 303] on quentale-workspace at bounding box center [520, 187] width 1041 height 374
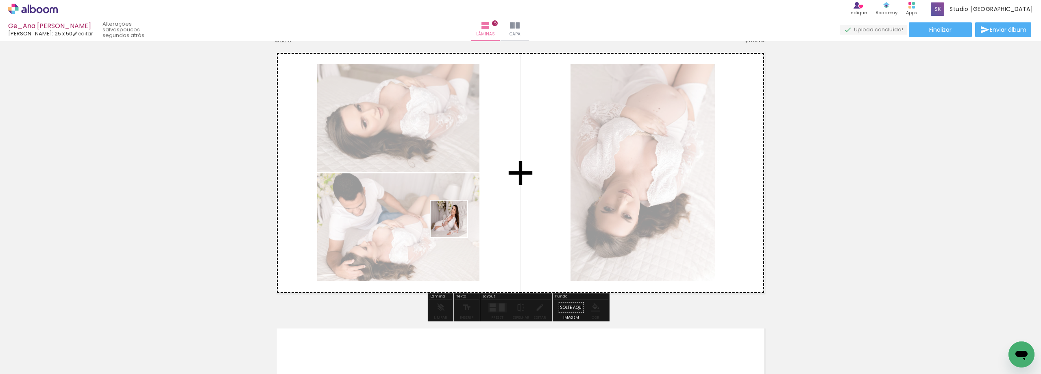
drag, startPoint x: 503, startPoint y: 354, endPoint x: 447, endPoint y: 198, distance: 165.5
click at [447, 198] on quentale-workspace at bounding box center [520, 187] width 1041 height 374
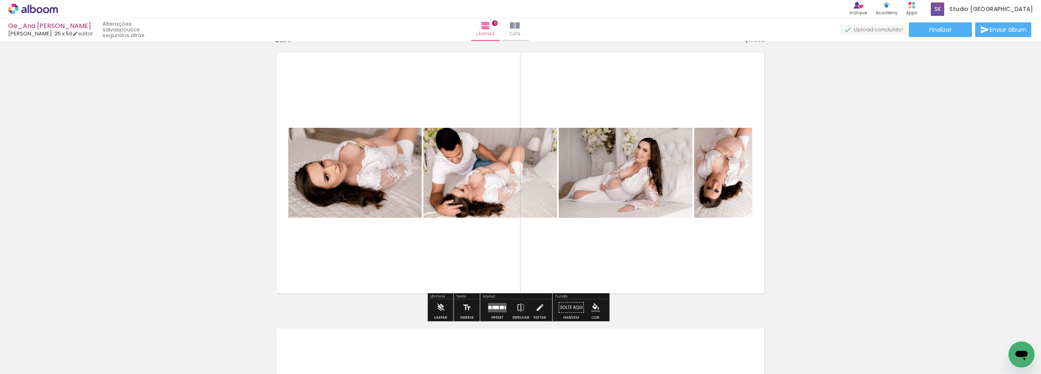
click at [500, 308] on div at bounding box center [502, 306] width 4 height 3
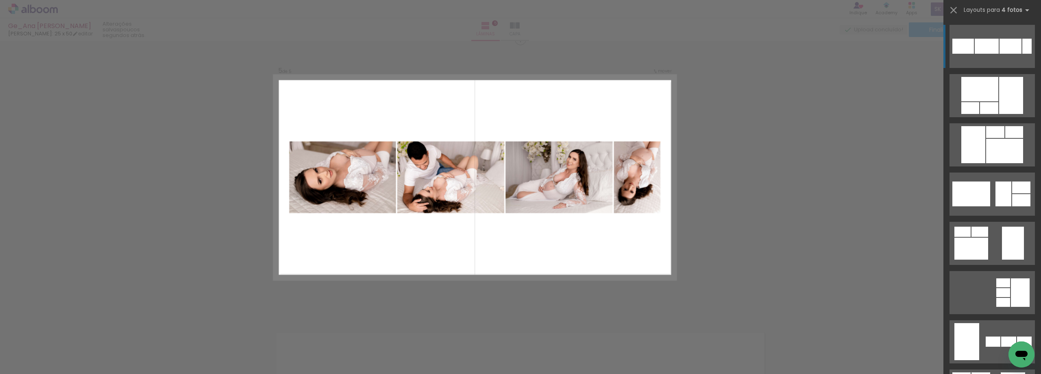
scroll to position [1113, 0]
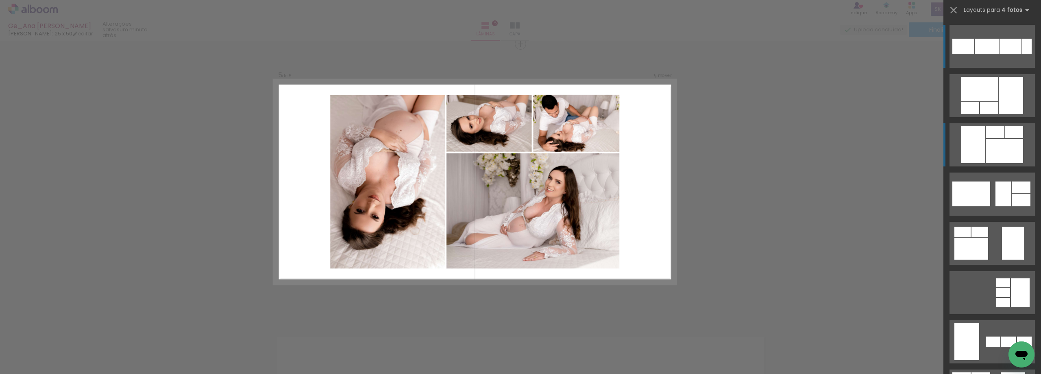
click at [988, 114] on div at bounding box center [989, 108] width 18 height 12
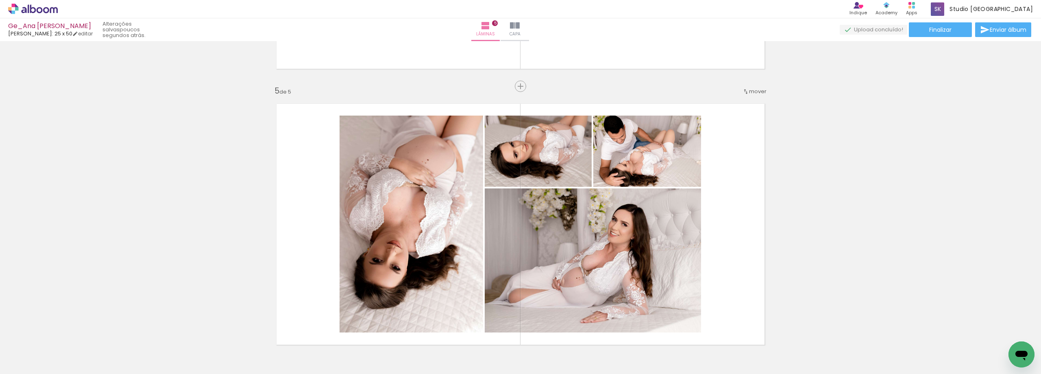
scroll to position [1072, 0]
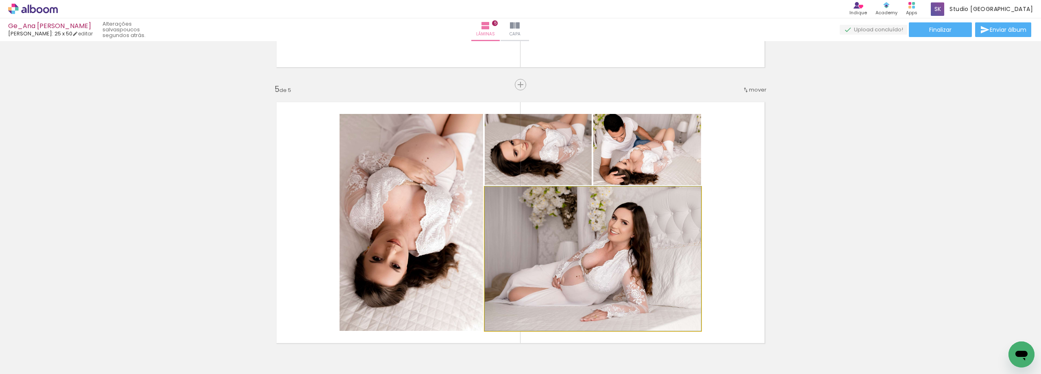
drag, startPoint x: 642, startPoint y: 229, endPoint x: 894, endPoint y: 196, distance: 254.7
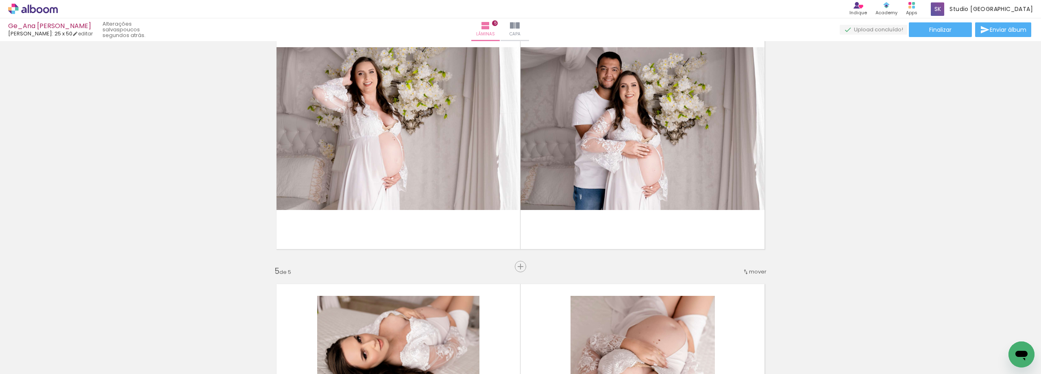
scroll to position [869, 0]
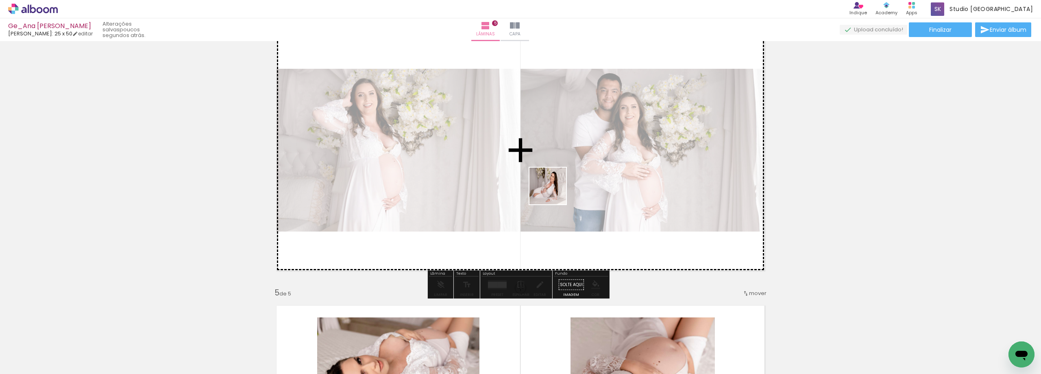
drag, startPoint x: 491, startPoint y: 350, endPoint x: 554, endPoint y: 192, distance: 169.9
click at [554, 192] on quentale-workspace at bounding box center [520, 187] width 1041 height 374
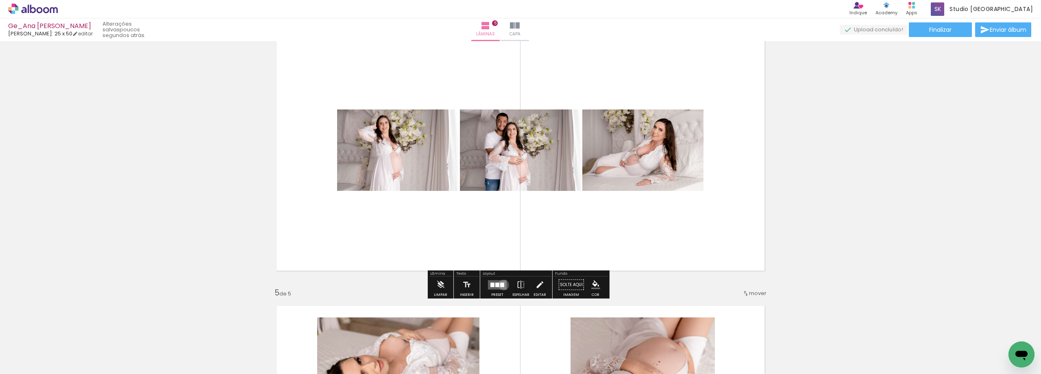
click at [502, 285] on div at bounding box center [502, 284] width 4 height 4
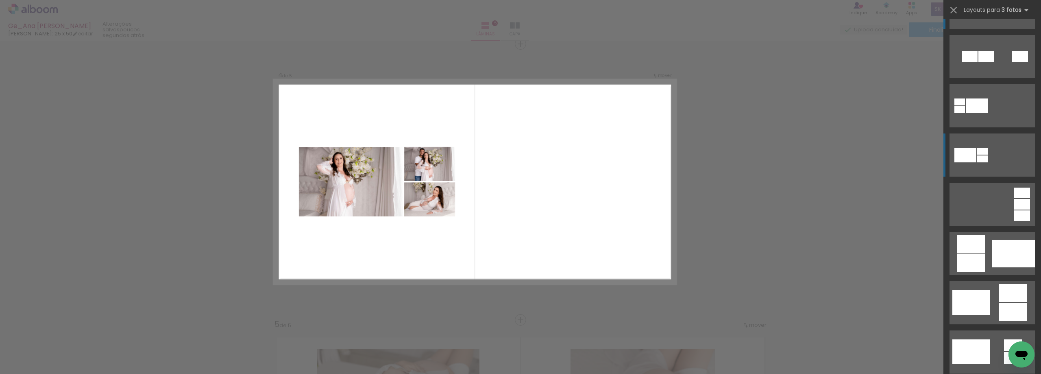
scroll to position [81, 0]
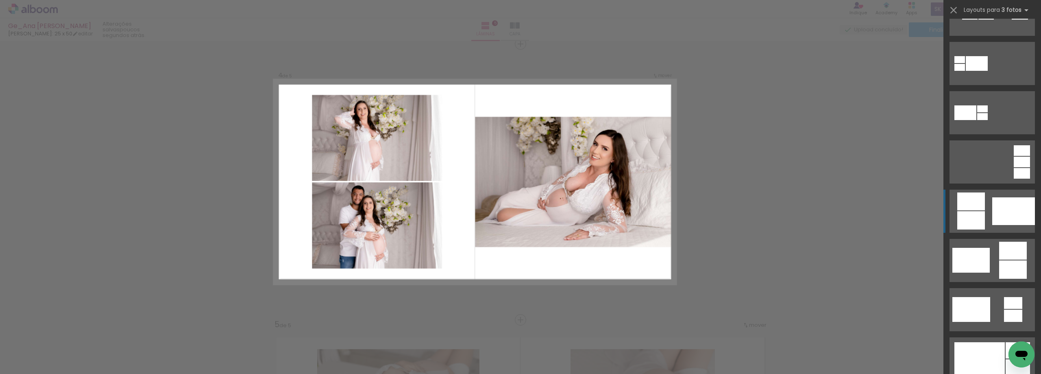
click at [988, 36] on quentale-layouter at bounding box center [991, 14] width 85 height 43
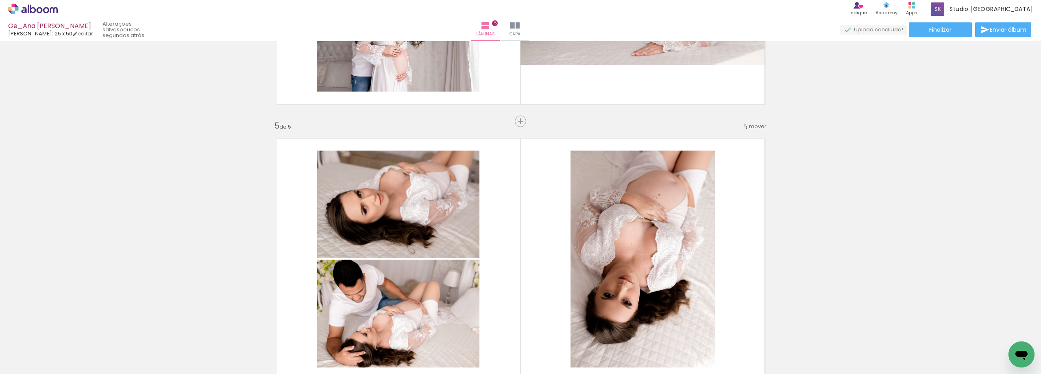
scroll to position [1122, 0]
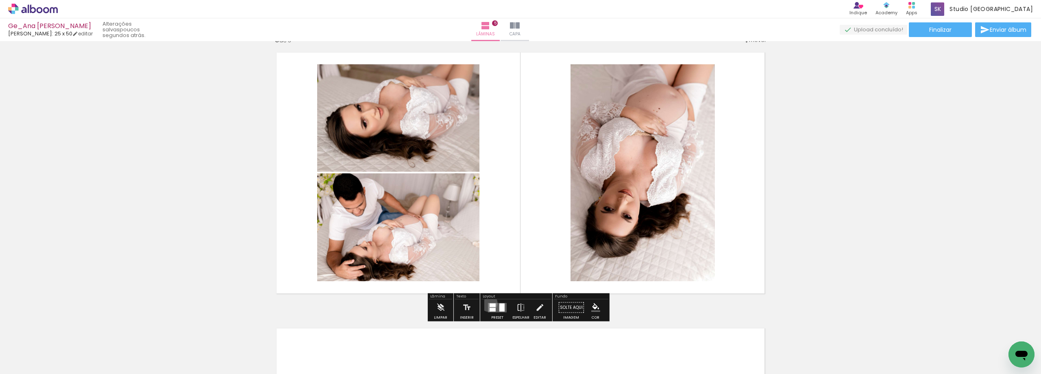
click at [488, 302] on quentale-layouter at bounding box center [497, 306] width 19 height 9
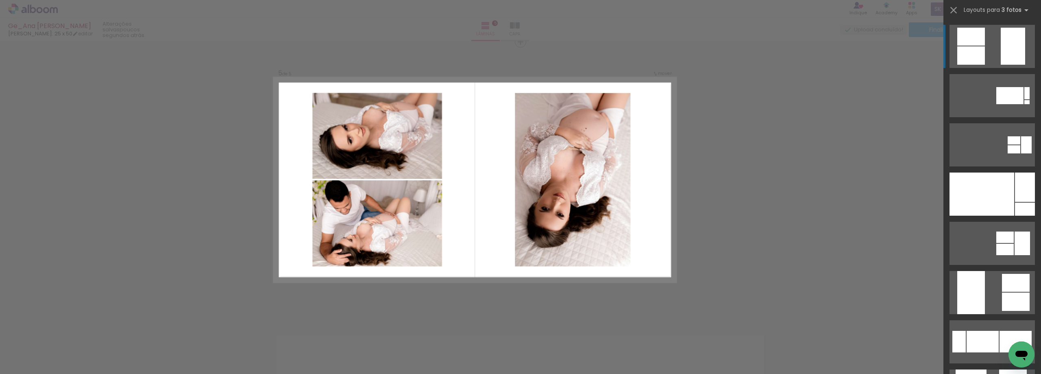
scroll to position [1113, 0]
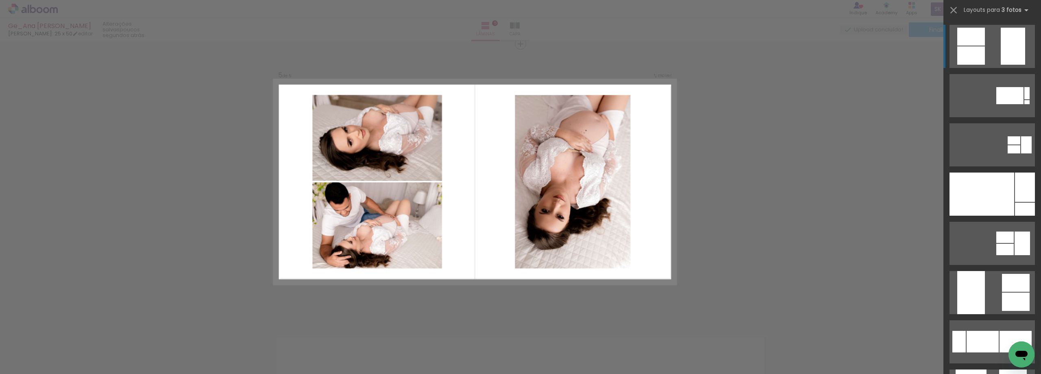
click at [991, 74] on quentale-layouter at bounding box center [991, 95] width 85 height 43
click at [1024, 87] on div at bounding box center [1026, 93] width 5 height 12
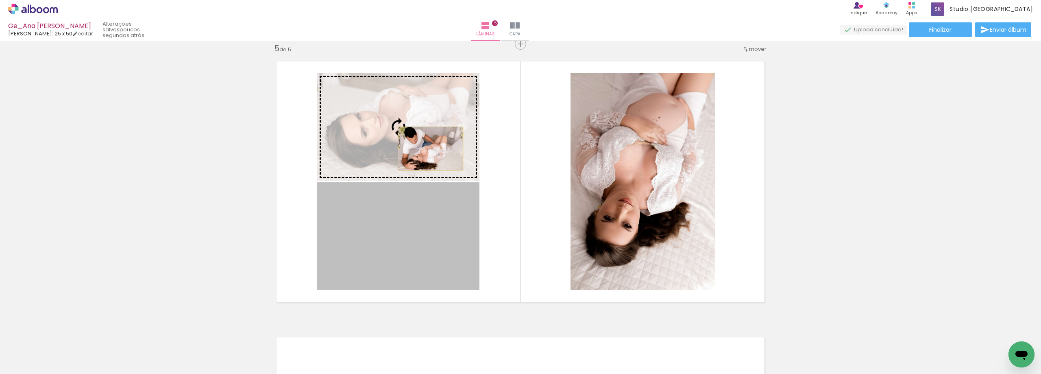
drag, startPoint x: 402, startPoint y: 246, endPoint x: 427, endPoint y: 148, distance: 101.2
click at [0, 0] on slot at bounding box center [0, 0] width 0 height 0
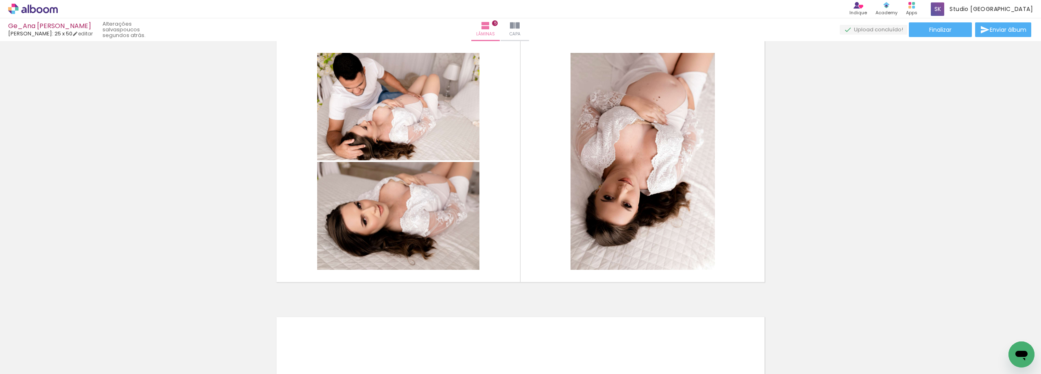
scroll to position [1154, 0]
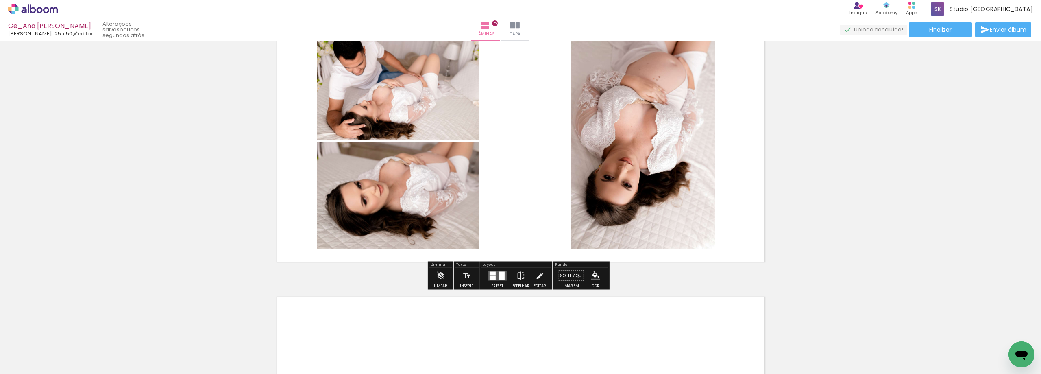
click at [491, 276] on div at bounding box center [492, 278] width 6 height 4
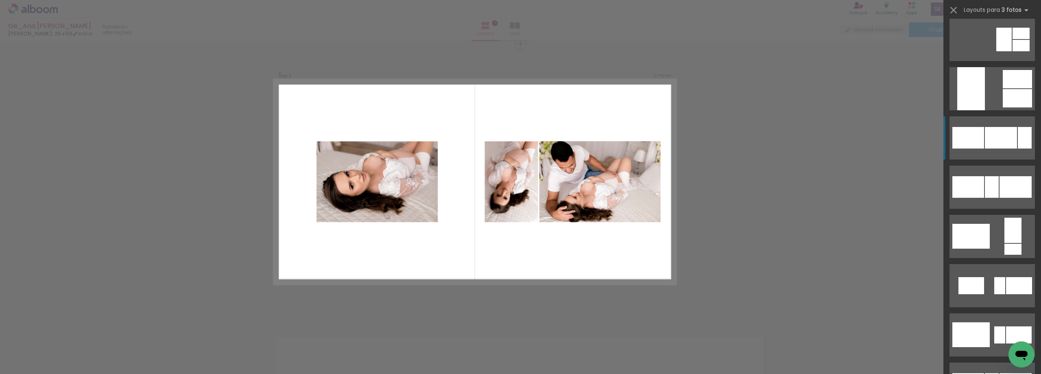
scroll to position [732, 0]
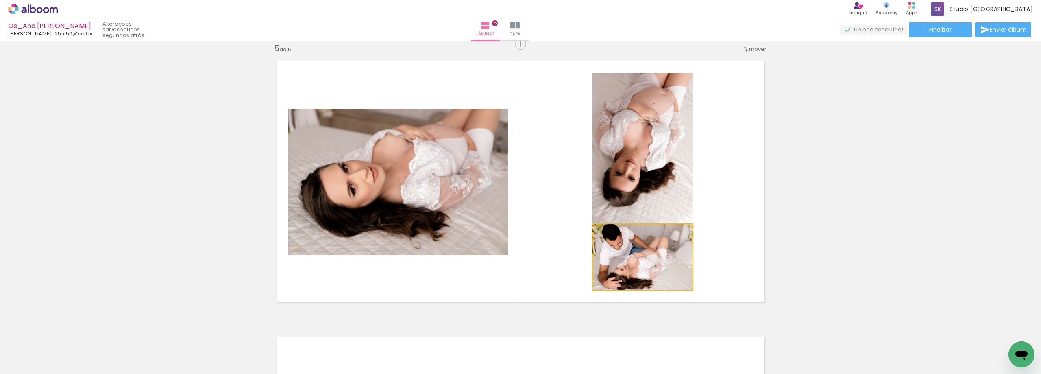
drag, startPoint x: 642, startPoint y: 263, endPoint x: 491, endPoint y: 207, distance: 160.9
click at [0, 0] on slot at bounding box center [0, 0] width 0 height 0
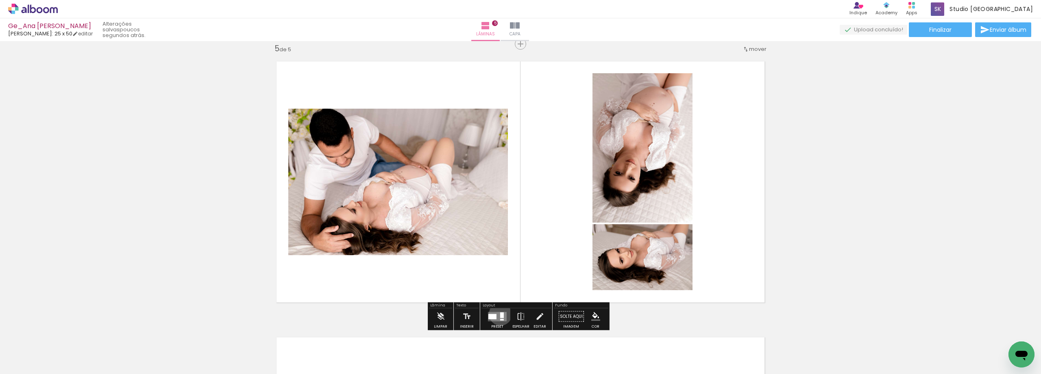
click at [500, 313] on div at bounding box center [502, 315] width 4 height 6
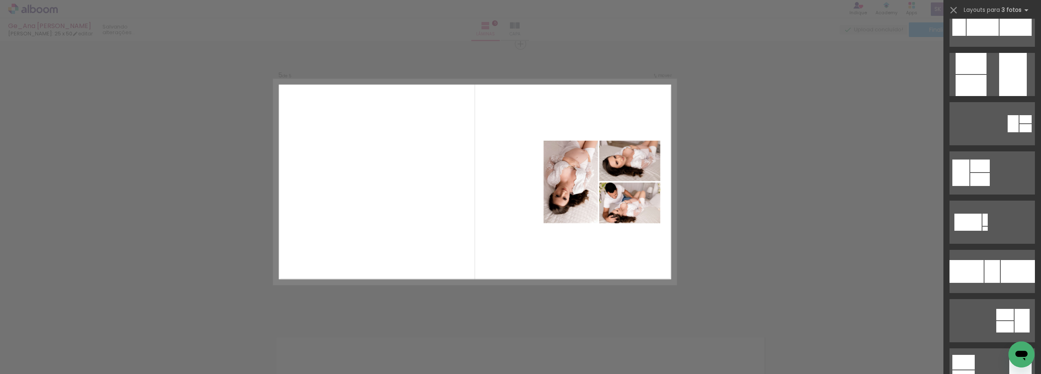
scroll to position [194, 0]
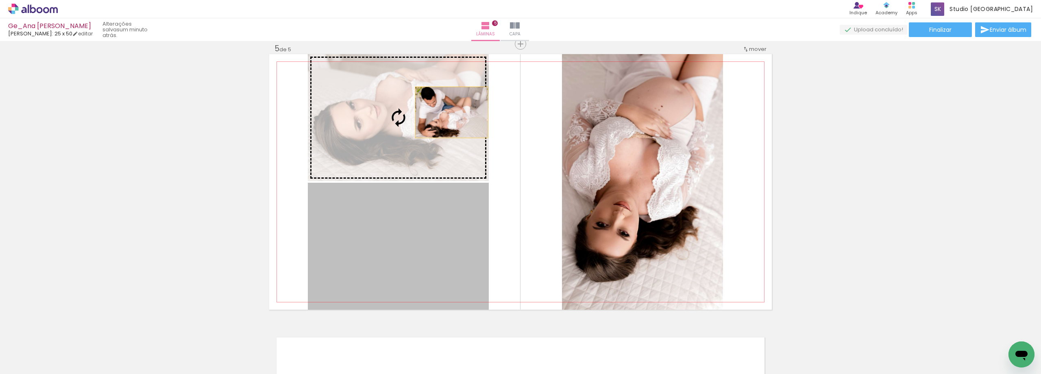
drag, startPoint x: 446, startPoint y: 239, endPoint x: 448, endPoint y: 112, distance: 126.9
click at [0, 0] on slot at bounding box center [0, 0] width 0 height 0
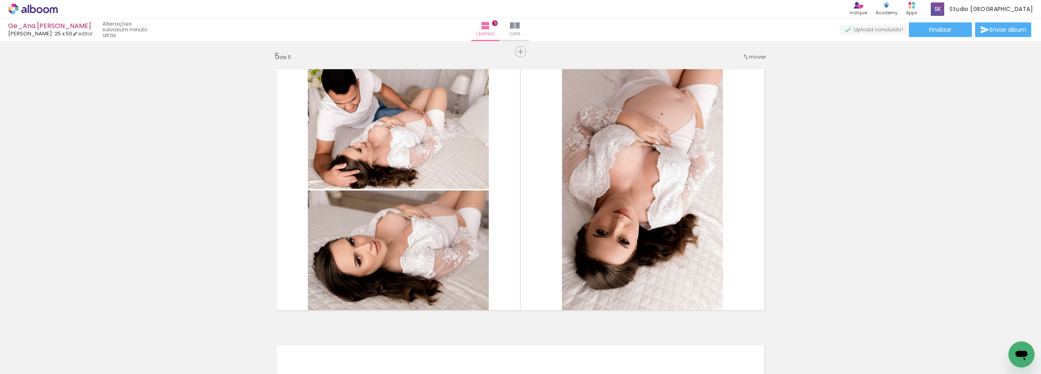
scroll to position [1154, 0]
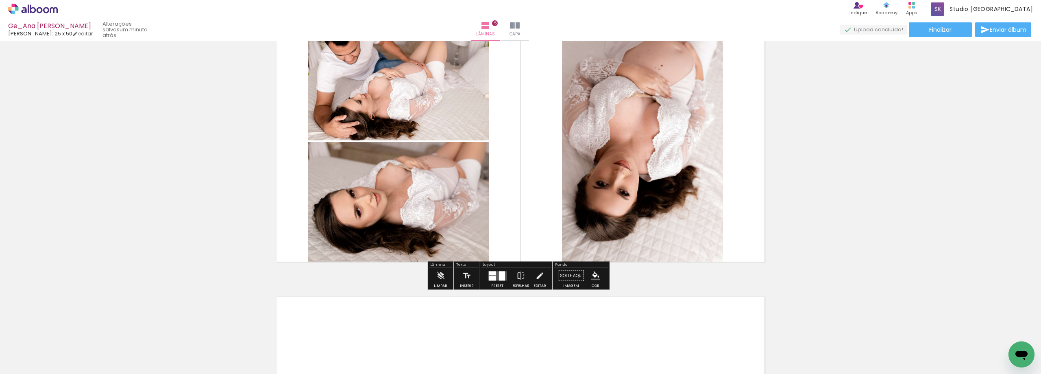
click at [502, 277] on div at bounding box center [502, 275] width 6 height 9
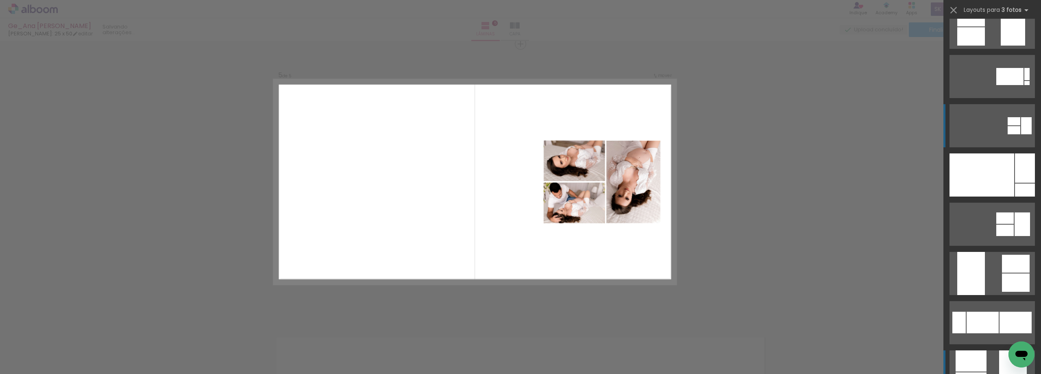
scroll to position [0, 0]
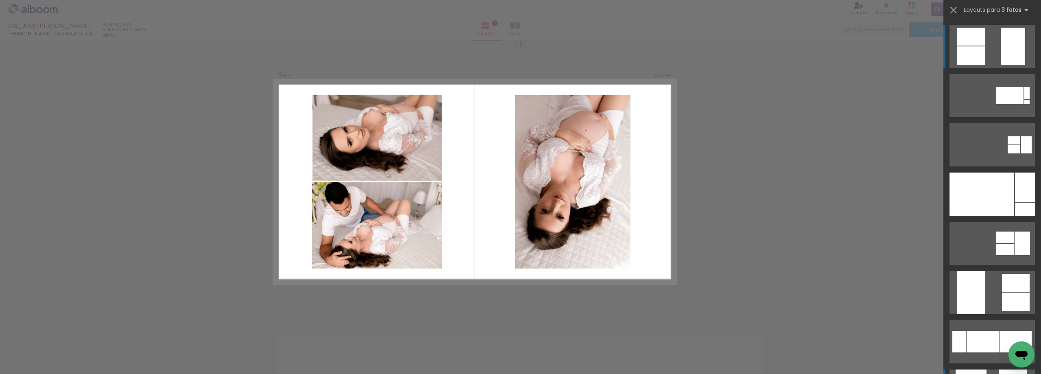
click at [992, 74] on quentale-layouter at bounding box center [991, 95] width 85 height 43
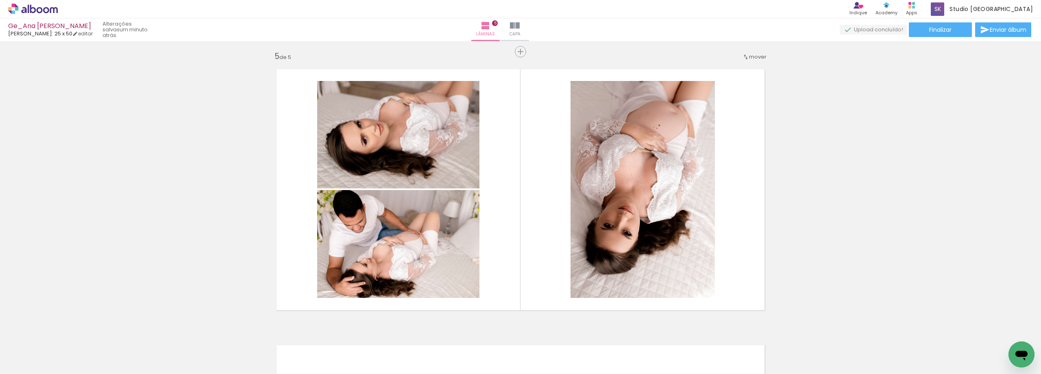
scroll to position [1113, 0]
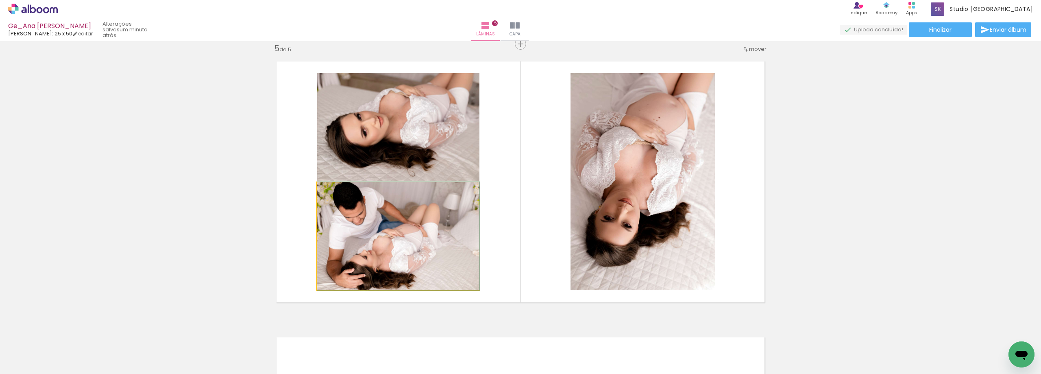
drag, startPoint x: 410, startPoint y: 233, endPoint x: 416, endPoint y: 133, distance: 100.2
click at [0, 0] on slot at bounding box center [0, 0] width 0 height 0
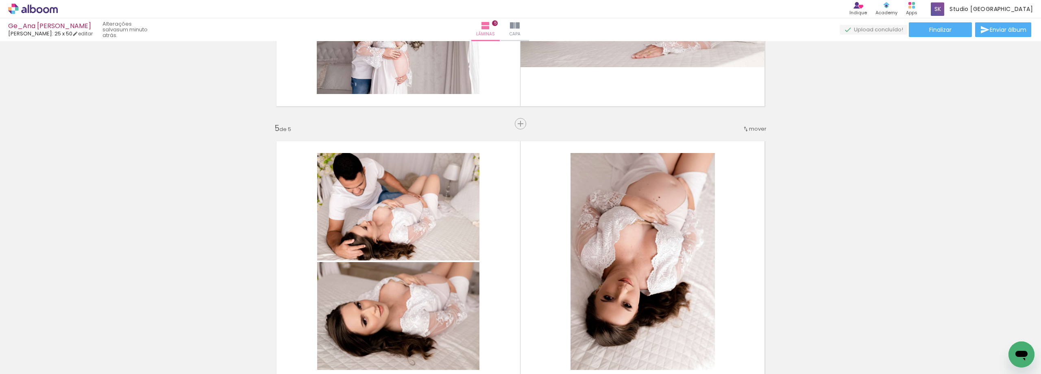
scroll to position [1072, 0]
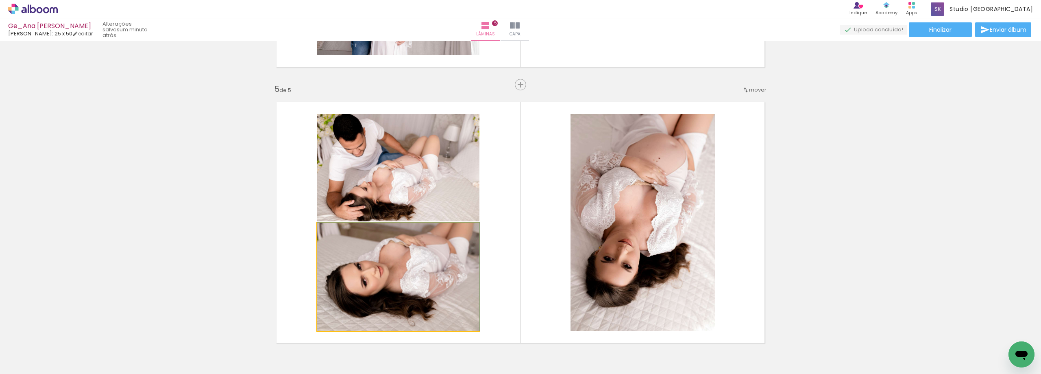
drag, startPoint x: 400, startPoint y: 276, endPoint x: 426, endPoint y: 165, distance: 113.7
click at [0, 0] on slot at bounding box center [0, 0] width 0 height 0
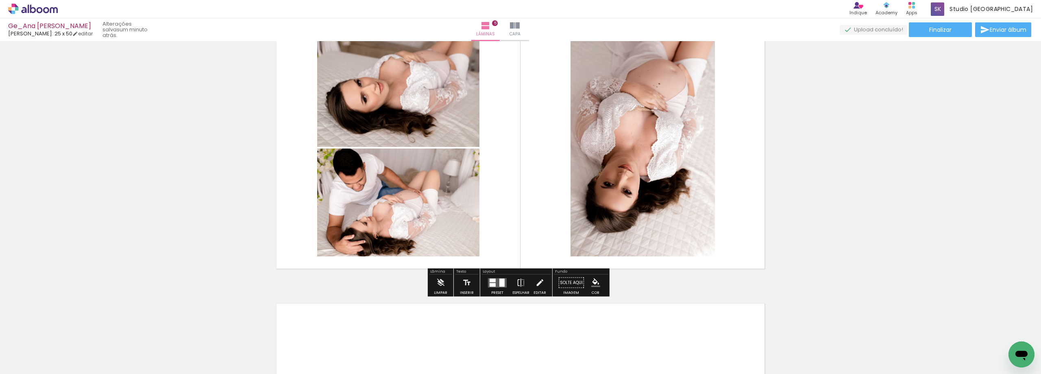
scroll to position [1235, 0]
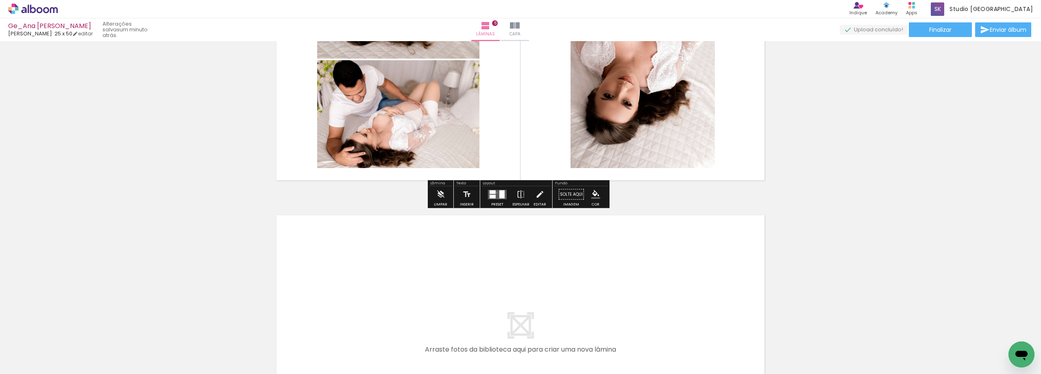
click at [495, 192] on quentale-layouter at bounding box center [497, 193] width 19 height 9
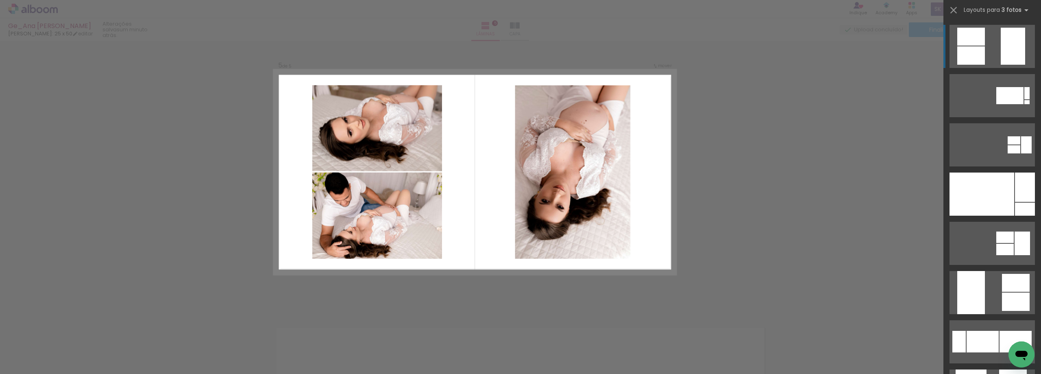
scroll to position [1113, 0]
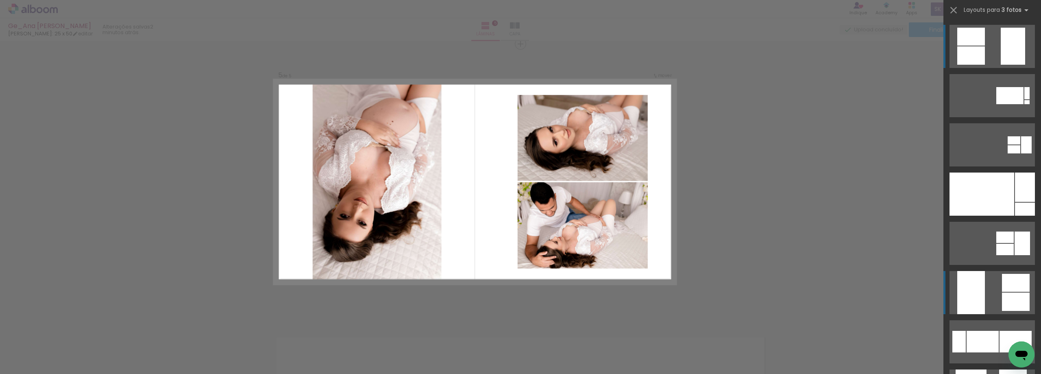
click at [980, 215] on div at bounding box center [981, 193] width 65 height 43
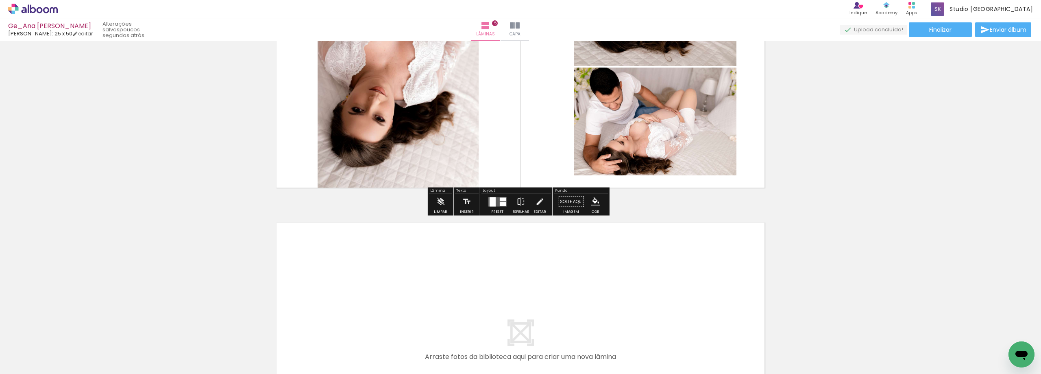
scroll to position [1404, 0]
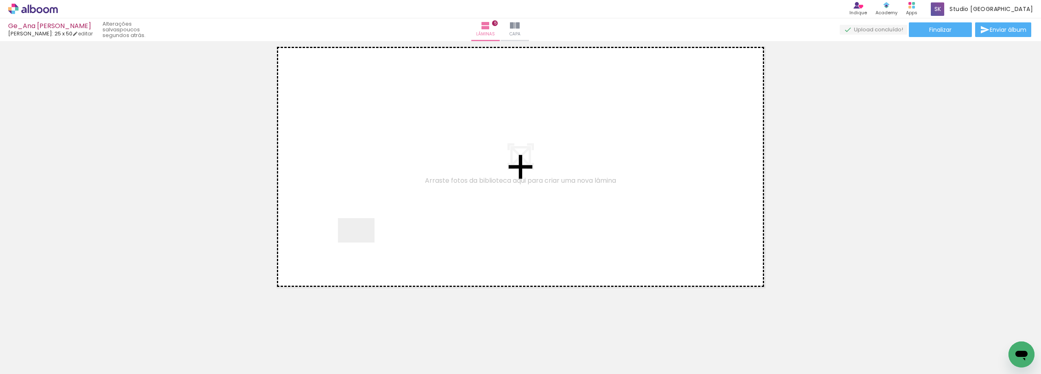
drag, startPoint x: 284, startPoint y: 356, endPoint x: 391, endPoint y: 319, distance: 113.8
click at [372, 236] on quentale-workspace at bounding box center [520, 187] width 1041 height 374
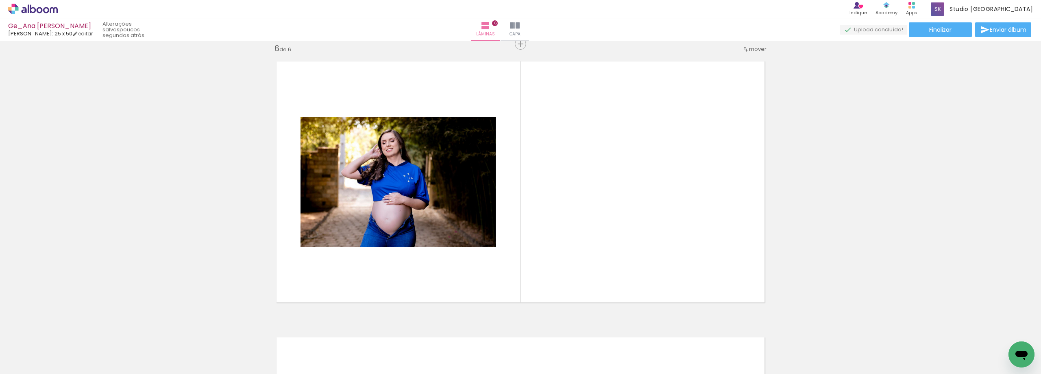
scroll to position [0, 850]
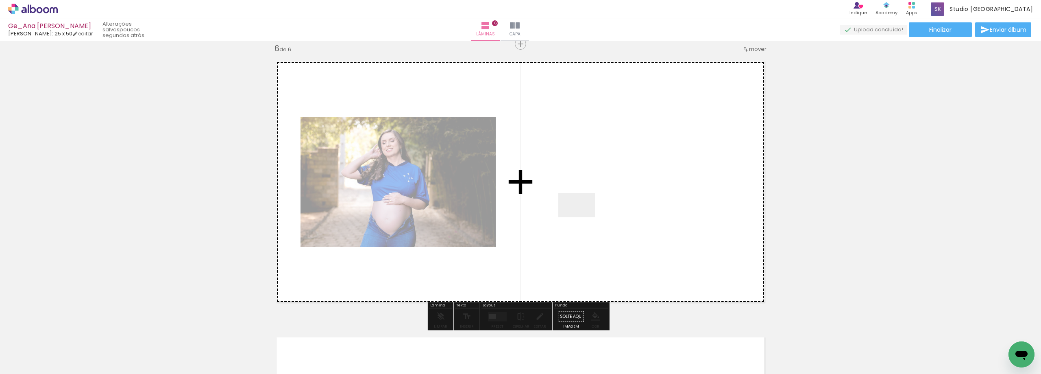
drag, startPoint x: 468, startPoint y: 352, endPoint x: 587, endPoint y: 212, distance: 183.9
click at [587, 212] on quentale-workspace at bounding box center [520, 187] width 1041 height 374
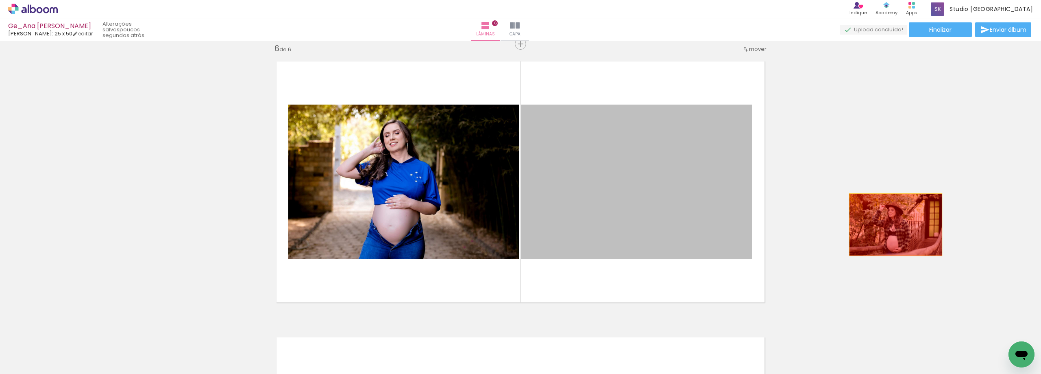
drag, startPoint x: 674, startPoint y: 216, endPoint x: 892, endPoint y: 224, distance: 218.5
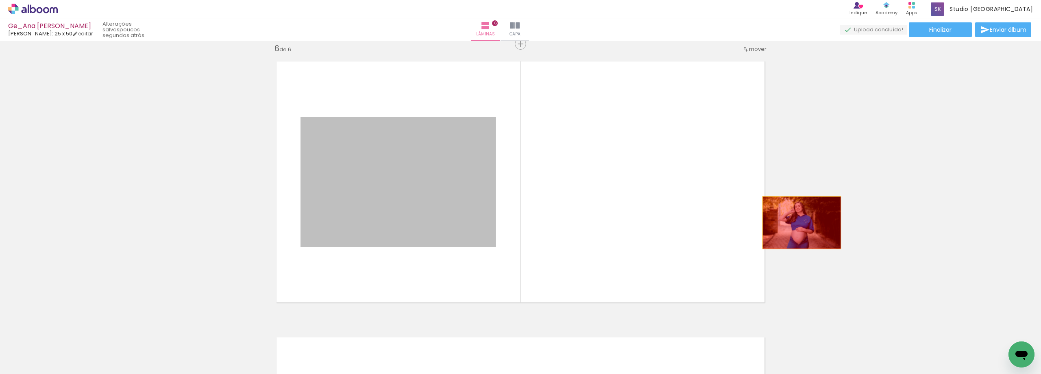
drag, startPoint x: 426, startPoint y: 228, endPoint x: 920, endPoint y: 220, distance: 493.2
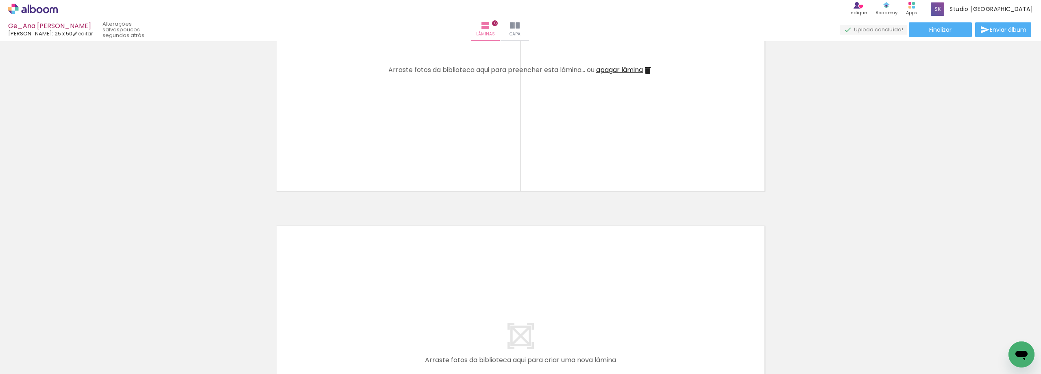
scroll to position [1511, 0]
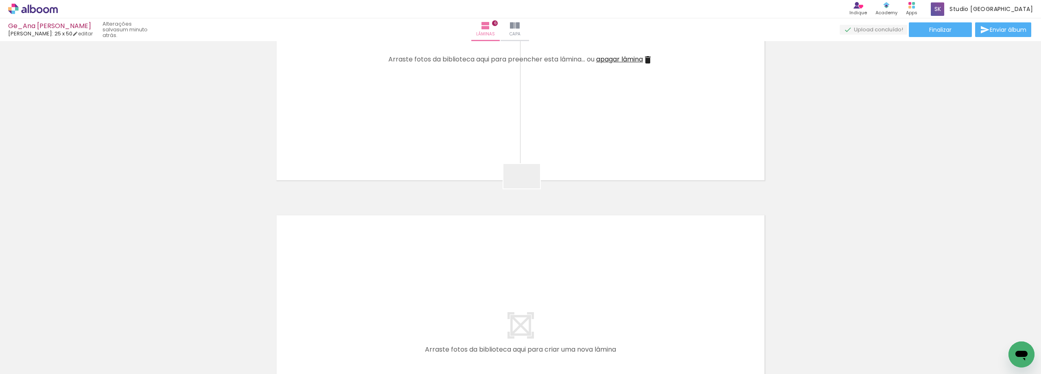
drag, startPoint x: 518, startPoint y: 355, endPoint x: 528, endPoint y: 188, distance: 166.9
click at [528, 188] on quentale-workspace at bounding box center [520, 187] width 1041 height 374
drag, startPoint x: 524, startPoint y: 346, endPoint x: 502, endPoint y: 185, distance: 162.4
click at [502, 185] on quentale-workspace at bounding box center [520, 187] width 1041 height 374
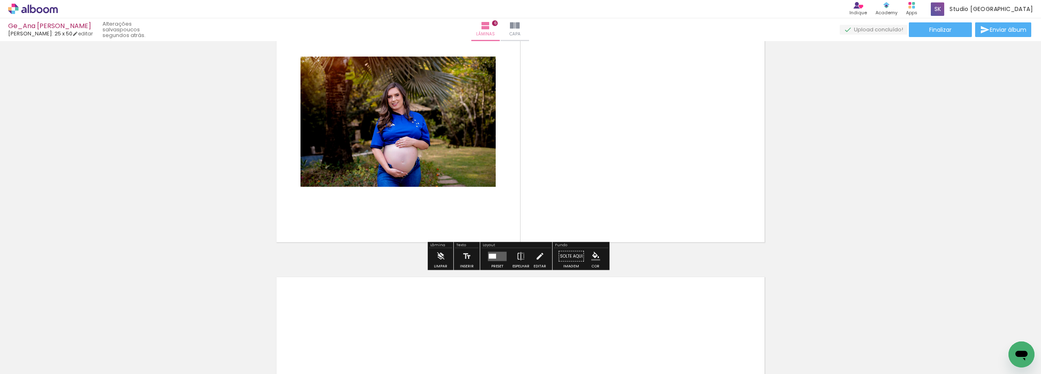
scroll to position [1429, 0]
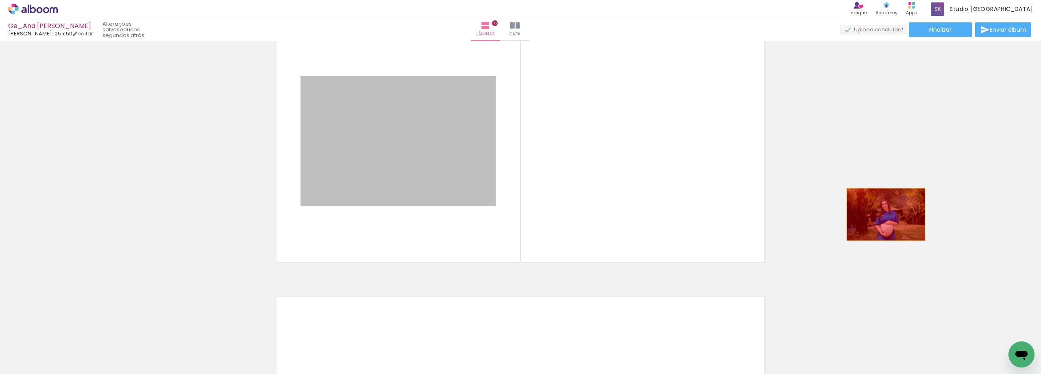
drag, startPoint x: 387, startPoint y: 158, endPoint x: 883, endPoint y: 214, distance: 498.4
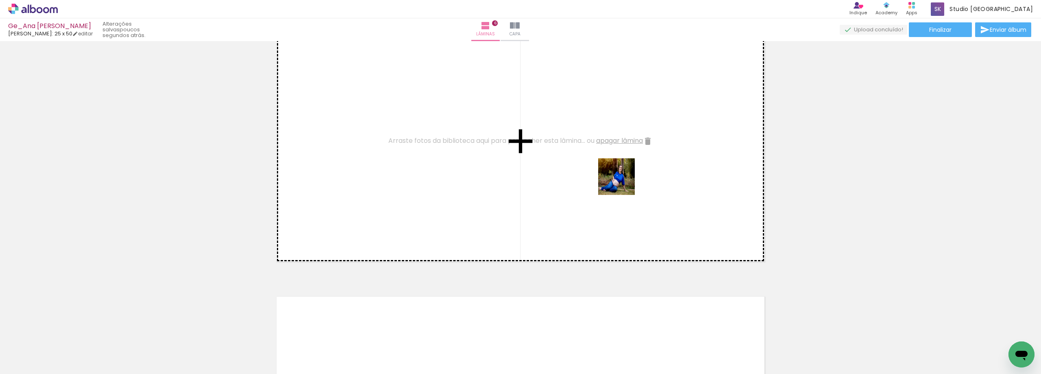
drag, startPoint x: 654, startPoint y: 349, endPoint x: 622, endPoint y: 183, distance: 169.7
click at [622, 183] on quentale-workspace at bounding box center [520, 187] width 1041 height 374
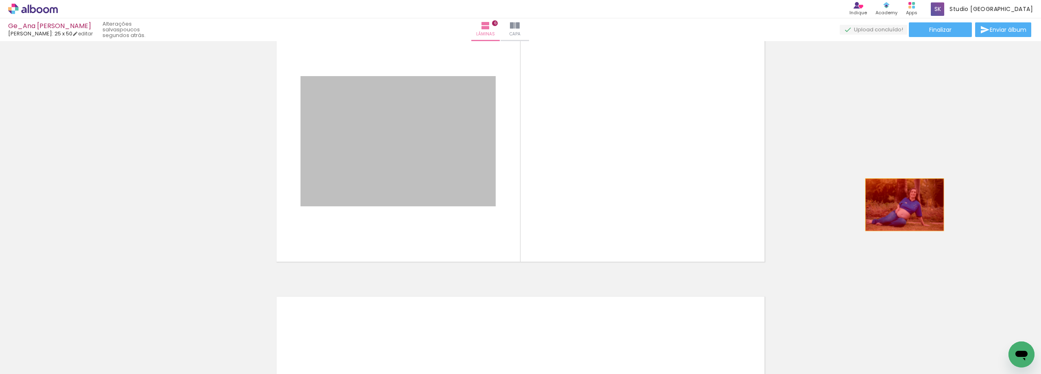
drag, startPoint x: 447, startPoint y: 163, endPoint x: 901, endPoint y: 204, distance: 456.4
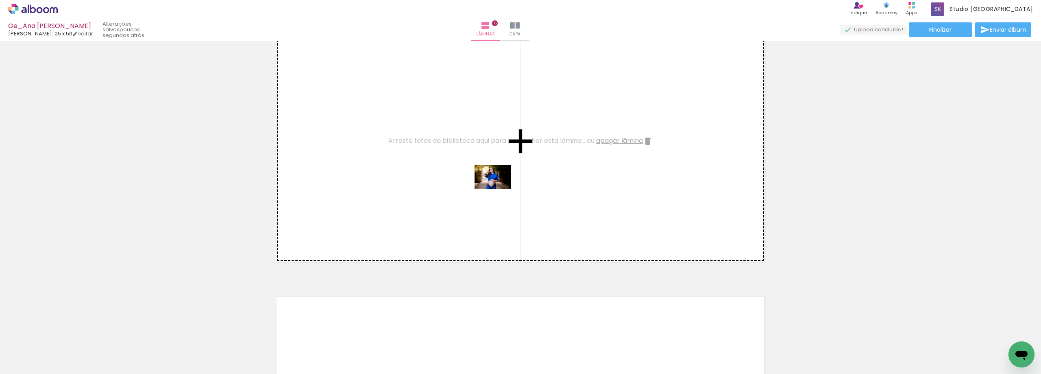
drag, startPoint x: 298, startPoint y: 348, endPoint x: 519, endPoint y: 189, distance: 272.5
click at [499, 189] on quentale-workspace at bounding box center [520, 187] width 1041 height 374
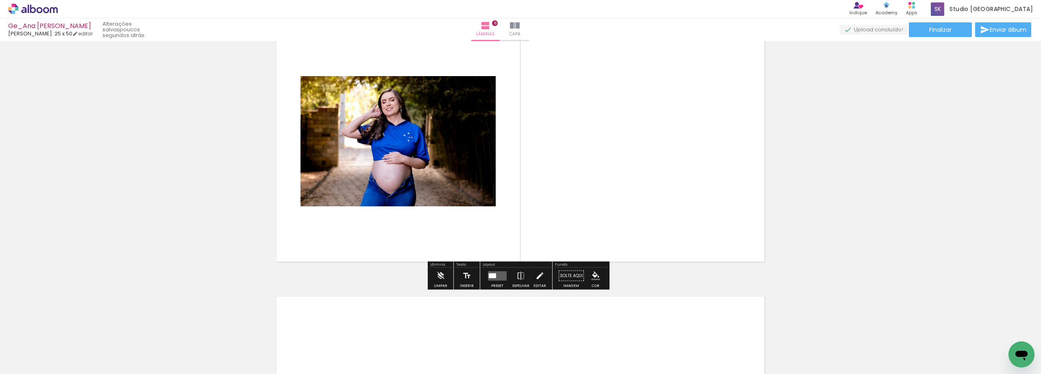
click at [501, 276] on quentale-layouter at bounding box center [497, 275] width 19 height 9
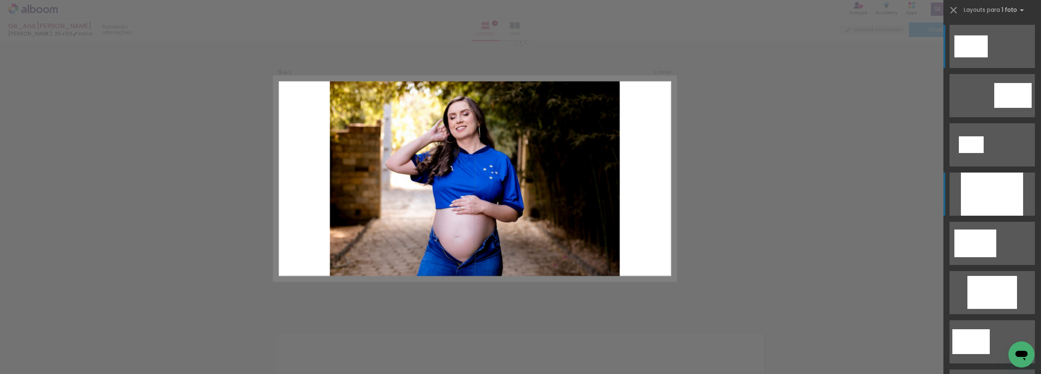
scroll to position [1389, 0]
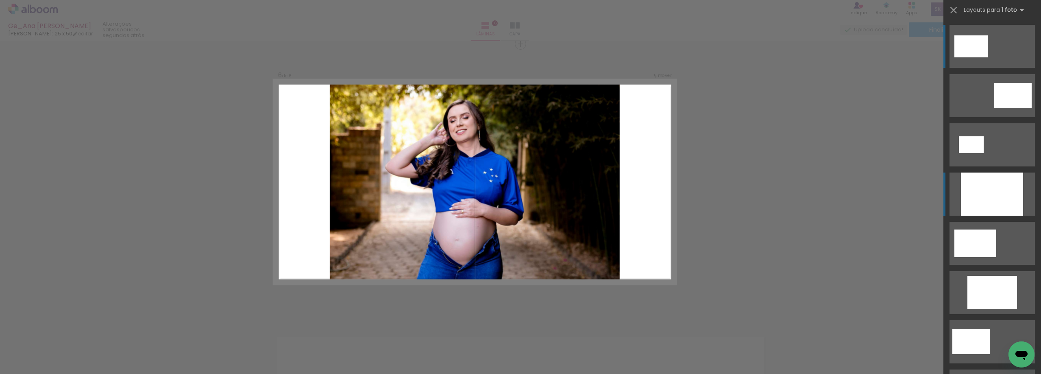
click at [1000, 199] on div at bounding box center [992, 193] width 62 height 43
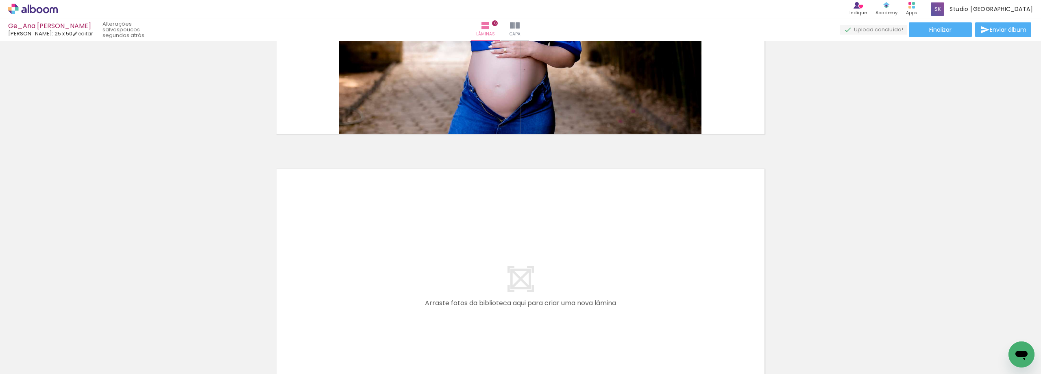
scroll to position [1418, 0]
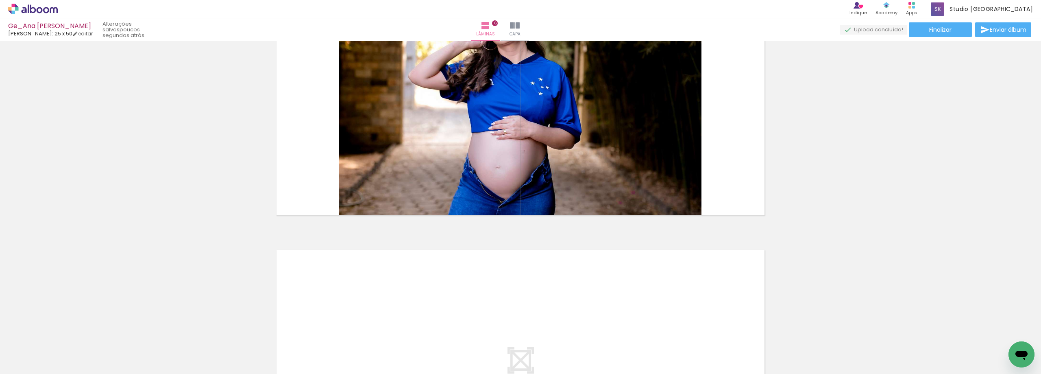
scroll to position [1476, 0]
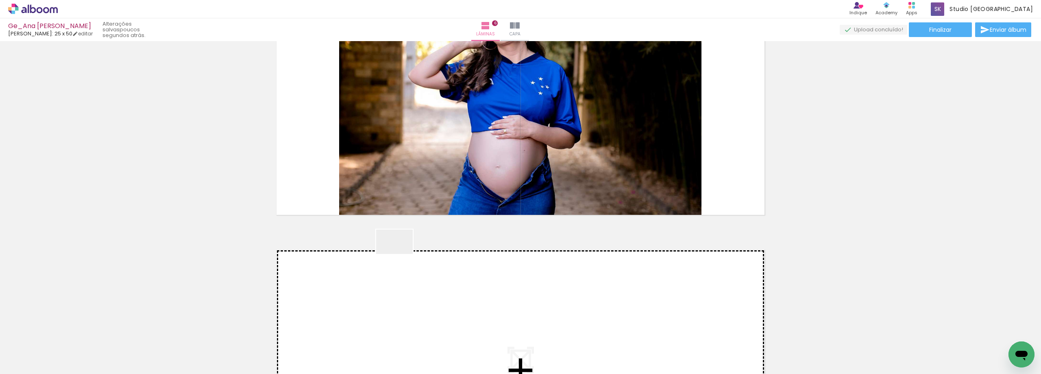
drag, startPoint x: 423, startPoint y: 356, endPoint x: 400, endPoint y: 254, distance: 104.9
click at [400, 254] on quentale-workspace at bounding box center [520, 187] width 1041 height 374
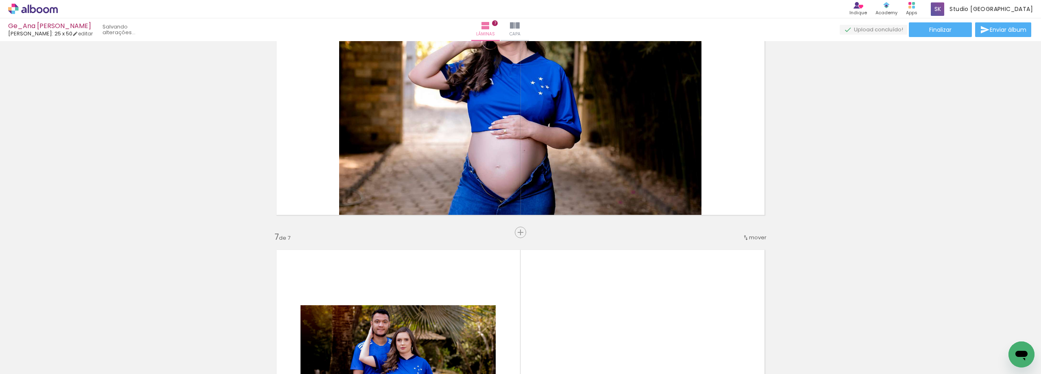
scroll to position [1664, 0]
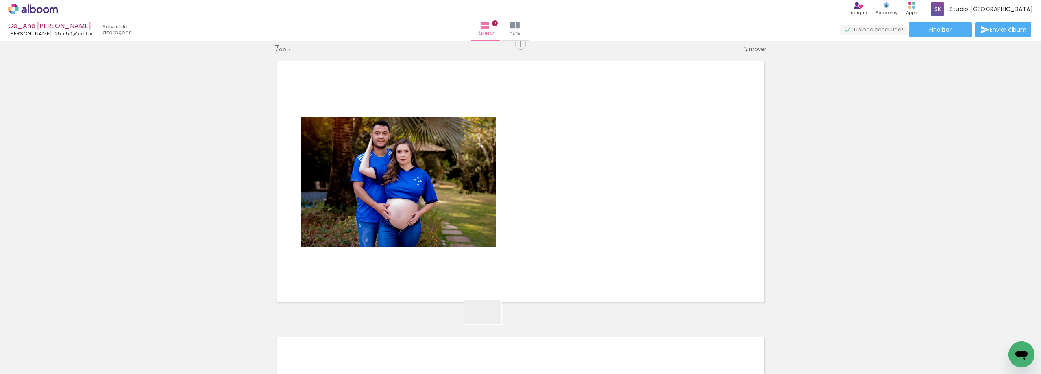
drag, startPoint x: 468, startPoint y: 359, endPoint x: 515, endPoint y: 300, distance: 75.1
click at [533, 248] on quentale-workspace at bounding box center [520, 187] width 1041 height 374
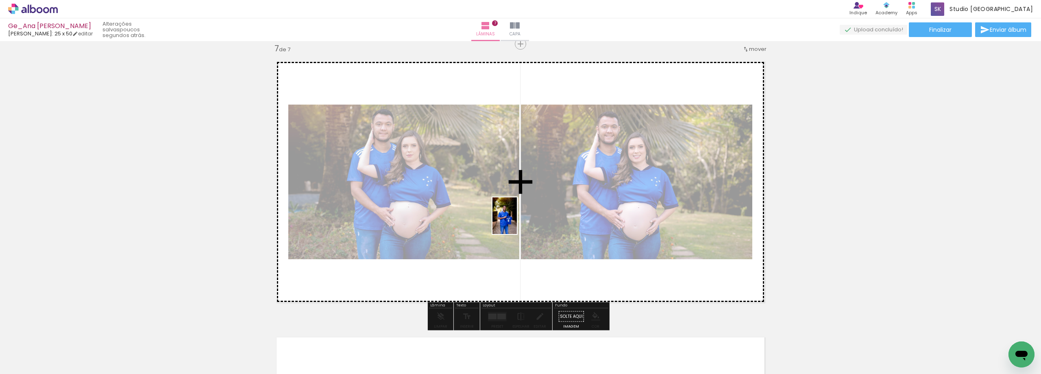
drag, startPoint x: 381, startPoint y: 352, endPoint x: 517, endPoint y: 222, distance: 187.8
click at [517, 222] on quentale-workspace at bounding box center [520, 187] width 1041 height 374
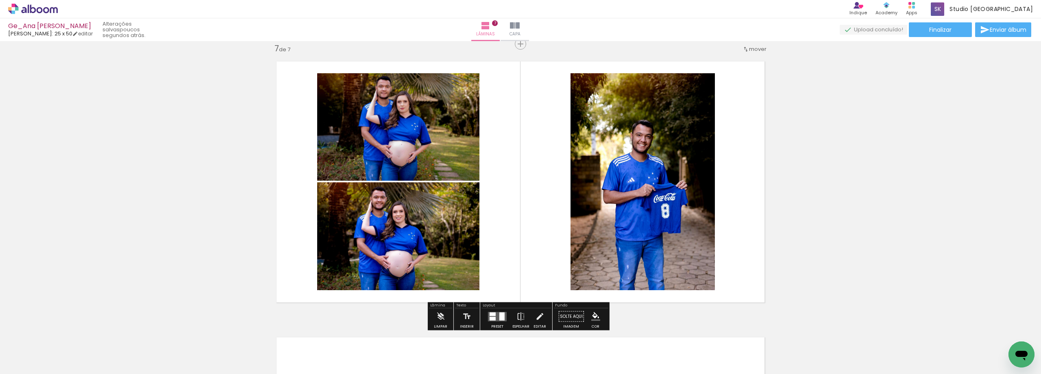
click at [495, 315] on quentale-layouter at bounding box center [497, 315] width 19 height 9
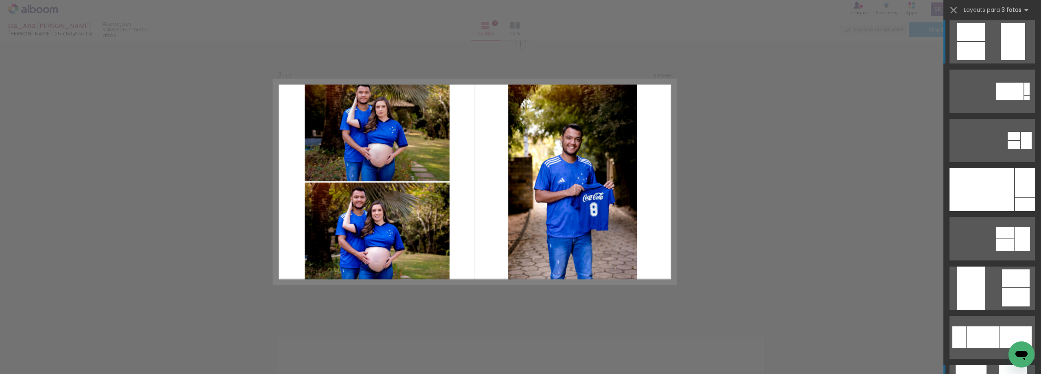
scroll to position [0, 0]
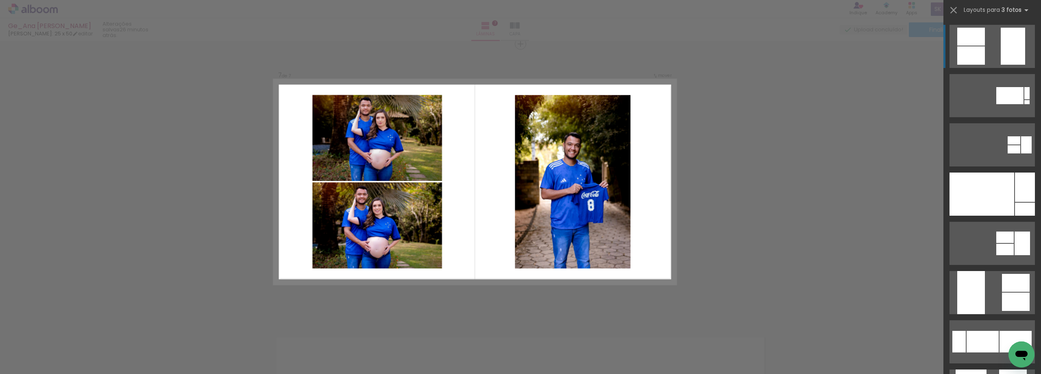
click at [1024, 87] on div at bounding box center [1026, 93] width 5 height 12
click at [983, 74] on quentale-layouter at bounding box center [991, 95] width 85 height 43
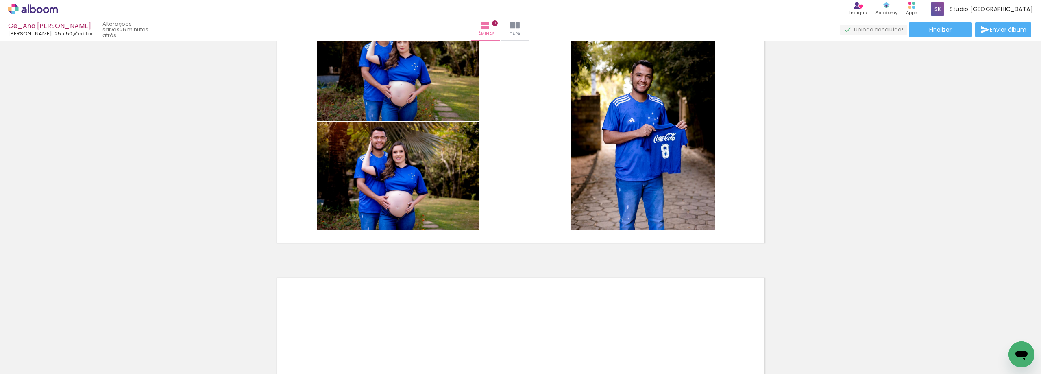
scroll to position [1664, 0]
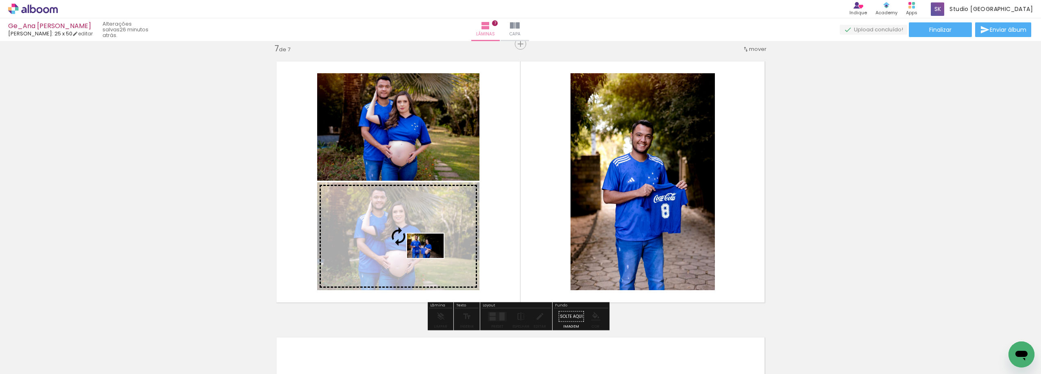
drag, startPoint x: 341, startPoint y: 350, endPoint x: 431, endPoint y: 258, distance: 129.4
click at [431, 258] on quentale-workspace at bounding box center [520, 187] width 1041 height 374
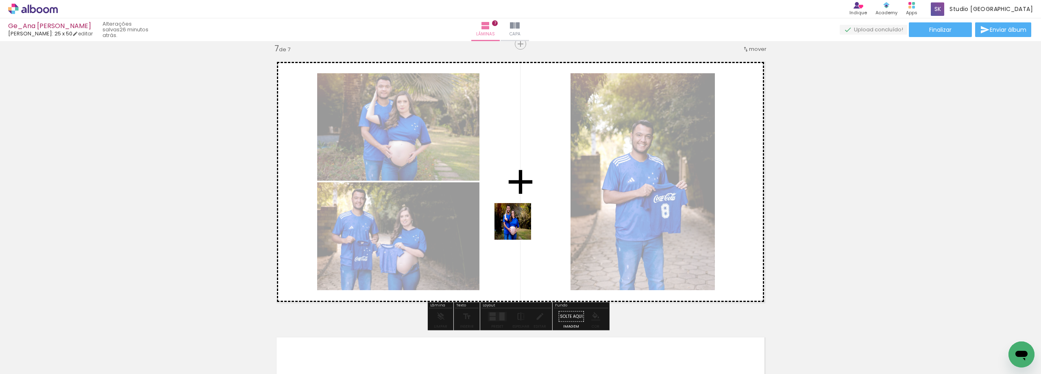
drag, startPoint x: 465, startPoint y: 349, endPoint x: 519, endPoint y: 227, distance: 133.2
click at [519, 227] on quentale-workspace at bounding box center [520, 187] width 1041 height 374
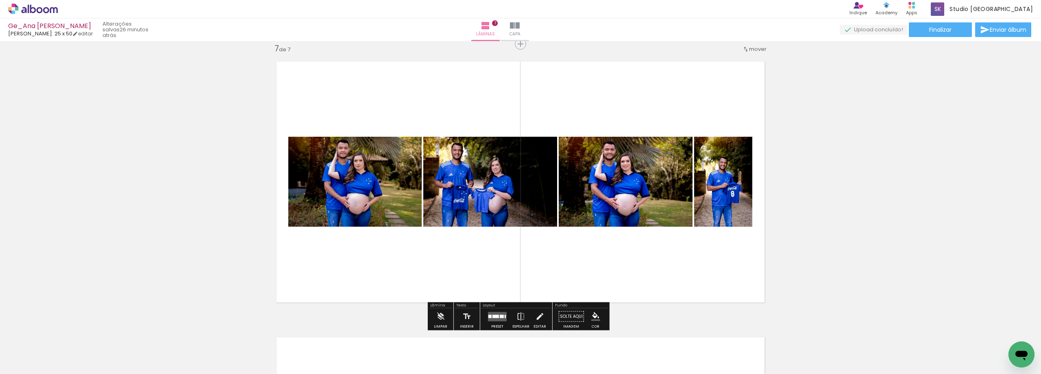
click at [497, 317] on quentale-layouter at bounding box center [497, 315] width 19 height 9
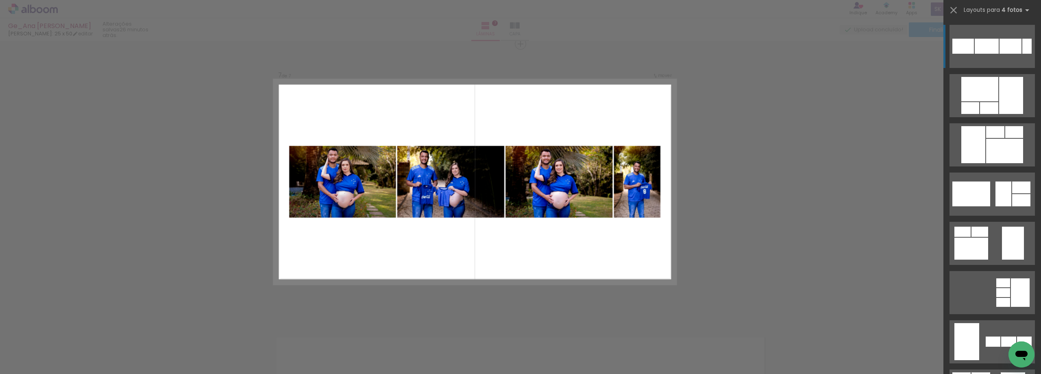
scroll to position [1664, 0]
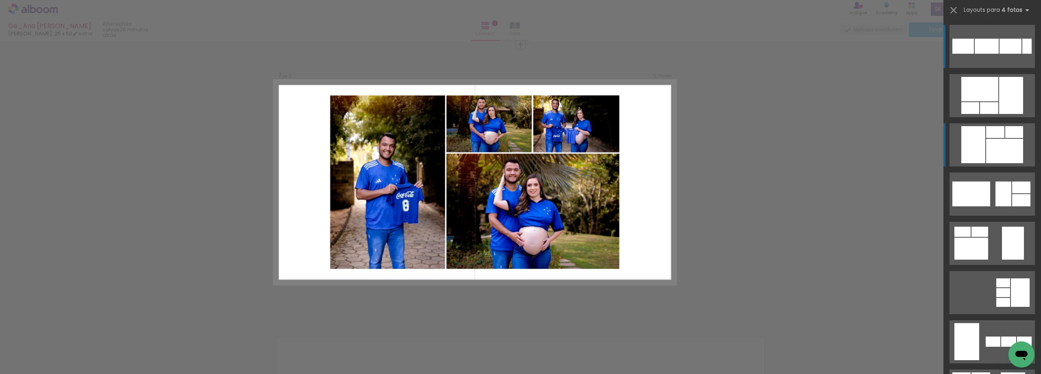
click at [975, 101] on div at bounding box center [979, 89] width 37 height 24
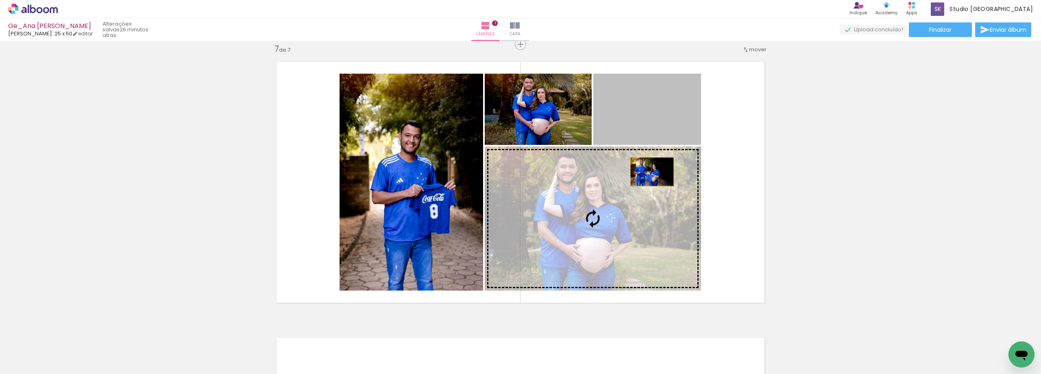
drag, startPoint x: 648, startPoint y: 117, endPoint x: 649, endPoint y: 179, distance: 61.4
click at [0, 0] on slot at bounding box center [0, 0] width 0 height 0
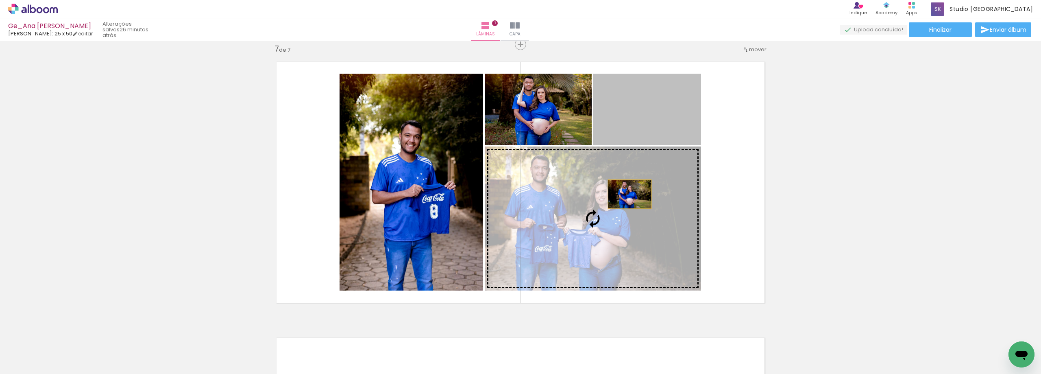
drag, startPoint x: 639, startPoint y: 121, endPoint x: 626, endPoint y: 194, distance: 74.3
click at [0, 0] on slot at bounding box center [0, 0] width 0 height 0
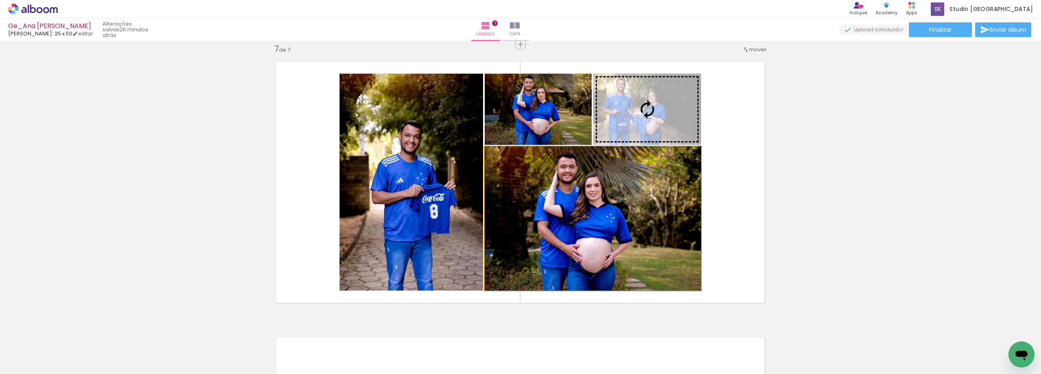
drag, startPoint x: 602, startPoint y: 213, endPoint x: 631, endPoint y: 139, distance: 79.8
click at [0, 0] on slot at bounding box center [0, 0] width 0 height 0
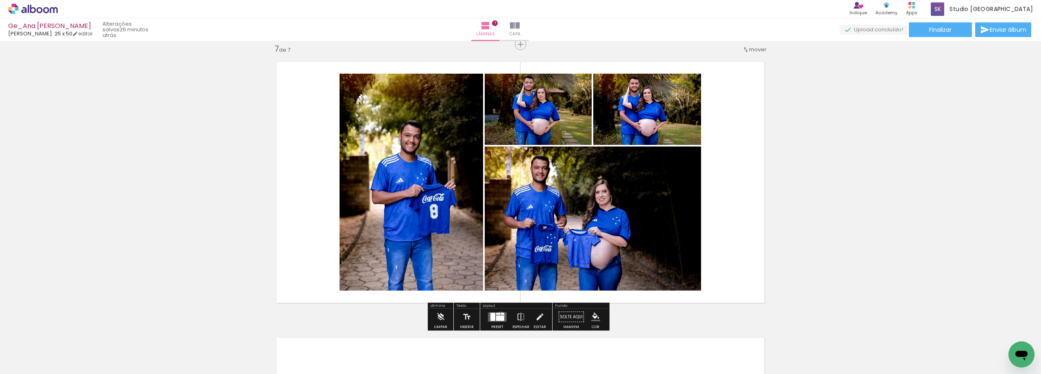
click at [499, 315] on div at bounding box center [500, 317] width 8 height 5
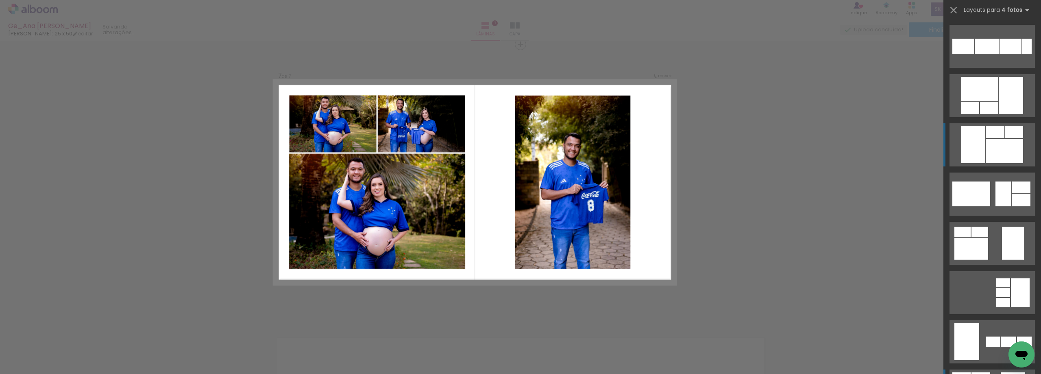
scroll to position [98, 0]
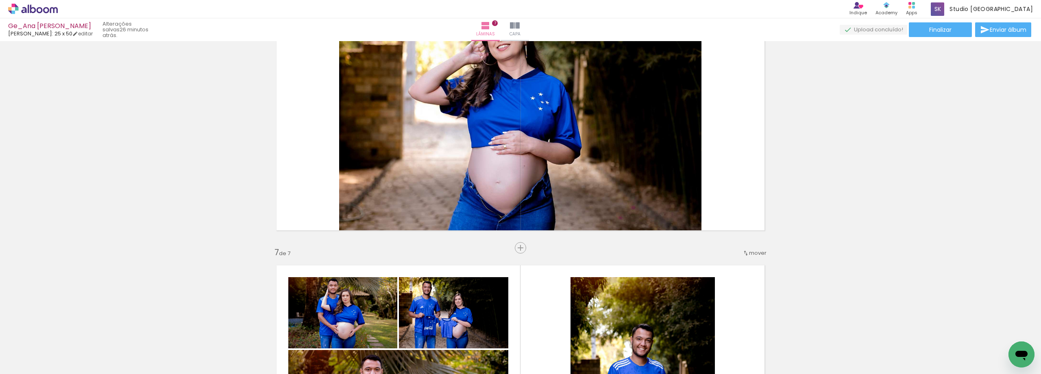
scroll to position [1623, 0]
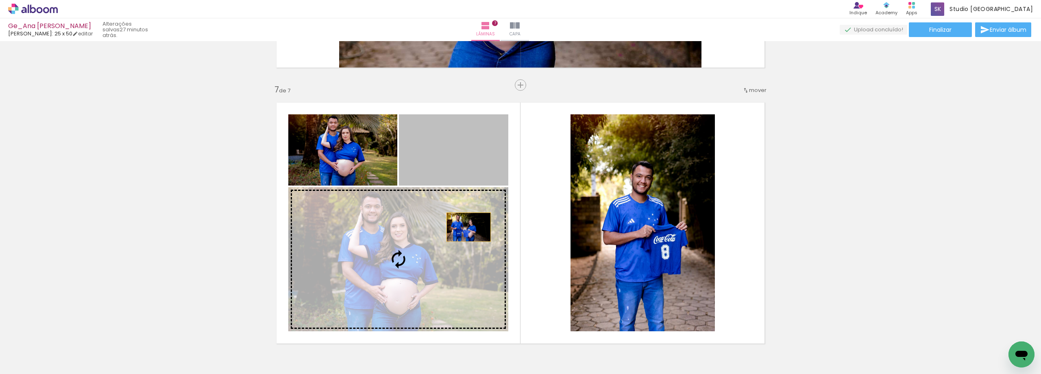
drag, startPoint x: 479, startPoint y: 160, endPoint x: 465, endPoint y: 227, distance: 68.5
click at [0, 0] on slot at bounding box center [0, 0] width 0 height 0
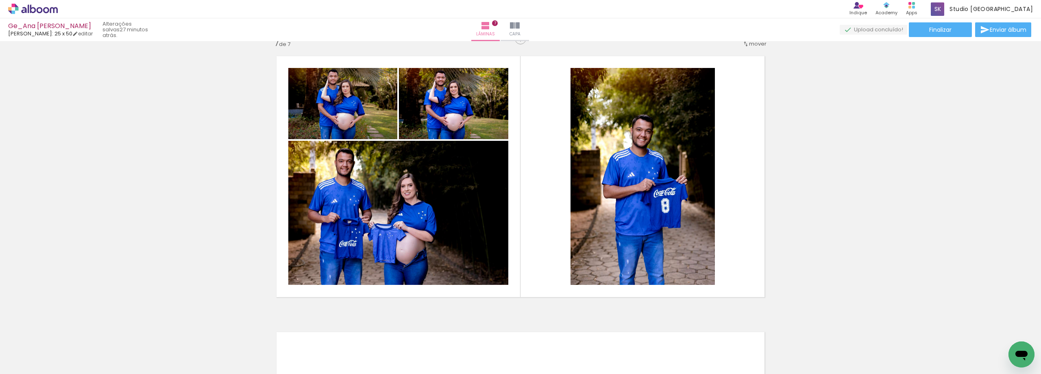
scroll to position [1664, 0]
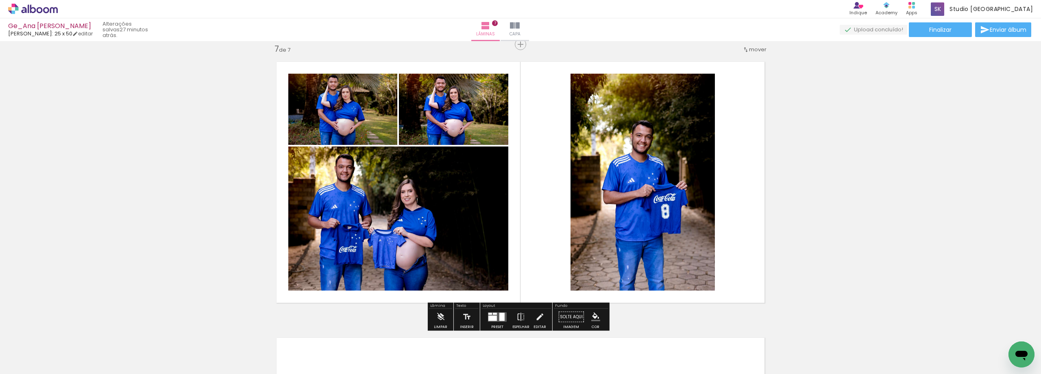
click at [500, 311] on div at bounding box center [497, 317] width 22 height 16
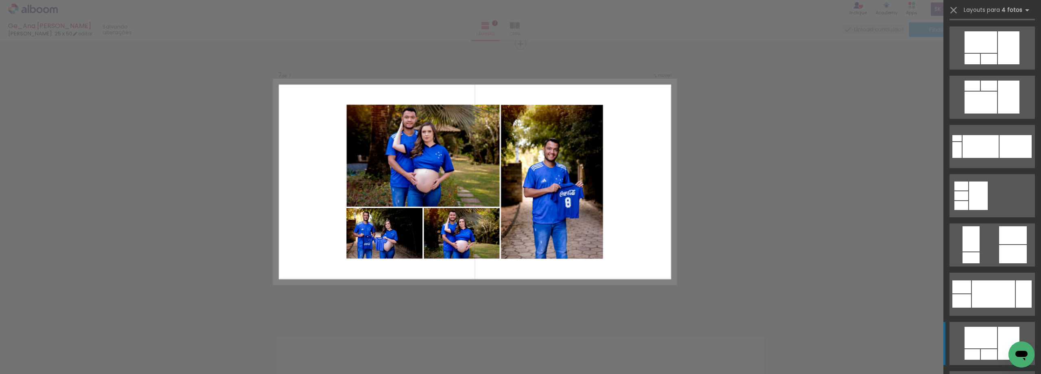
scroll to position [913, 0]
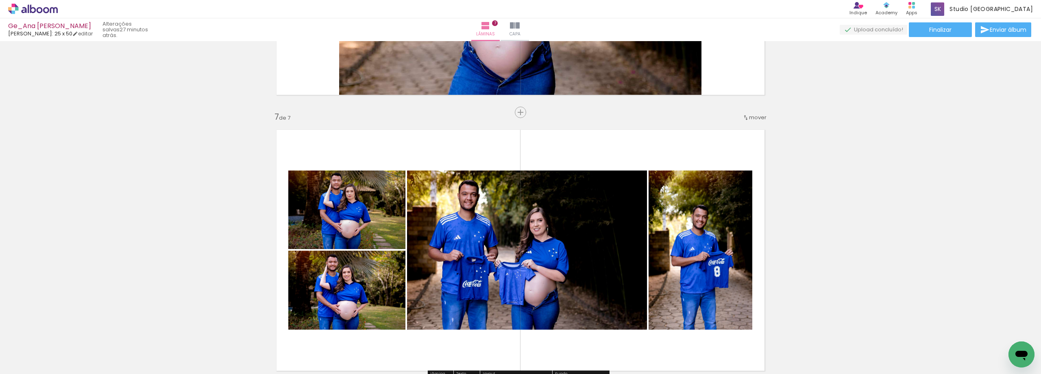
scroll to position [1624, 0]
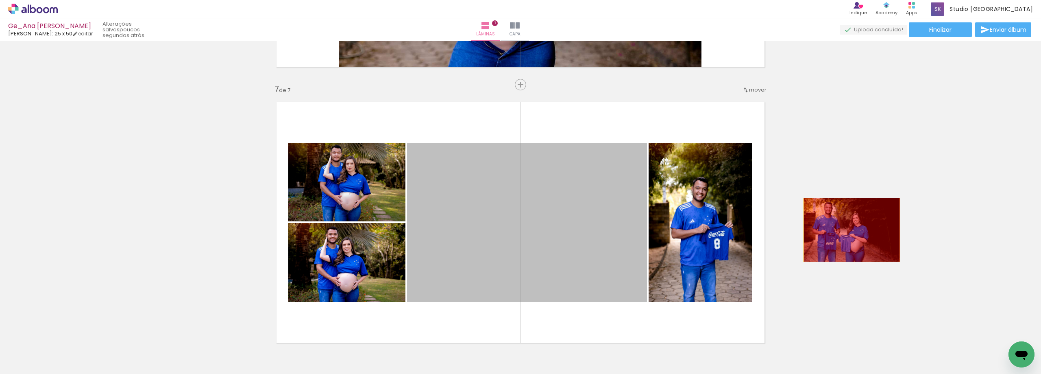
drag, startPoint x: 577, startPoint y: 233, endPoint x: 680, endPoint y: 243, distance: 103.3
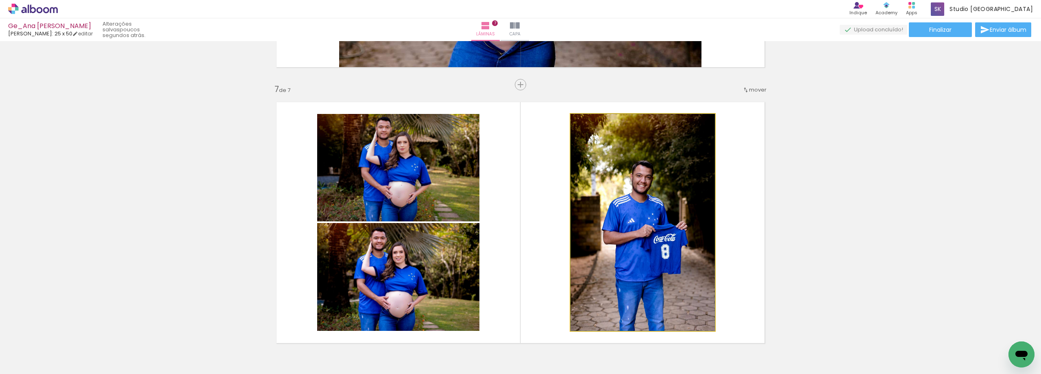
drag, startPoint x: 643, startPoint y: 239, endPoint x: 882, endPoint y: 236, distance: 239.1
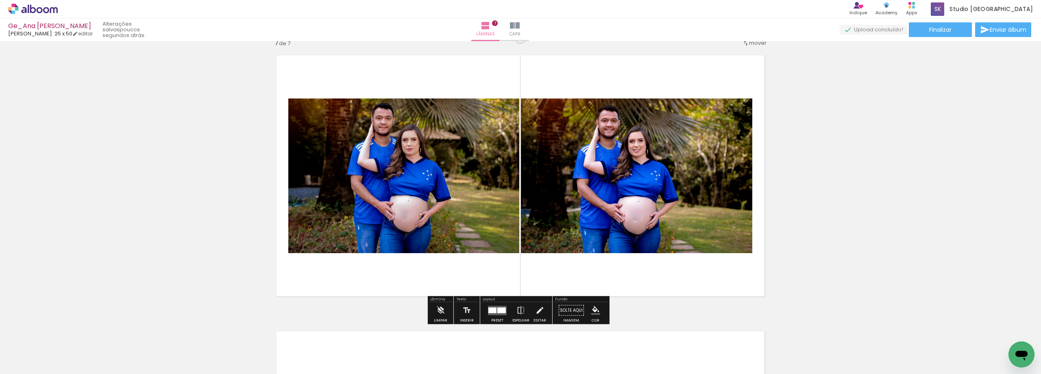
scroll to position [1705, 0]
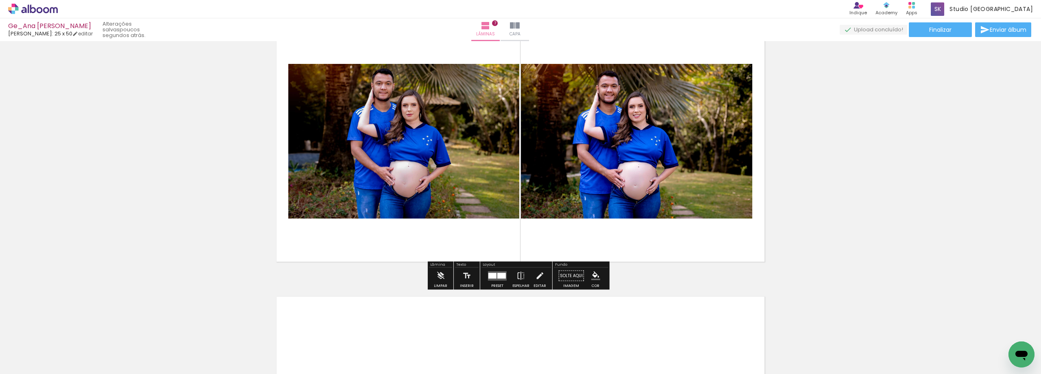
click at [499, 278] on quentale-layouter at bounding box center [497, 275] width 19 height 9
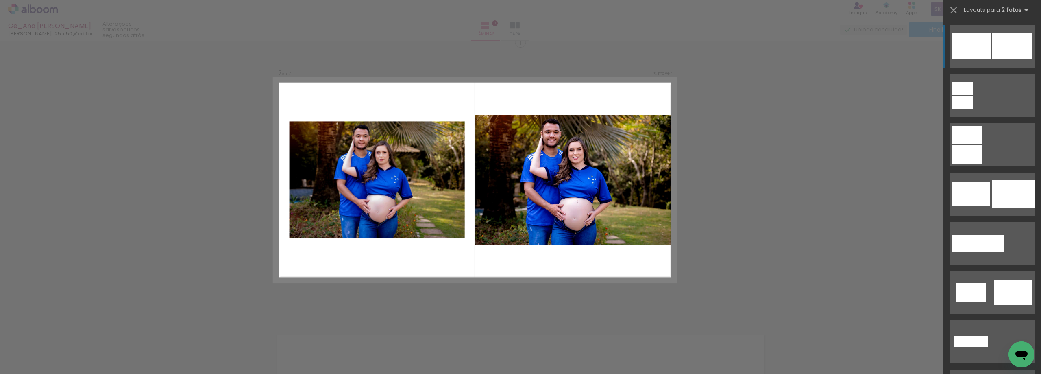
scroll to position [1664, 0]
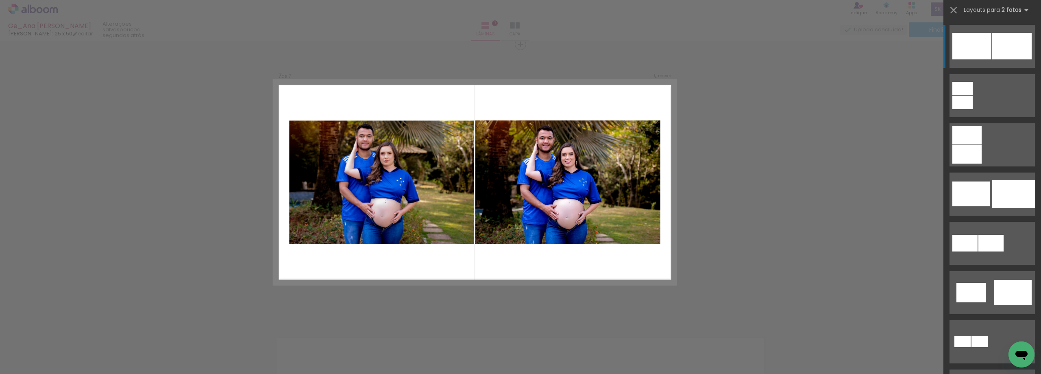
click at [972, 96] on div at bounding box center [962, 102] width 20 height 13
click at [972, 82] on div at bounding box center [962, 88] width 20 height 13
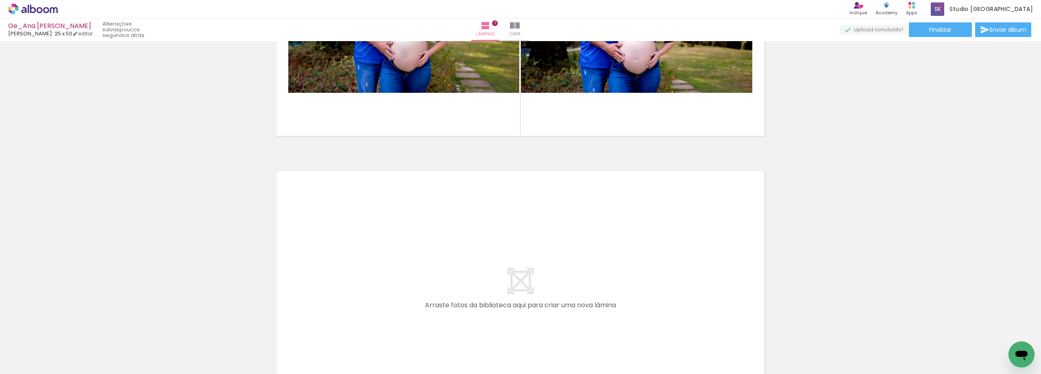
scroll to position [1908, 0]
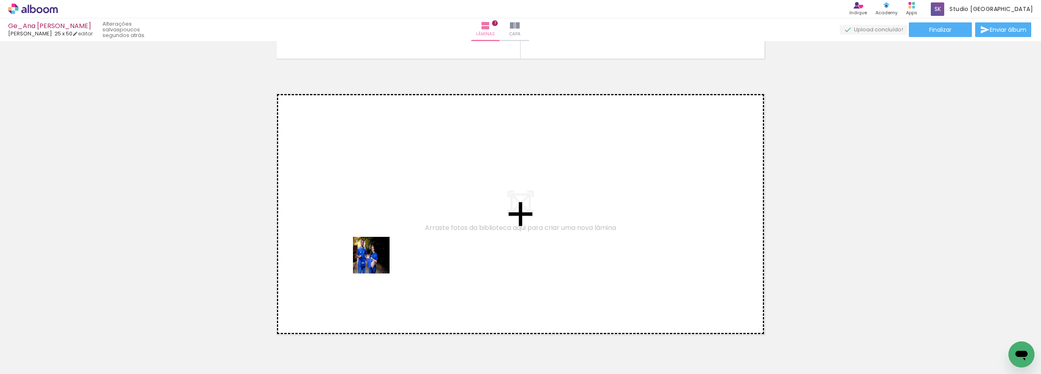
drag, startPoint x: 329, startPoint y: 343, endPoint x: 377, endPoint y: 261, distance: 95.1
click at [377, 261] on quentale-workspace at bounding box center [520, 187] width 1041 height 374
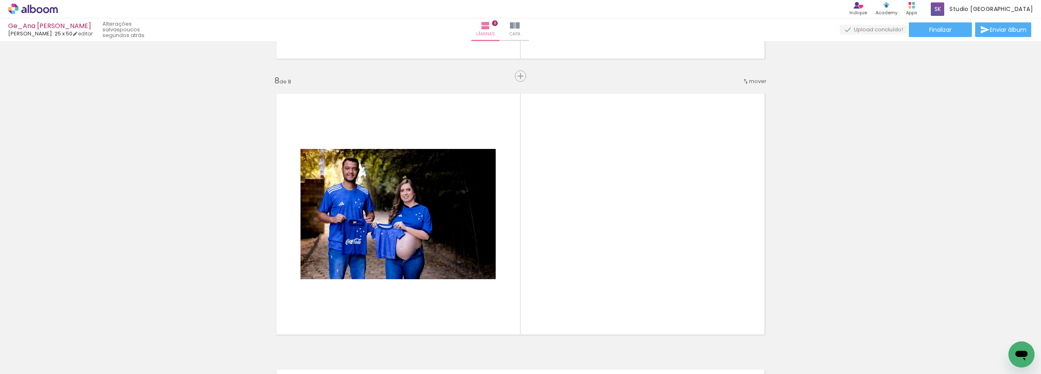
scroll to position [1940, 0]
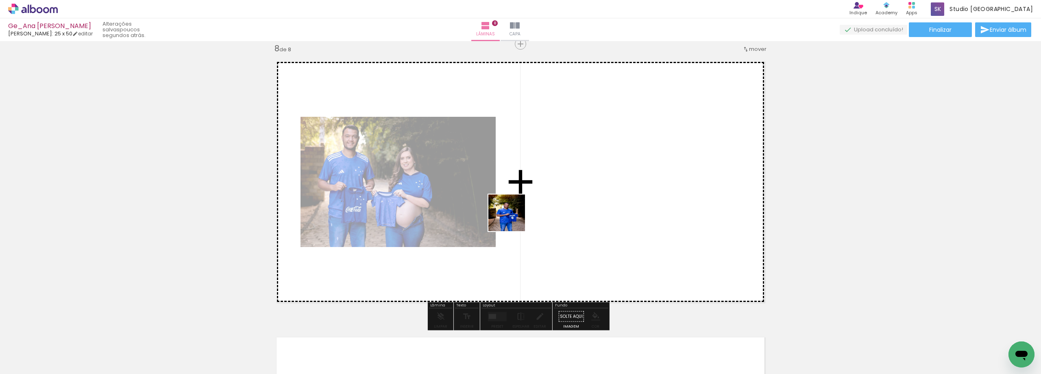
drag, startPoint x: 383, startPoint y: 356, endPoint x: 513, endPoint y: 219, distance: 189.2
click at [513, 219] on quentale-workspace at bounding box center [520, 187] width 1041 height 374
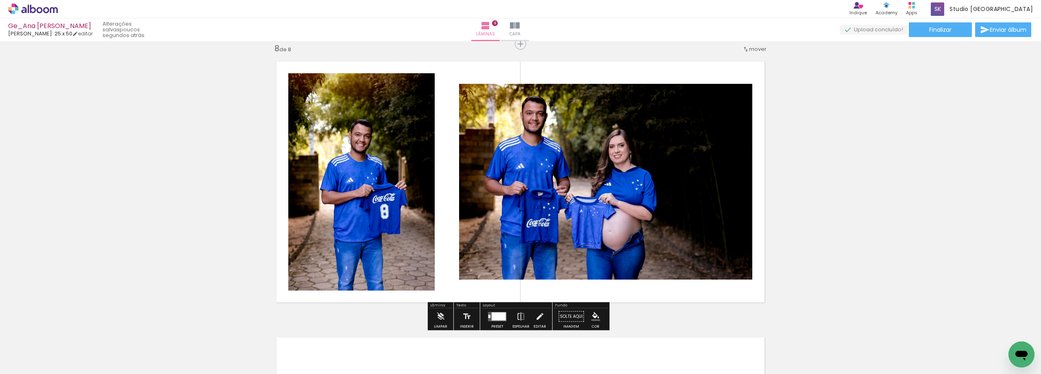
click at [496, 320] on quentale-layouter at bounding box center [497, 315] width 19 height 9
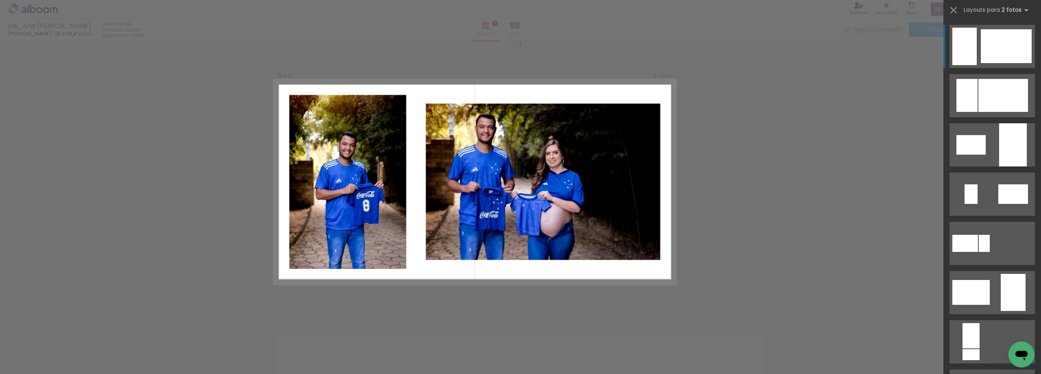
click at [994, 79] on div at bounding box center [1003, 95] width 50 height 33
click at [995, 79] on div at bounding box center [1003, 95] width 50 height 33
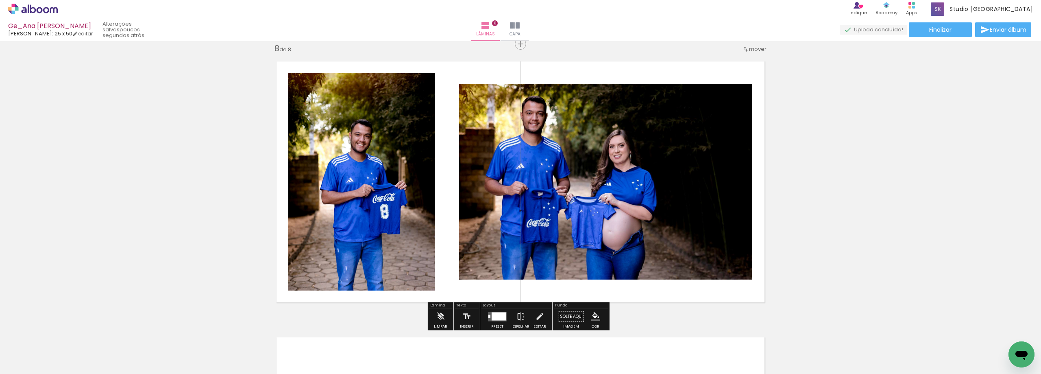
click at [503, 316] on div at bounding box center [498, 316] width 14 height 8
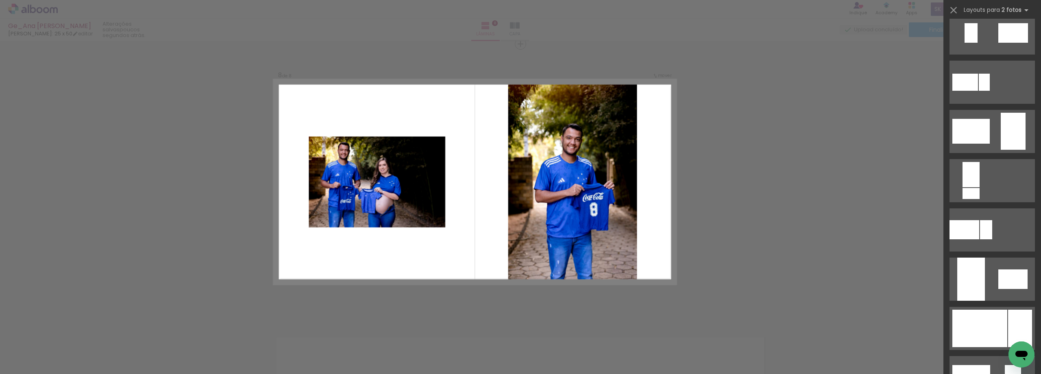
scroll to position [163, 0]
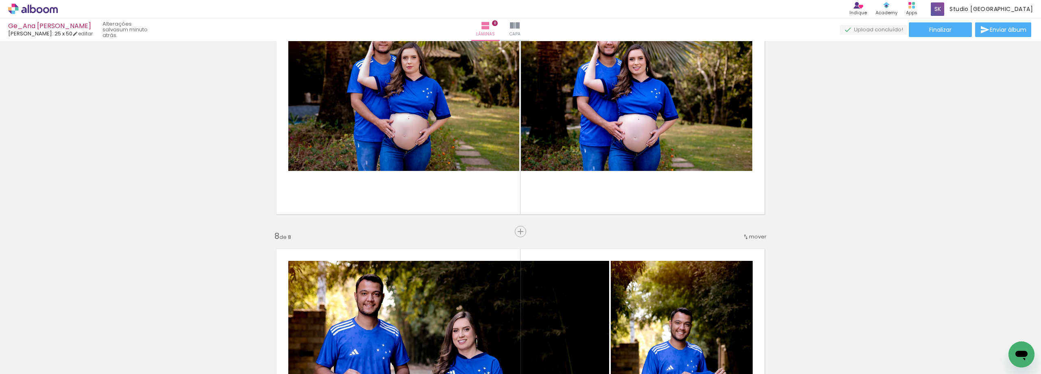
scroll to position [1818, 0]
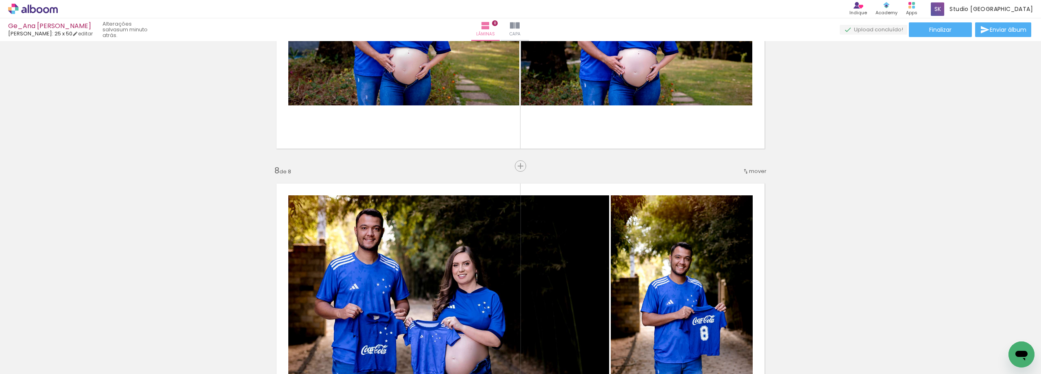
click at [755, 172] on span "mover" at bounding box center [757, 171] width 17 height 8
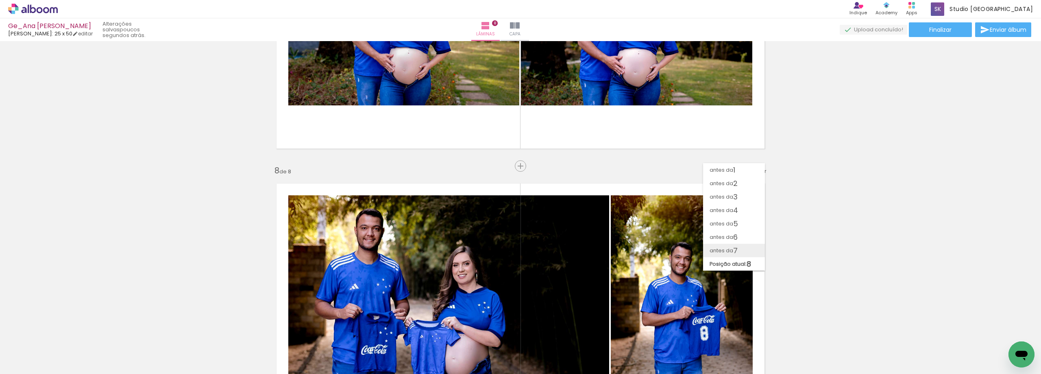
click at [725, 252] on span "antes da" at bounding box center [721, 250] width 24 height 13
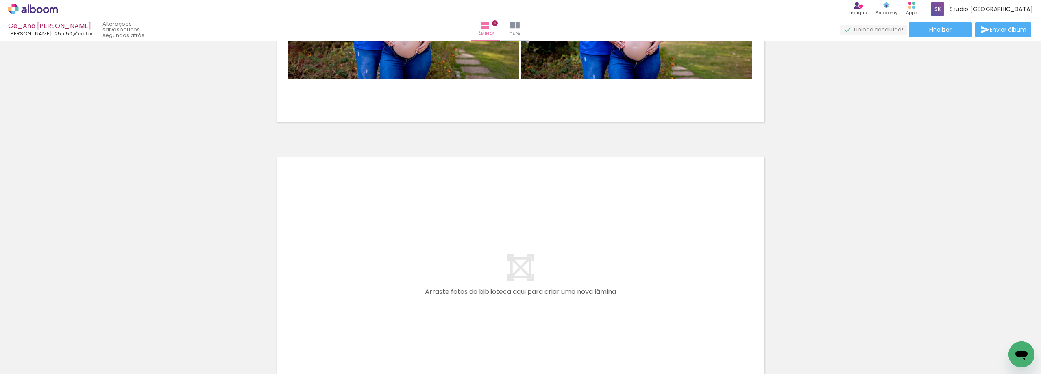
scroll to position [2193, 0]
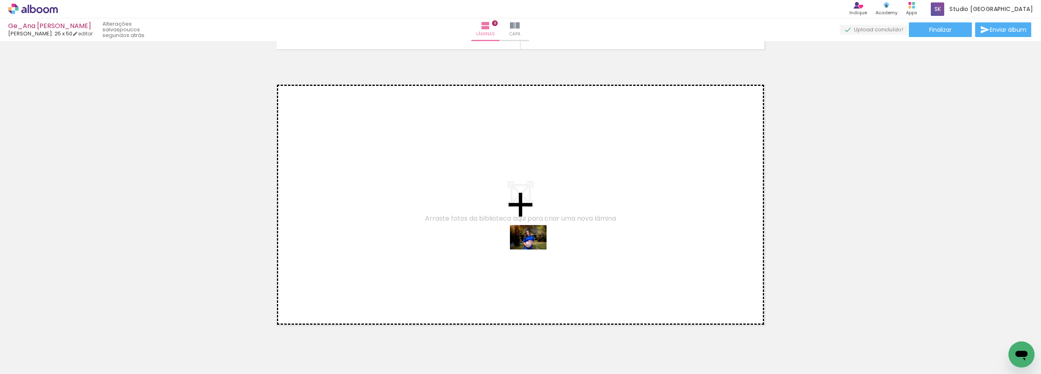
drag, startPoint x: 527, startPoint y: 348, endPoint x: 534, endPoint y: 249, distance: 99.5
click at [534, 249] on quentale-workspace at bounding box center [520, 187] width 1041 height 374
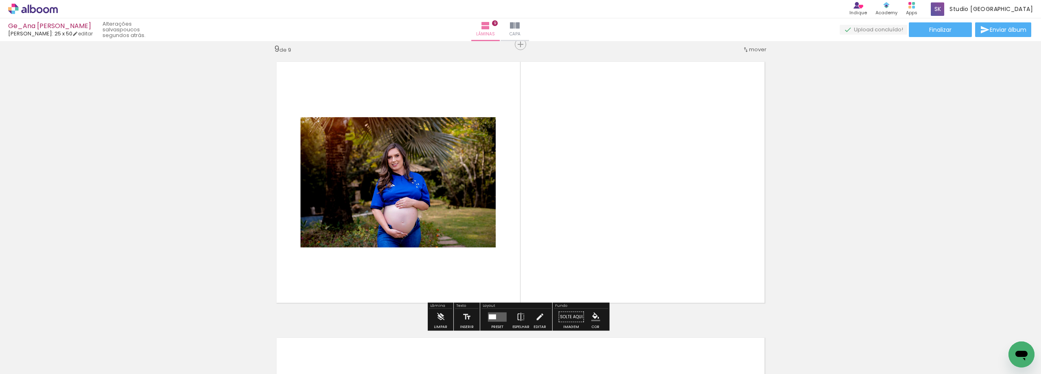
scroll to position [2216, 0]
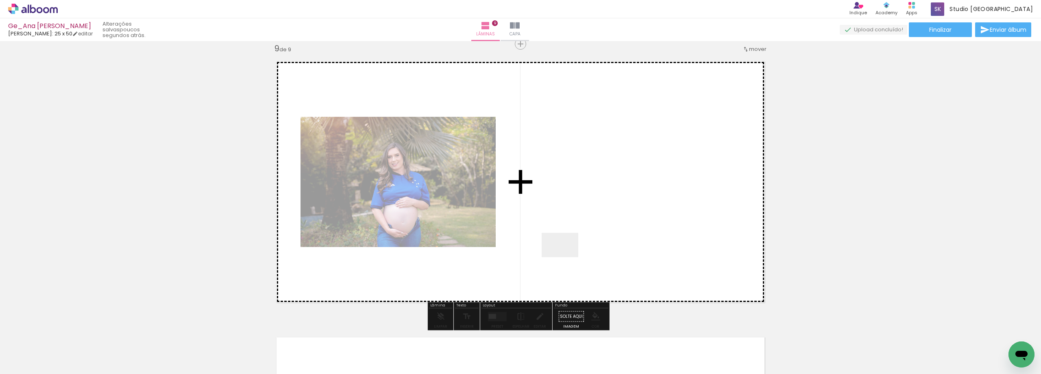
drag, startPoint x: 557, startPoint y: 351, endPoint x: 567, endPoint y: 210, distance: 141.4
click at [567, 210] on quentale-workspace at bounding box center [520, 187] width 1041 height 374
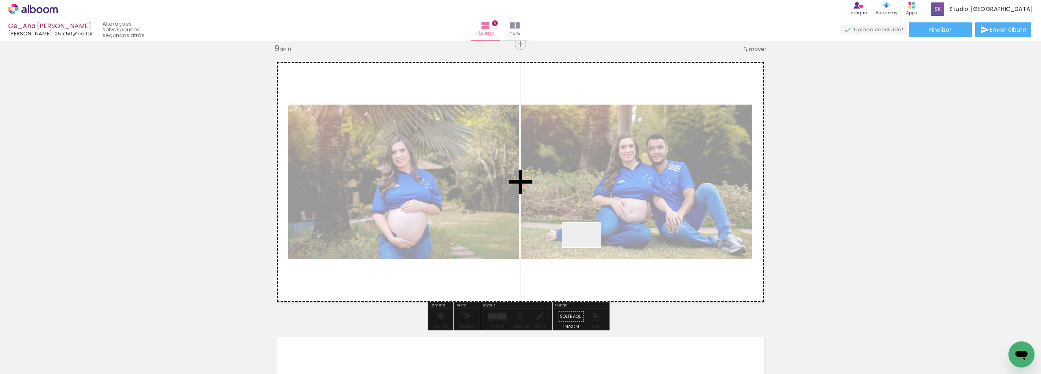
drag, startPoint x: 615, startPoint y: 354, endPoint x: 587, endPoint y: 244, distance: 113.4
click at [587, 244] on quentale-workspace at bounding box center [520, 187] width 1041 height 374
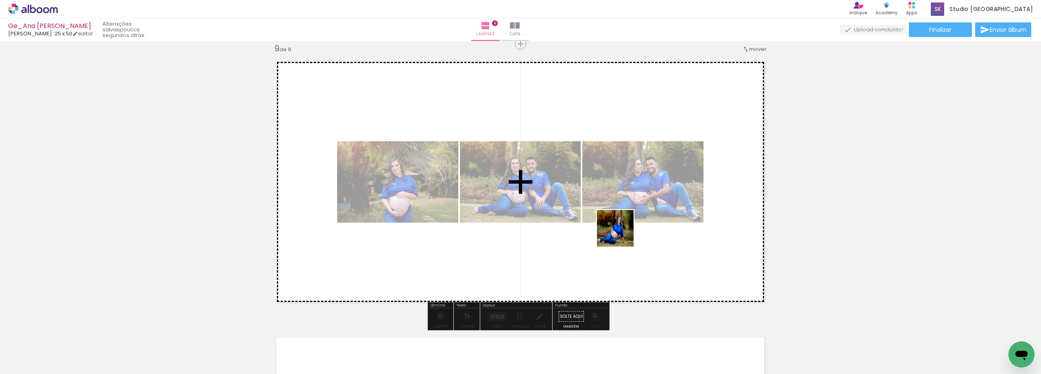
drag, startPoint x: 645, startPoint y: 357, endPoint x: 608, endPoint y: 254, distance: 109.4
click at [611, 212] on quentale-workspace at bounding box center [520, 187] width 1041 height 374
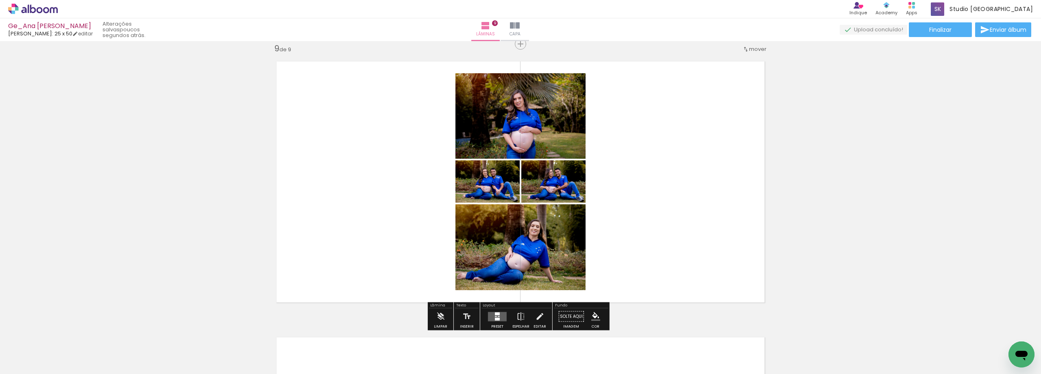
click at [497, 318] on div at bounding box center [497, 318] width 5 height 3
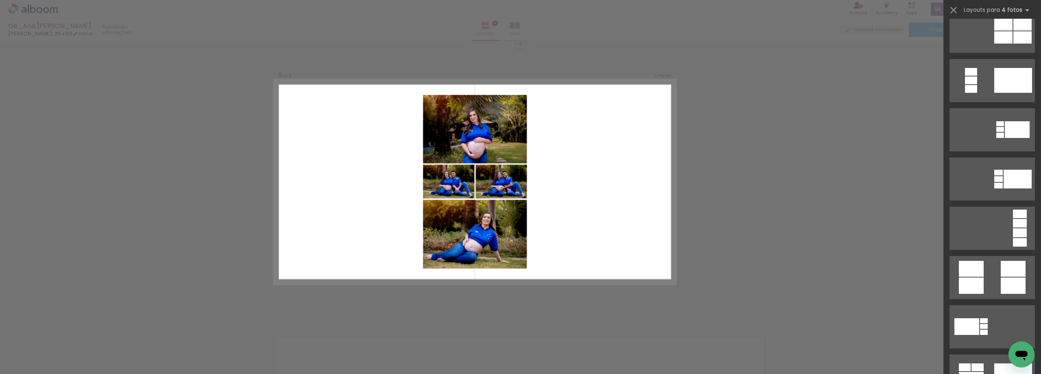
scroll to position [0, 0]
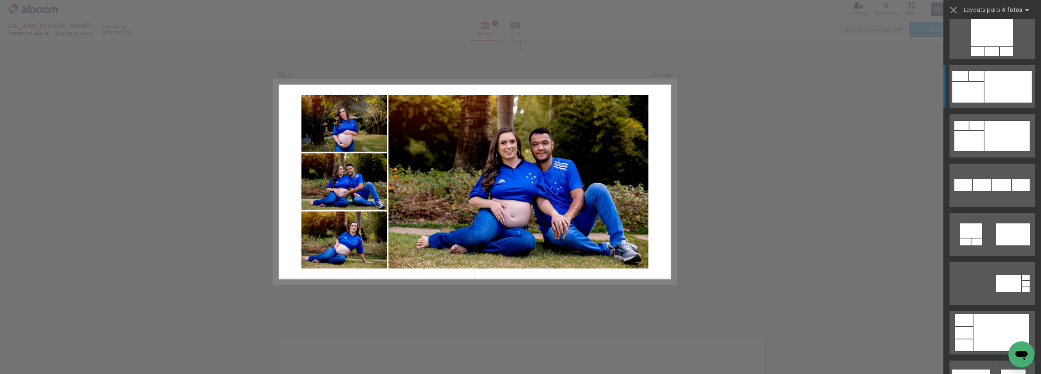
scroll to position [813, 0]
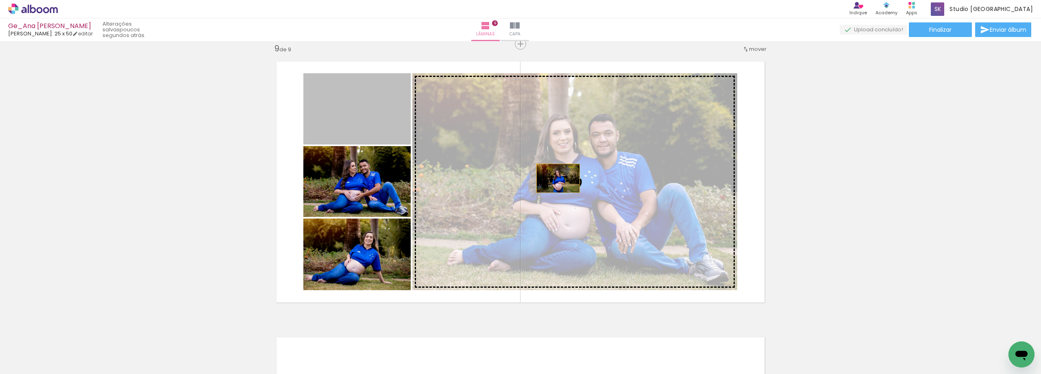
drag, startPoint x: 366, startPoint y: 124, endPoint x: 588, endPoint y: 191, distance: 232.0
click at [0, 0] on slot at bounding box center [0, 0] width 0 height 0
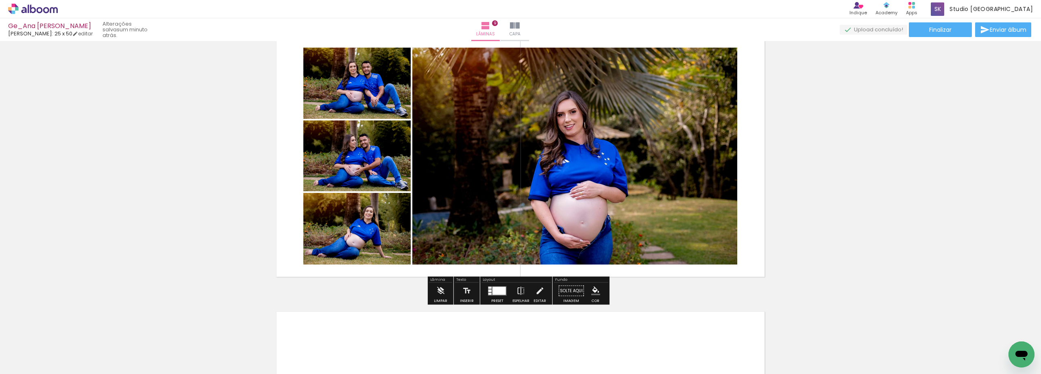
scroll to position [2256, 0]
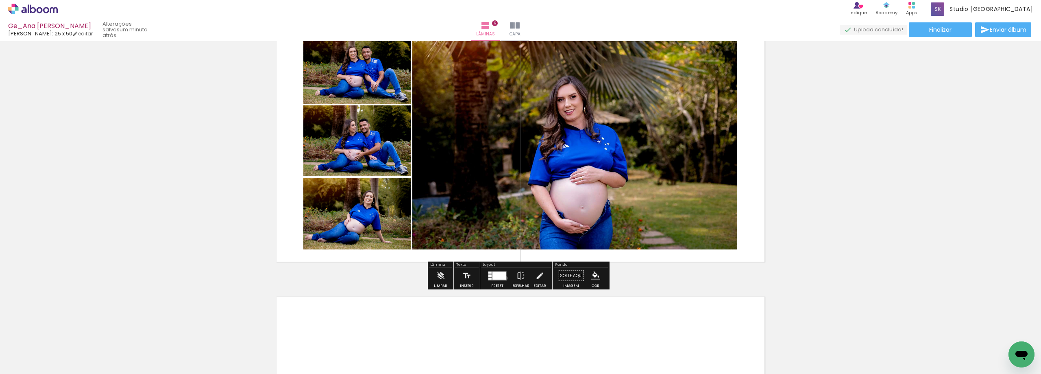
click at [504, 278] on div at bounding box center [498, 275] width 13 height 8
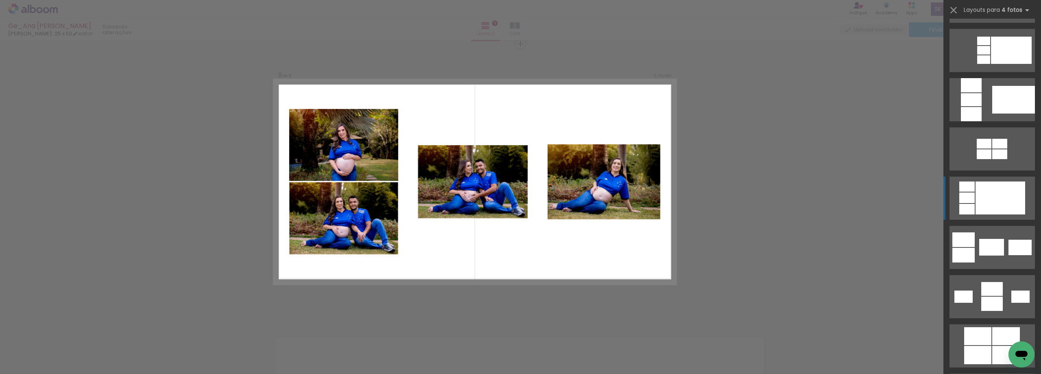
scroll to position [1309, 0]
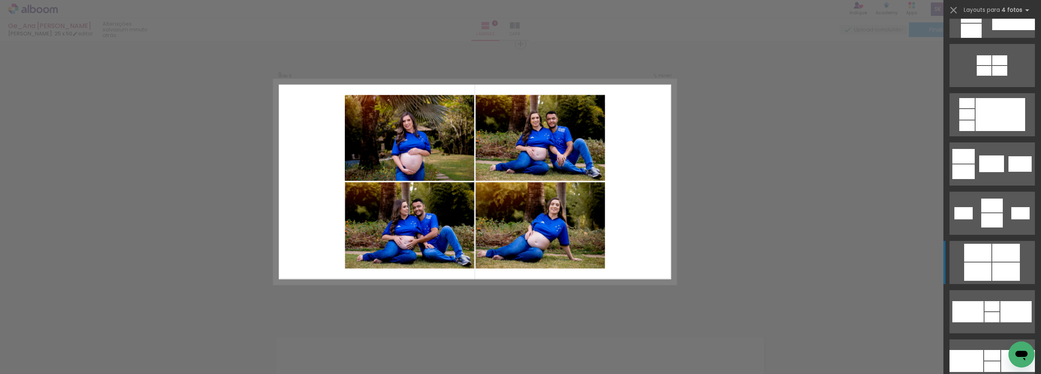
click at [990, 131] on div at bounding box center [1000, 114] width 50 height 33
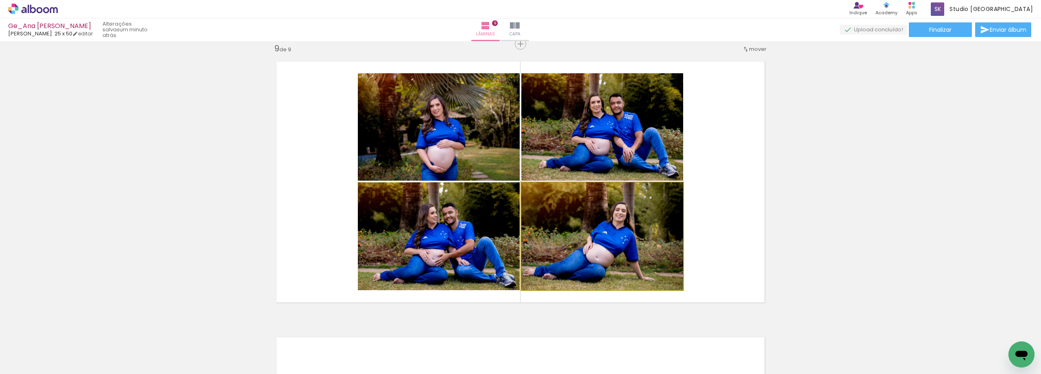
drag, startPoint x: 598, startPoint y: 246, endPoint x: 600, endPoint y: 117, distance: 129.3
click at [0, 0] on slot at bounding box center [0, 0] width 0 height 0
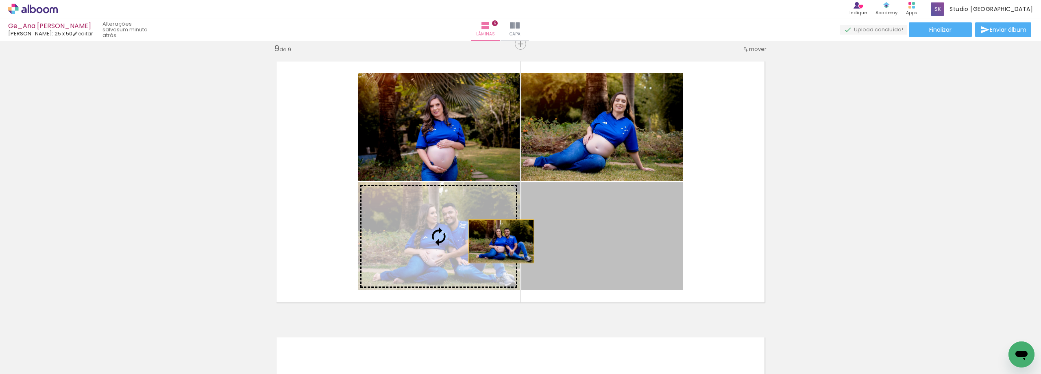
drag, startPoint x: 593, startPoint y: 241, endPoint x: 498, endPoint y: 241, distance: 94.7
click at [0, 0] on slot at bounding box center [0, 0] width 0 height 0
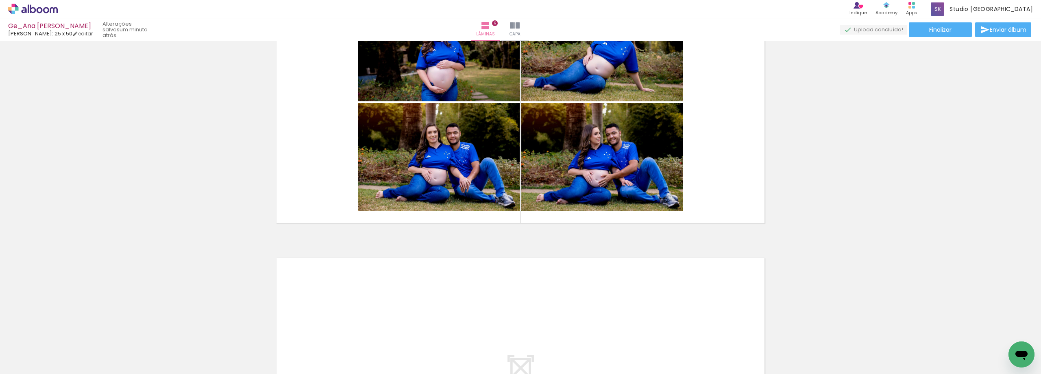
scroll to position [2297, 0]
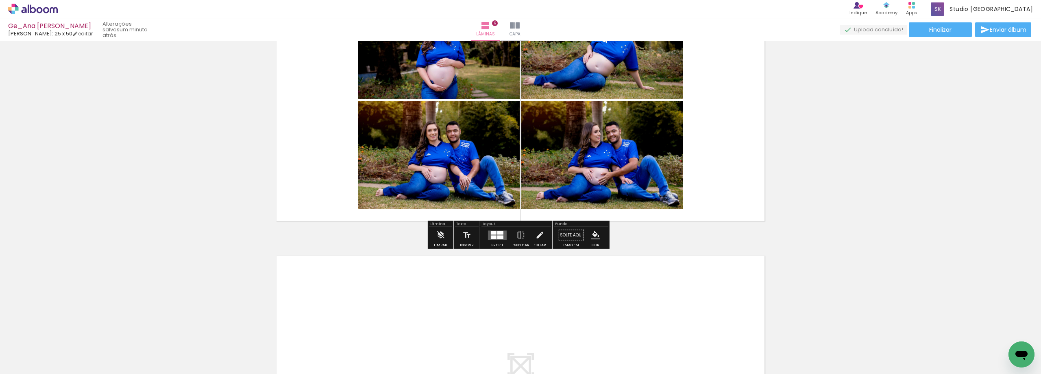
click at [494, 232] on div at bounding box center [494, 233] width 6 height 4
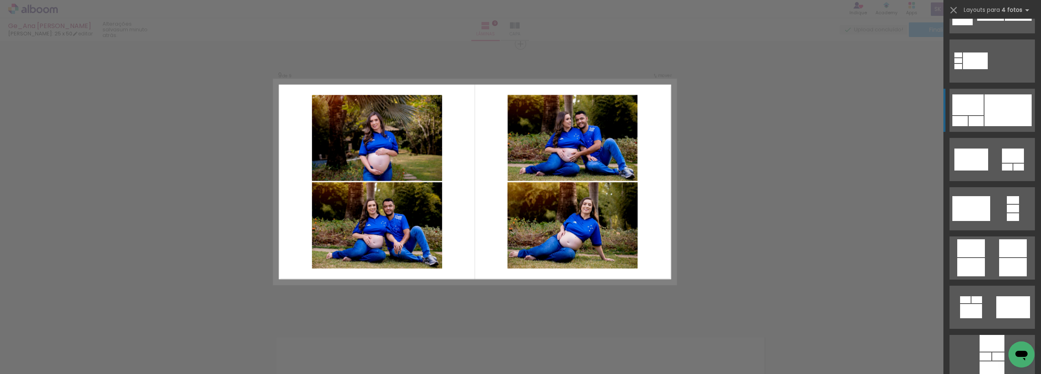
scroll to position [2350, 0]
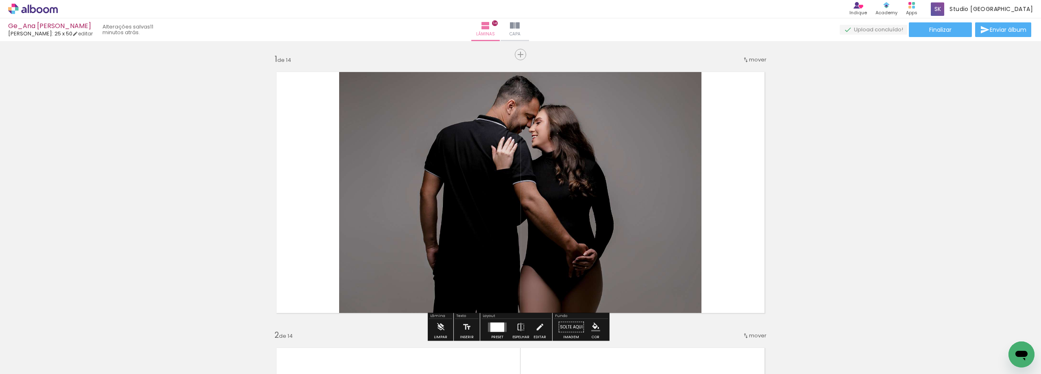
scroll to position [0, 125]
click at [529, 28] on paper-button "Capa" at bounding box center [514, 29] width 28 height 23
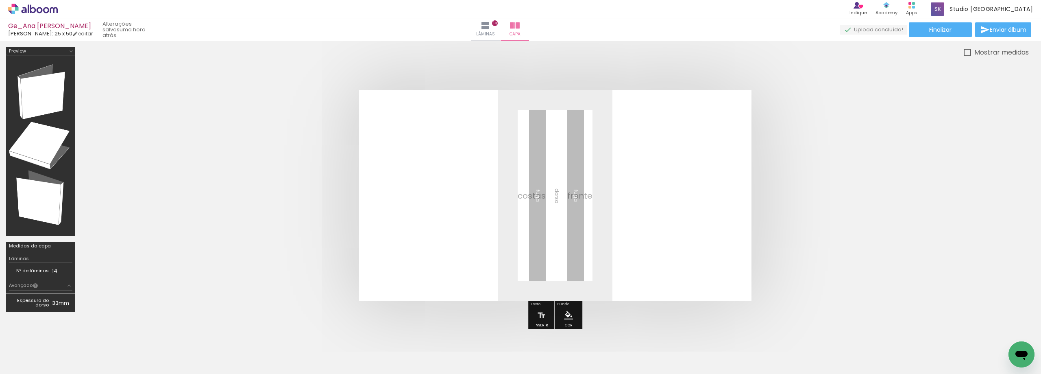
click at [13, 363] on iron-icon at bounding box center [12, 363] width 10 height 10
click at [0, 0] on input "file" at bounding box center [0, 0] width 0 height 0
drag, startPoint x: 472, startPoint y: 367, endPoint x: 584, endPoint y: 370, distance: 111.8
click at [67, 370] on iron-horizontal-list at bounding box center [58, 348] width 16 height 51
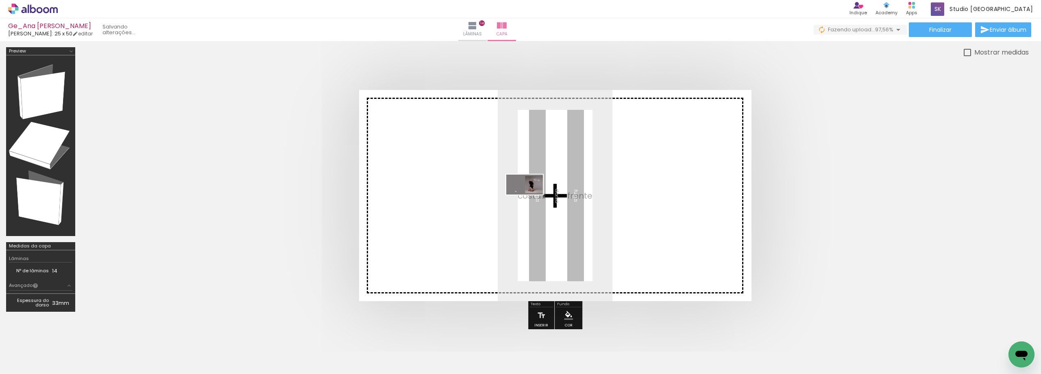
drag, startPoint x: 1002, startPoint y: 350, endPoint x: 531, endPoint y: 199, distance: 494.7
click at [531, 199] on quentale-workspace at bounding box center [520, 187] width 1041 height 374
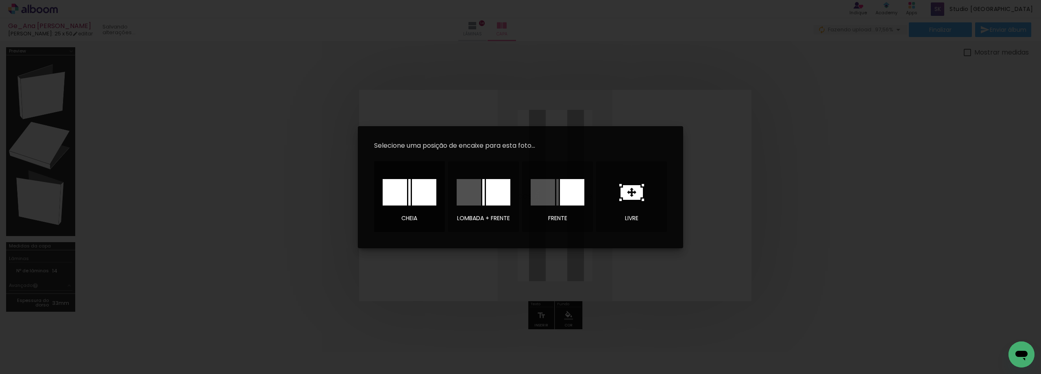
click at [412, 200] on div at bounding box center [424, 192] width 24 height 26
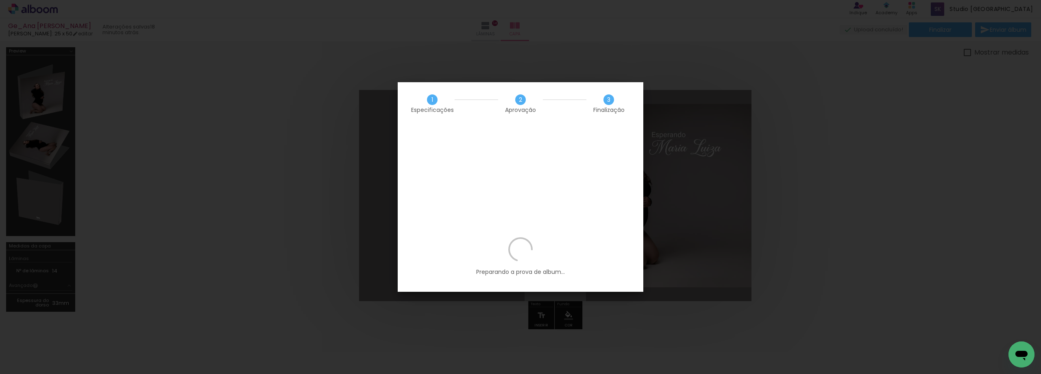
scroll to position [0, 895]
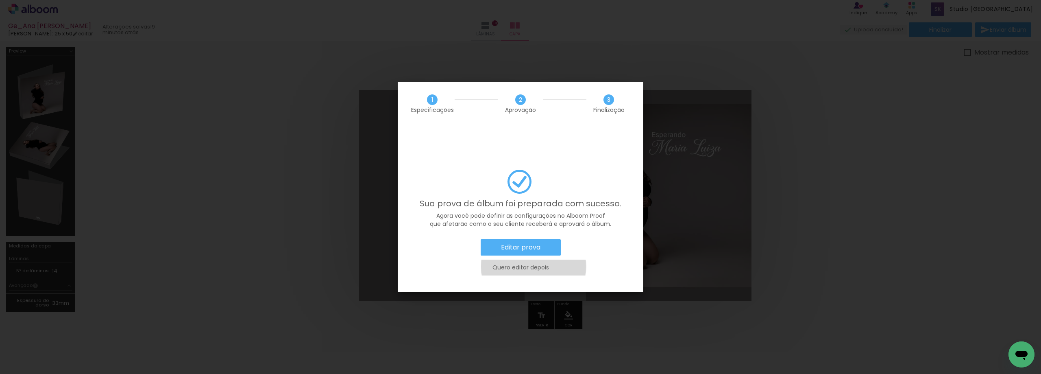
click at [0, 0] on slot "Quero editar depois" at bounding box center [0, 0] width 0 height 0
